Goal: Information Seeking & Learning: Compare options

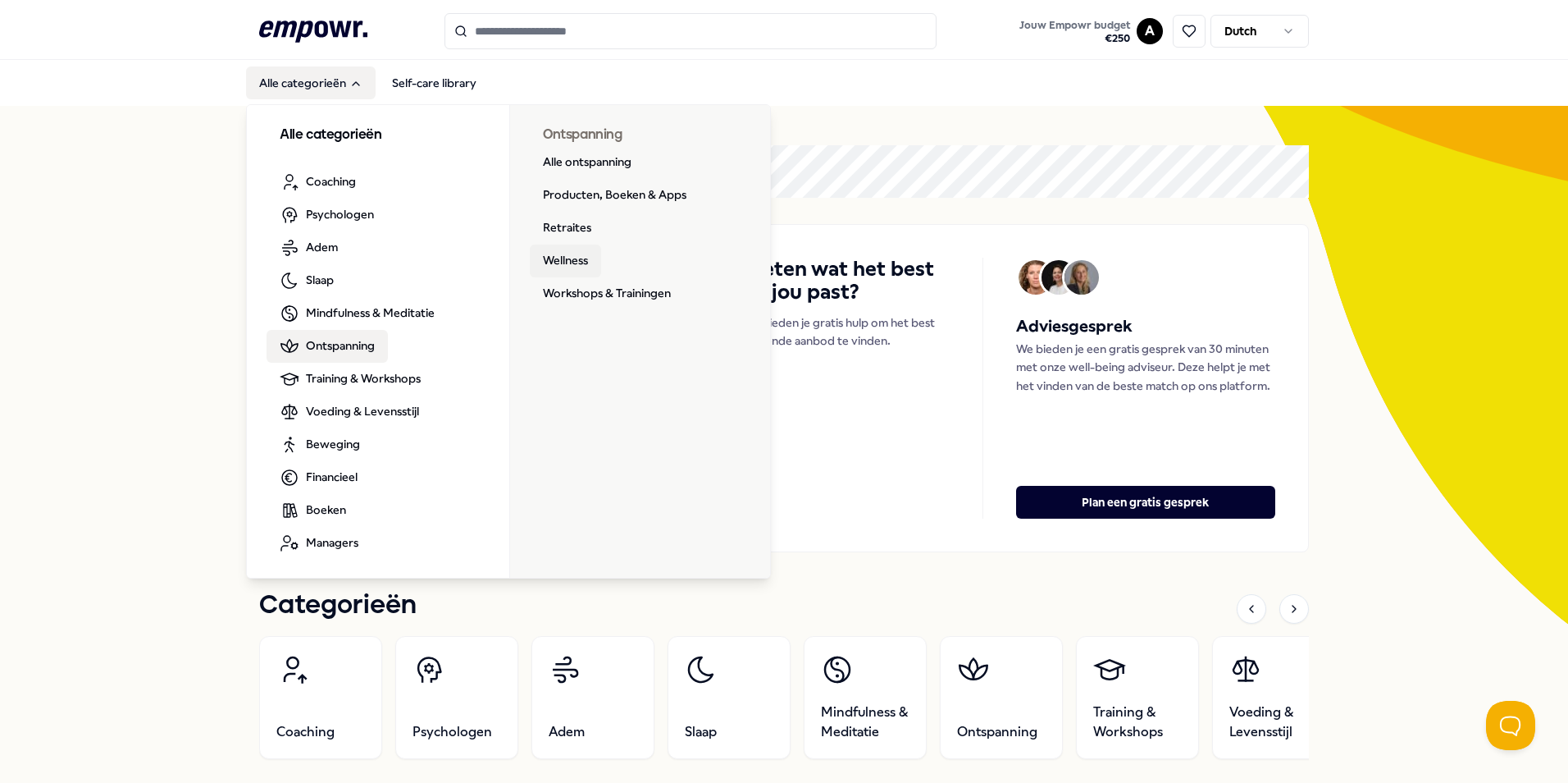
click at [552, 257] on link "Wellness" at bounding box center [565, 260] width 71 height 33
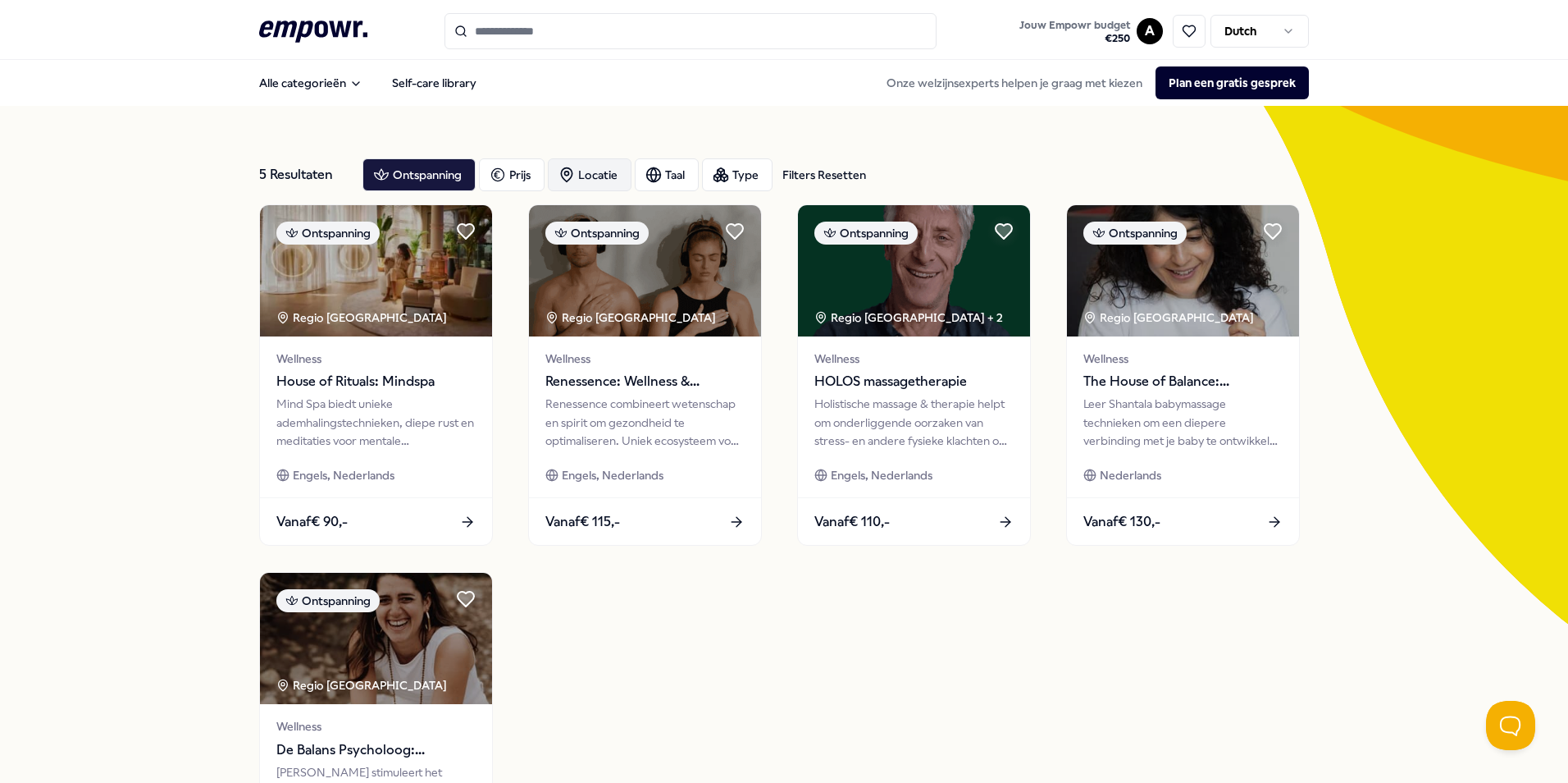
click at [593, 175] on div "Locatie" at bounding box center [590, 174] width 84 height 33
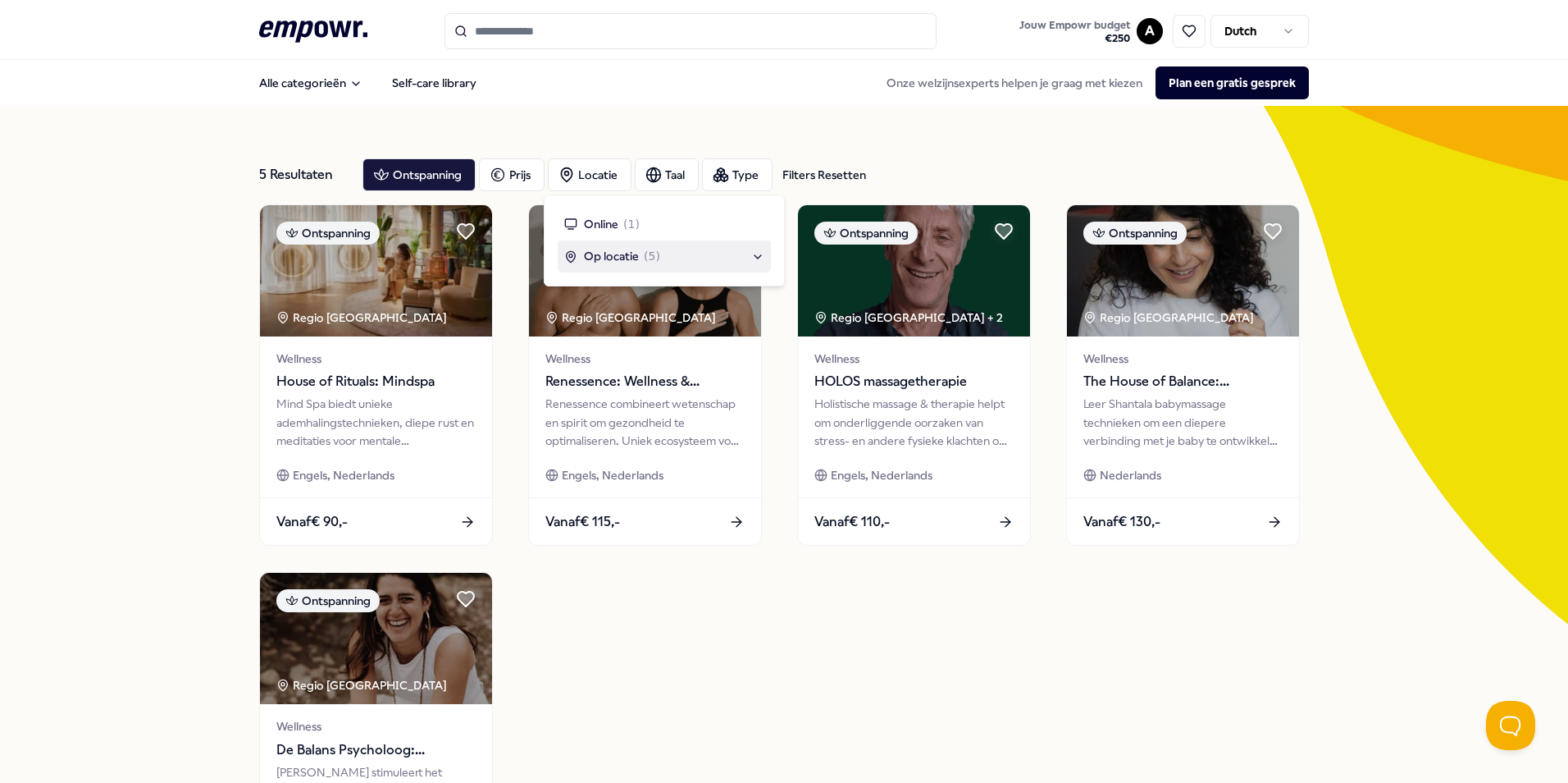
click at [760, 259] on div "Op locatie ( 5 )" at bounding box center [663, 256] width 200 height 18
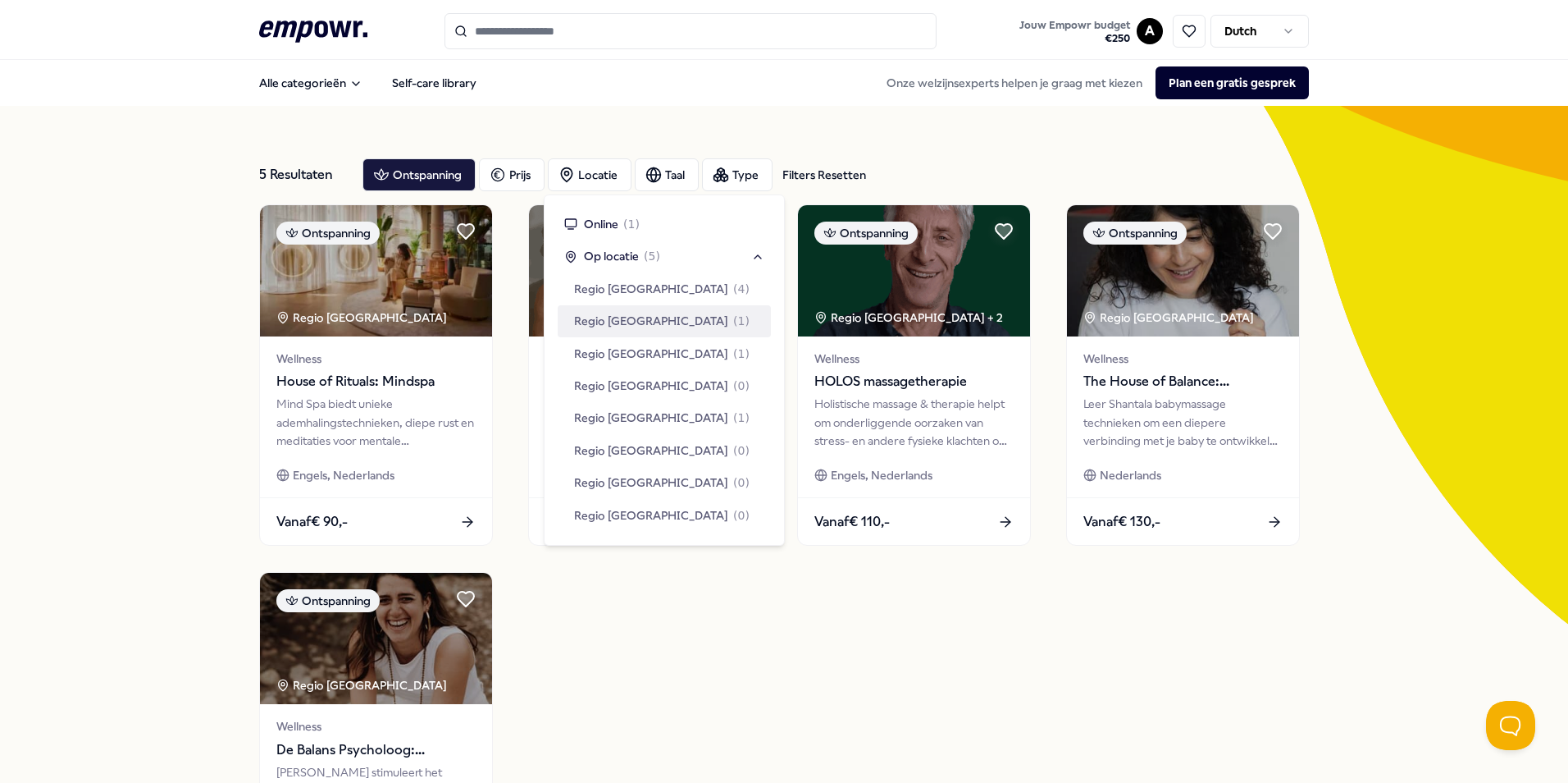
click at [639, 314] on span "Regio [GEOGRAPHIC_DATA]" at bounding box center [651, 321] width 155 height 18
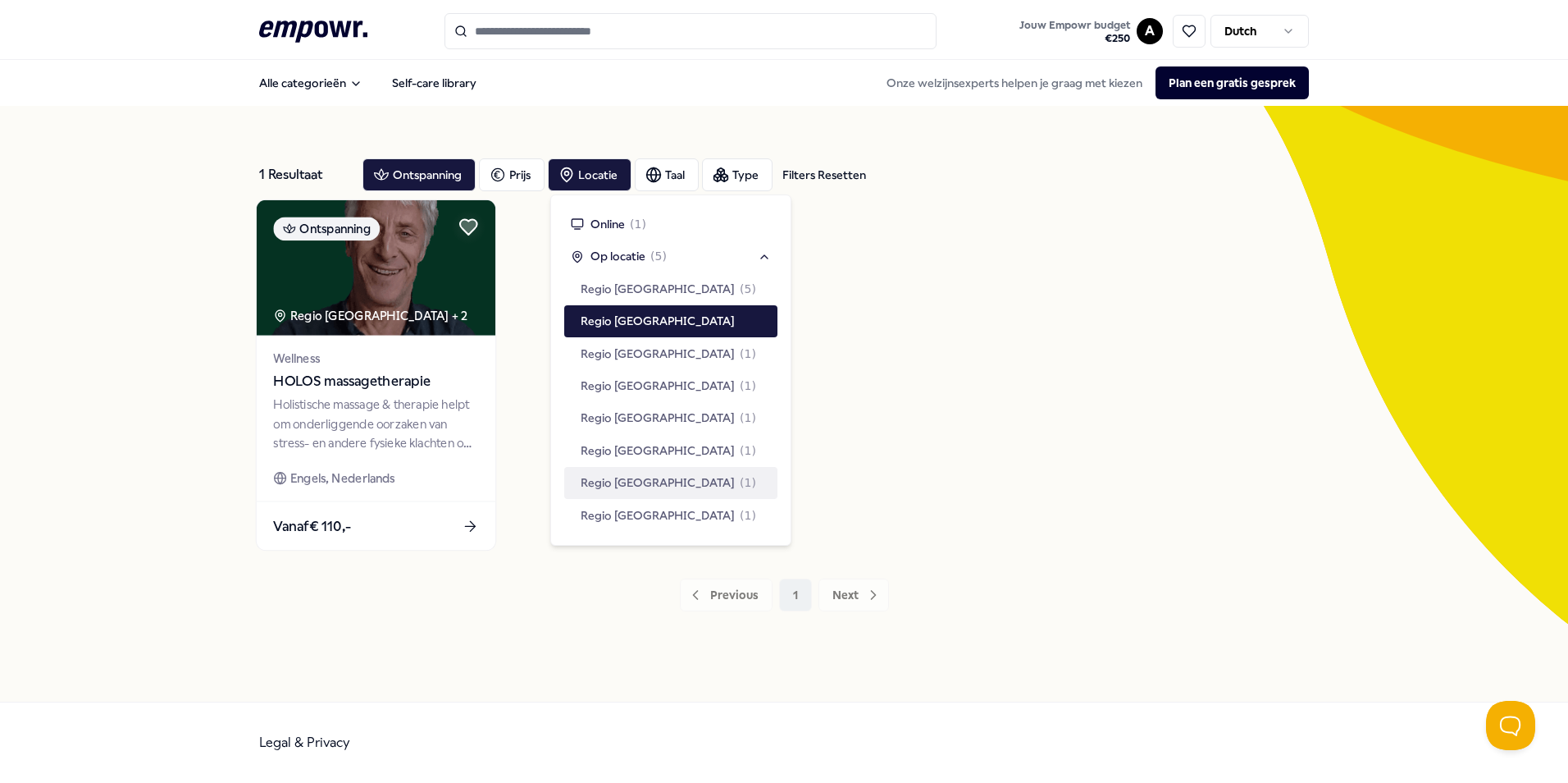
click at [477, 525] on div "Vanaf € 110,-" at bounding box center [376, 525] width 238 height 48
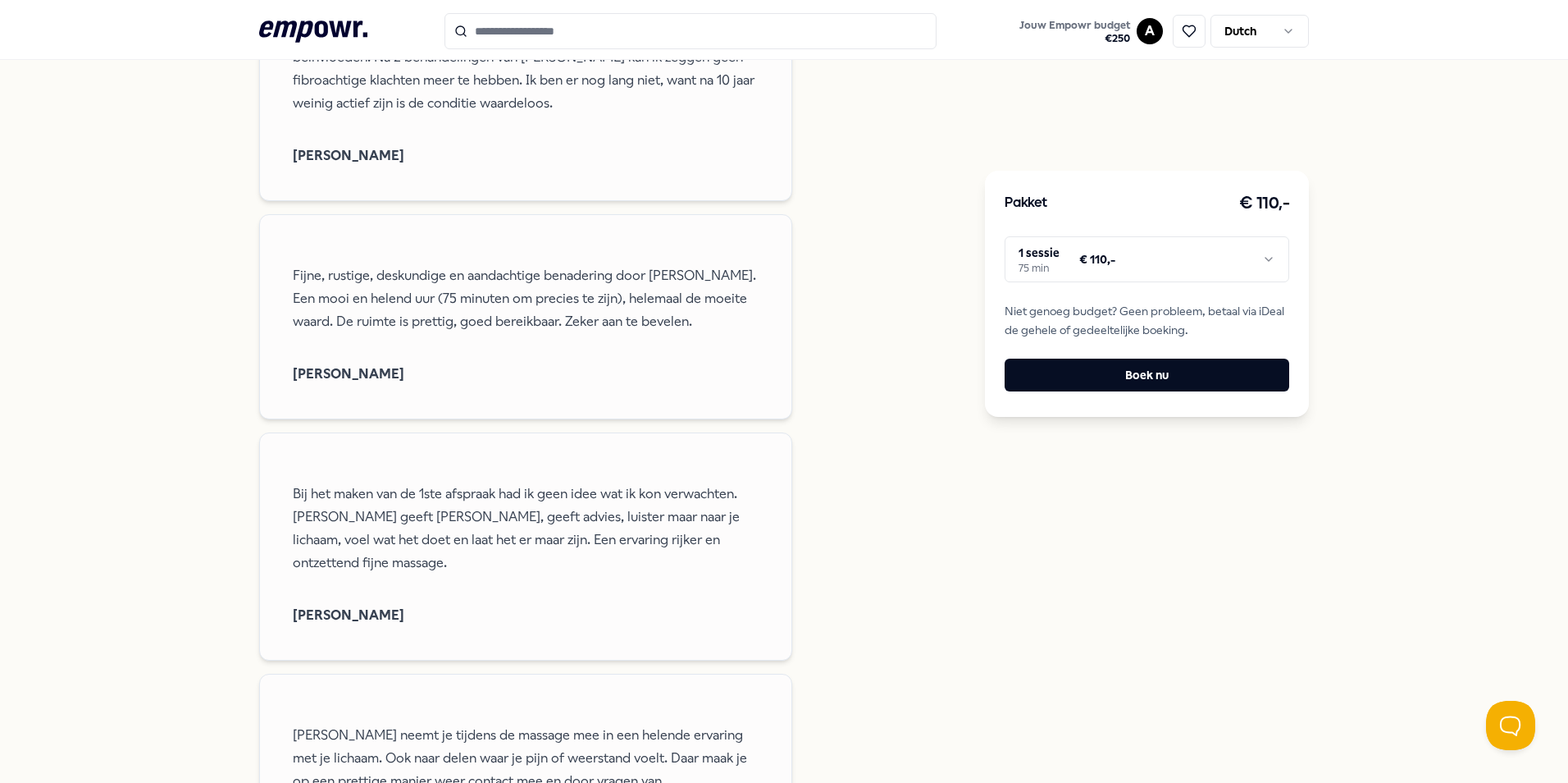
scroll to position [1805, 0]
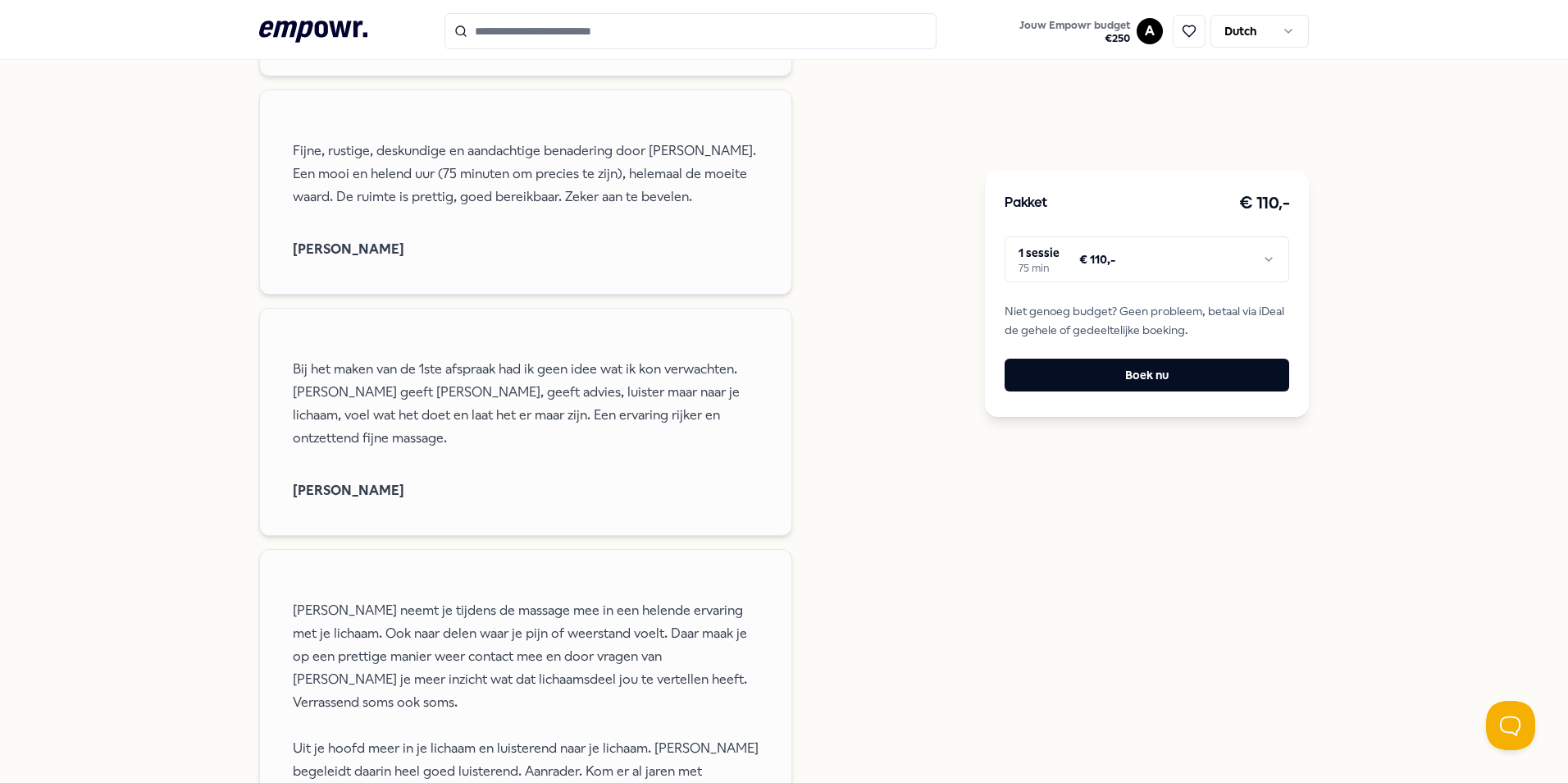
click at [1260, 258] on html ".empowr-logo_svg__cls-1{fill:#03032f} Jouw Empowr budget € 250 A Dutch Alle cat…" at bounding box center [784, 391] width 1568 height 783
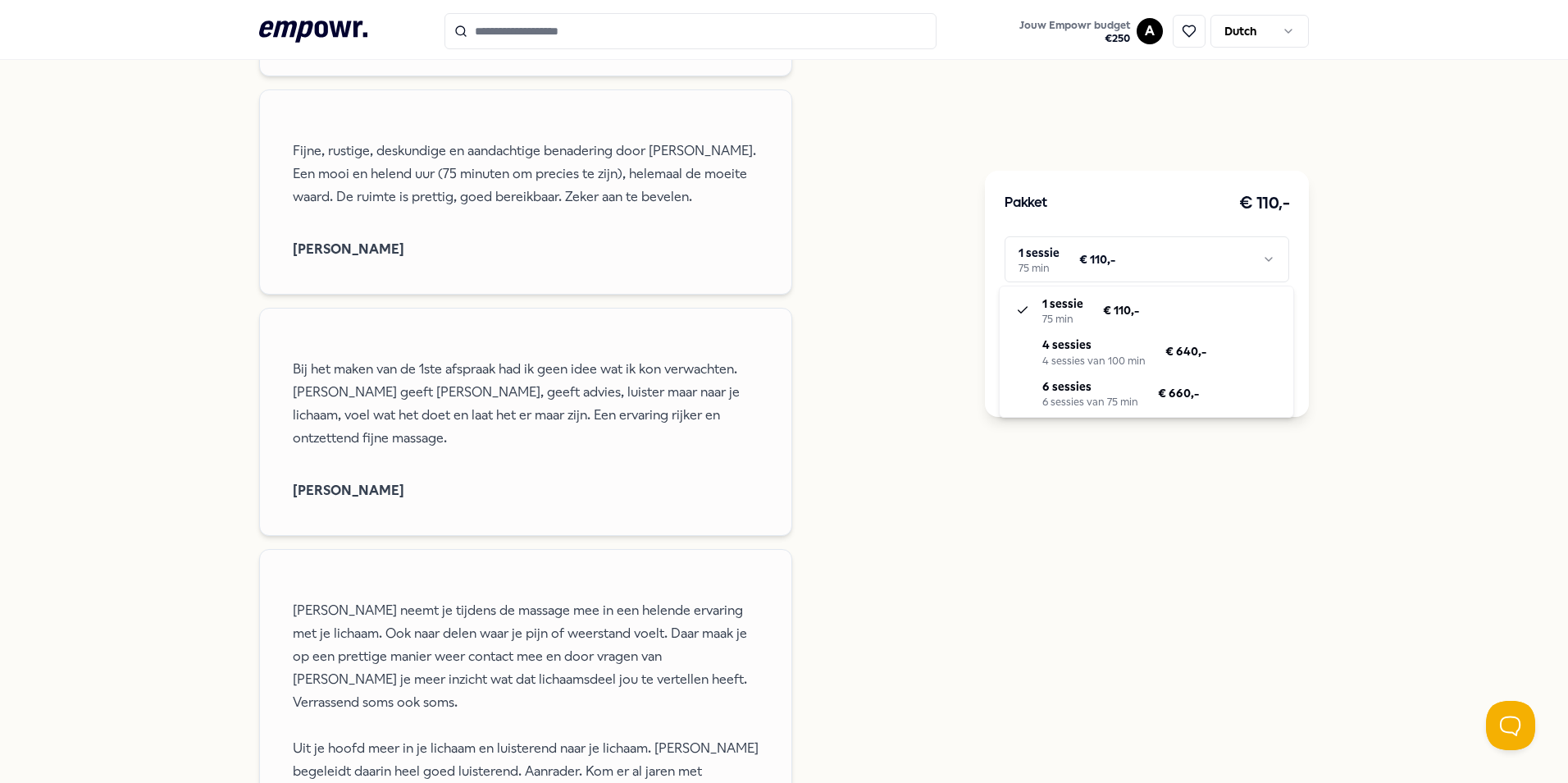
click at [1263, 258] on html ".empowr-logo_svg__cls-1{fill:#03032f} Jouw Empowr budget € 250 A Dutch Alle cat…" at bounding box center [784, 391] width 1568 height 783
click at [852, 336] on html ".empowr-logo_svg__cls-1{fill:#03032f} Jouw Empowr budget € 250 A Dutch Alle cat…" at bounding box center [784, 391] width 1568 height 783
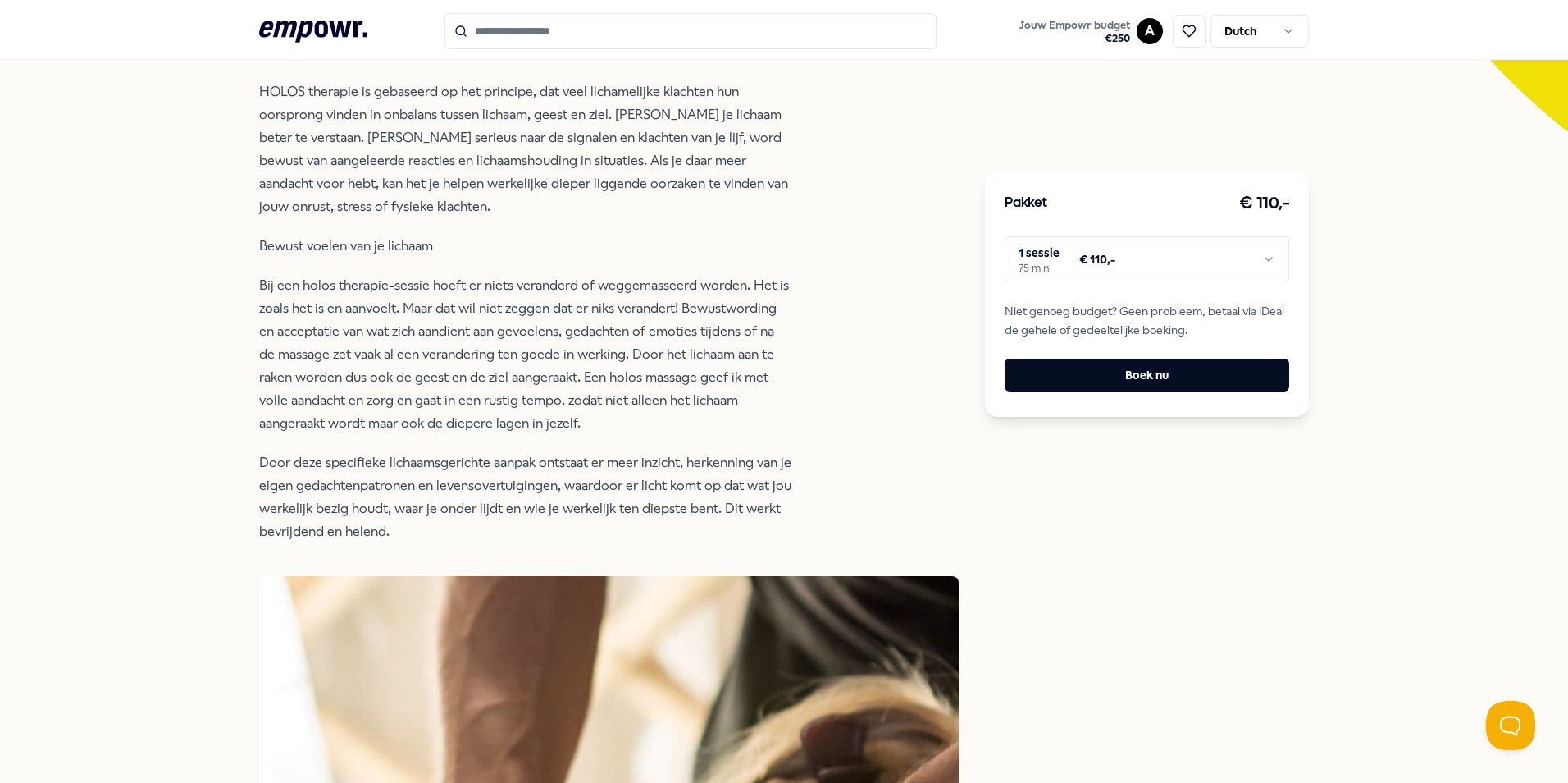
scroll to position [164, 0]
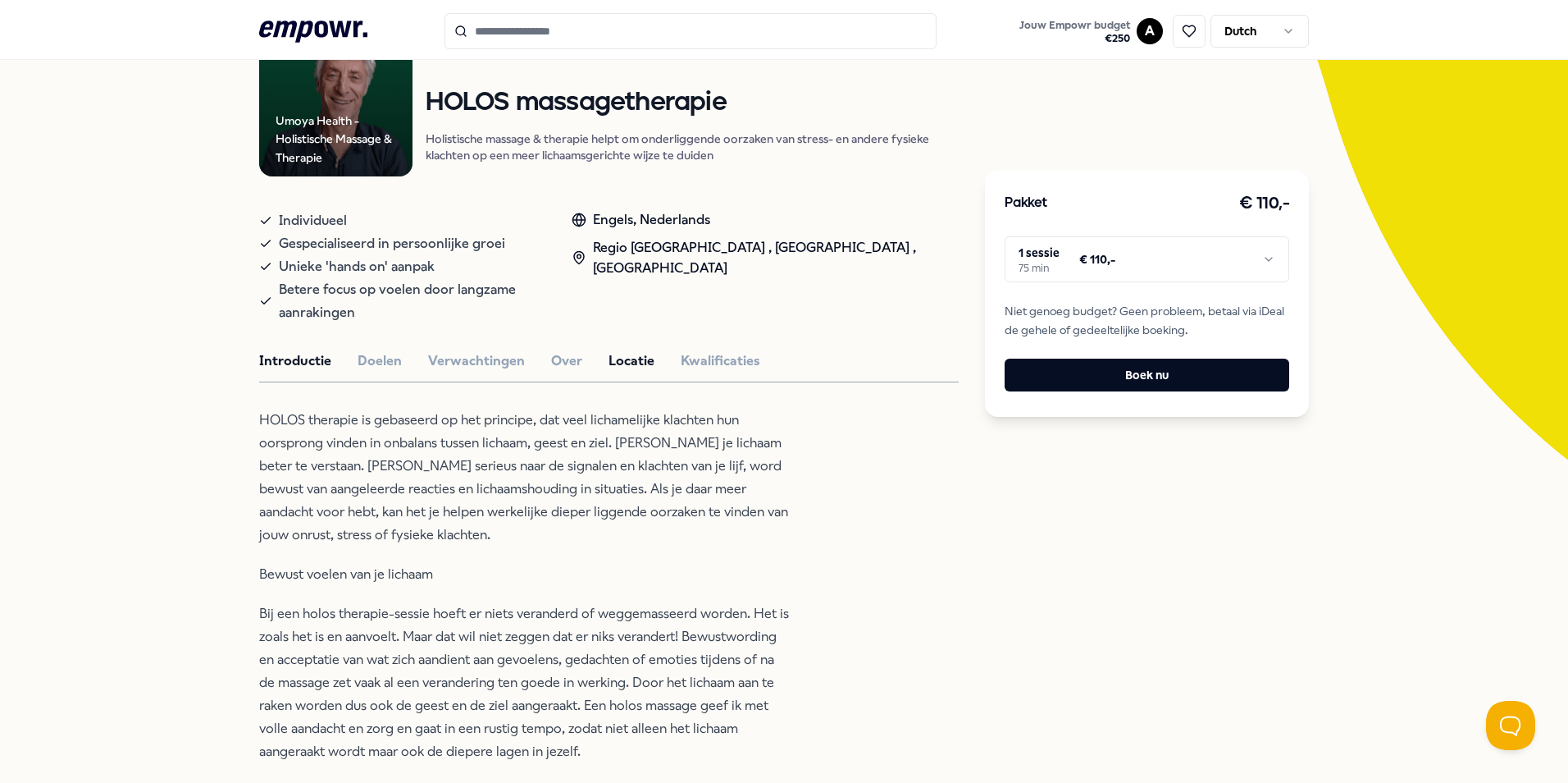
click at [608, 351] on button "Locatie" at bounding box center [631, 361] width 46 height 22
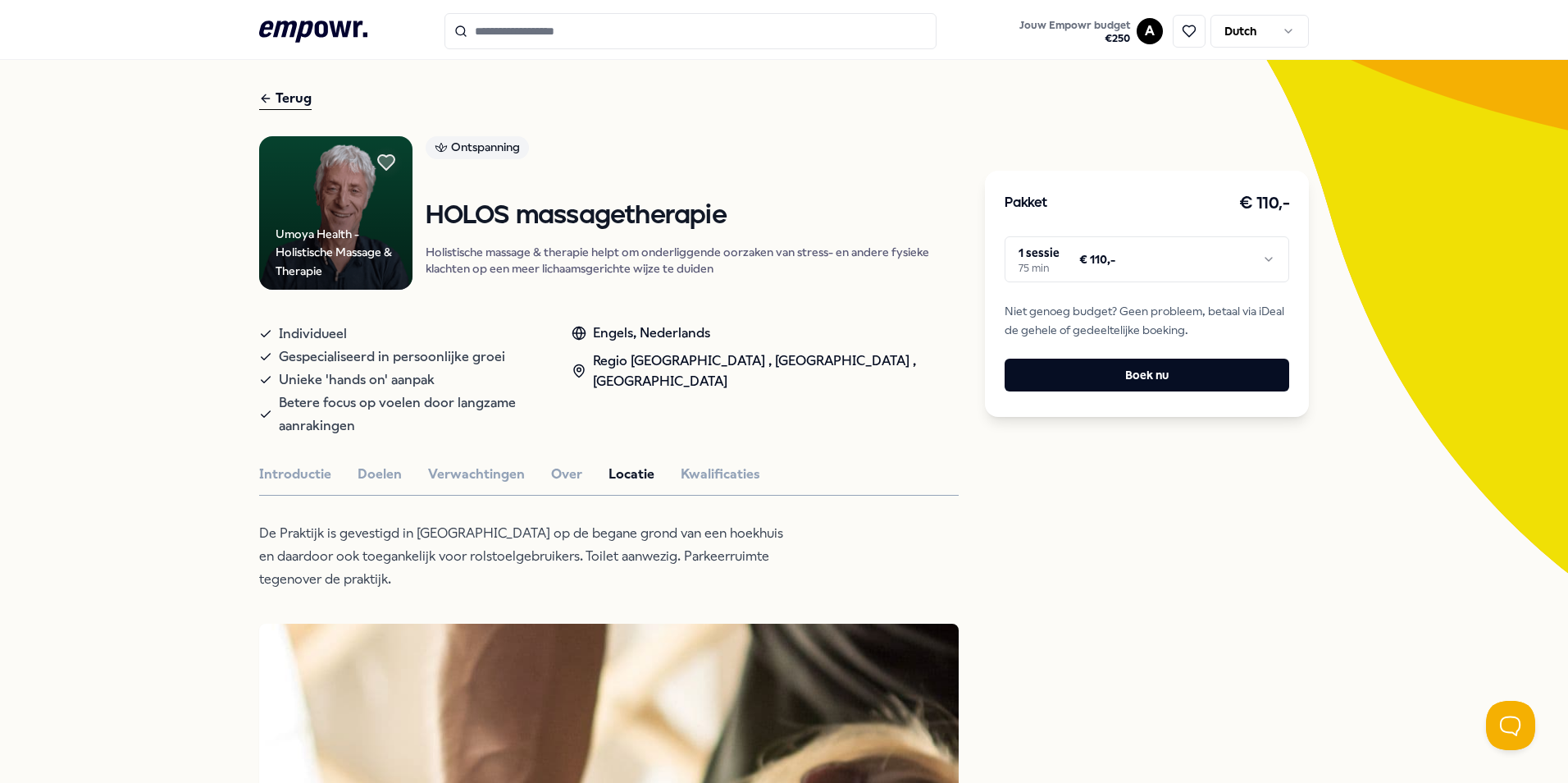
scroll to position [0, 0]
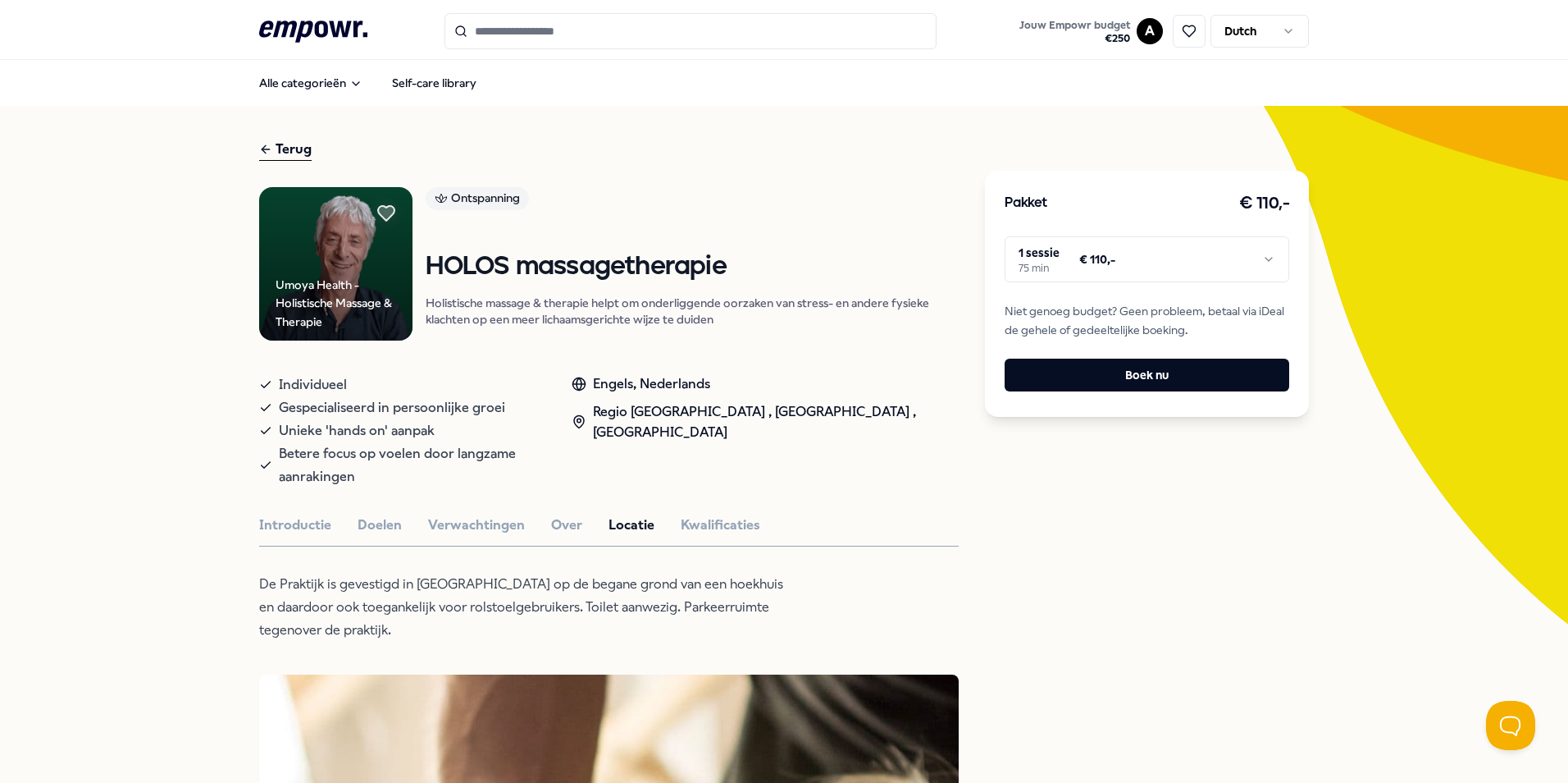
click at [287, 147] on div "Terug" at bounding box center [284, 150] width 52 height 22
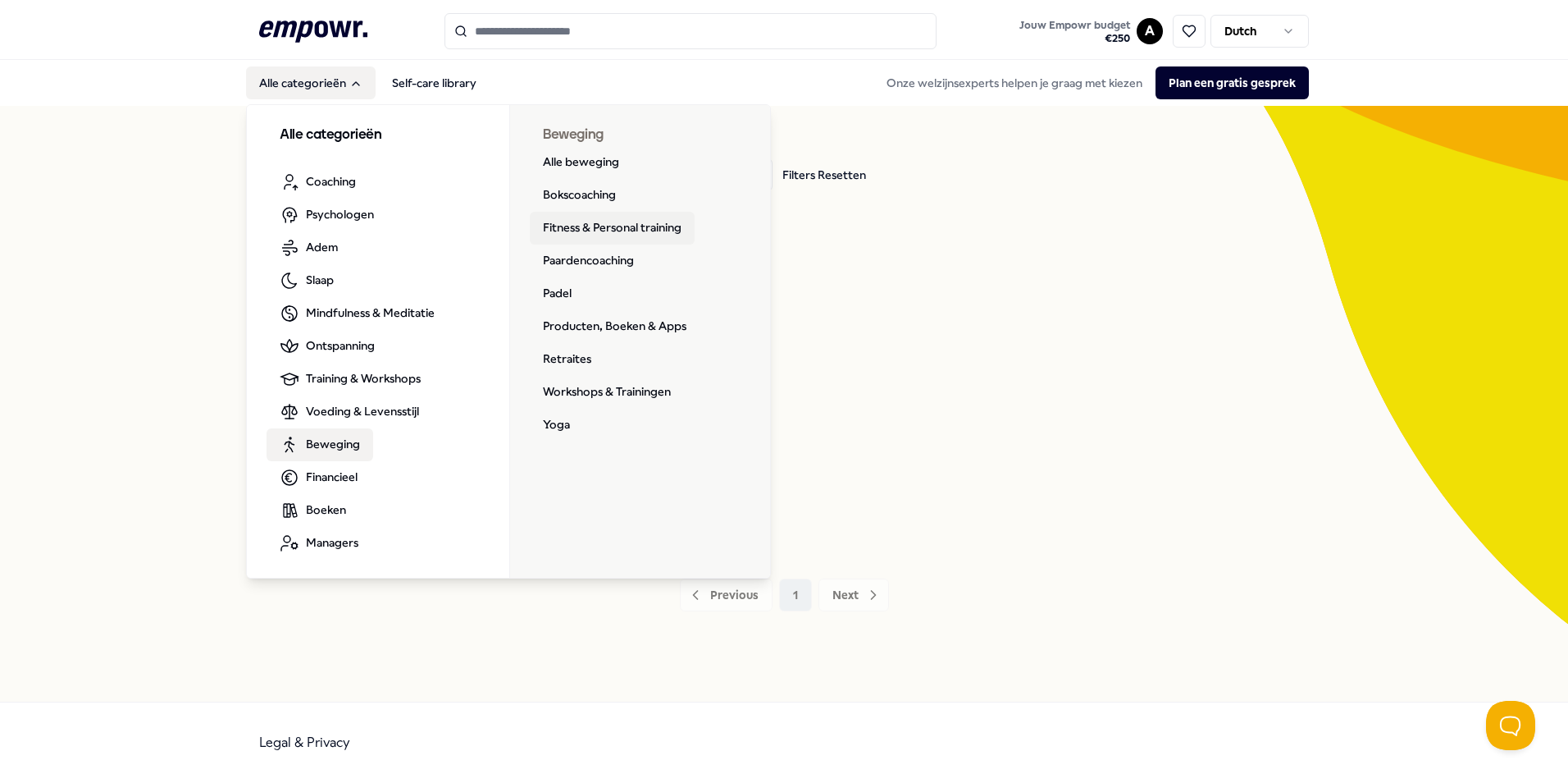
click at [602, 224] on link "Fitness & Personal training" at bounding box center [611, 228] width 164 height 33
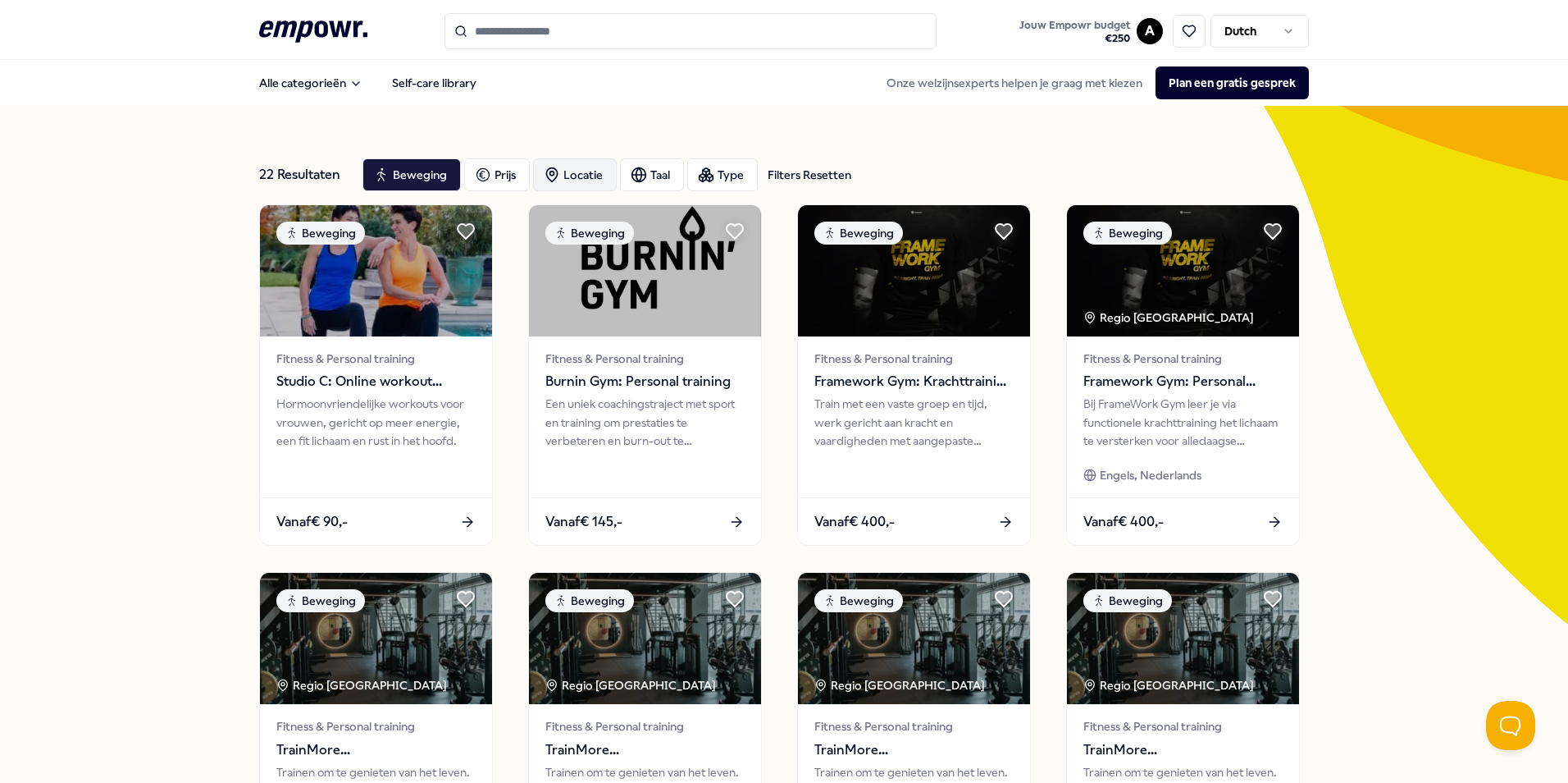
click at [550, 174] on circle "button" at bounding box center [552, 173] width 4 height 4
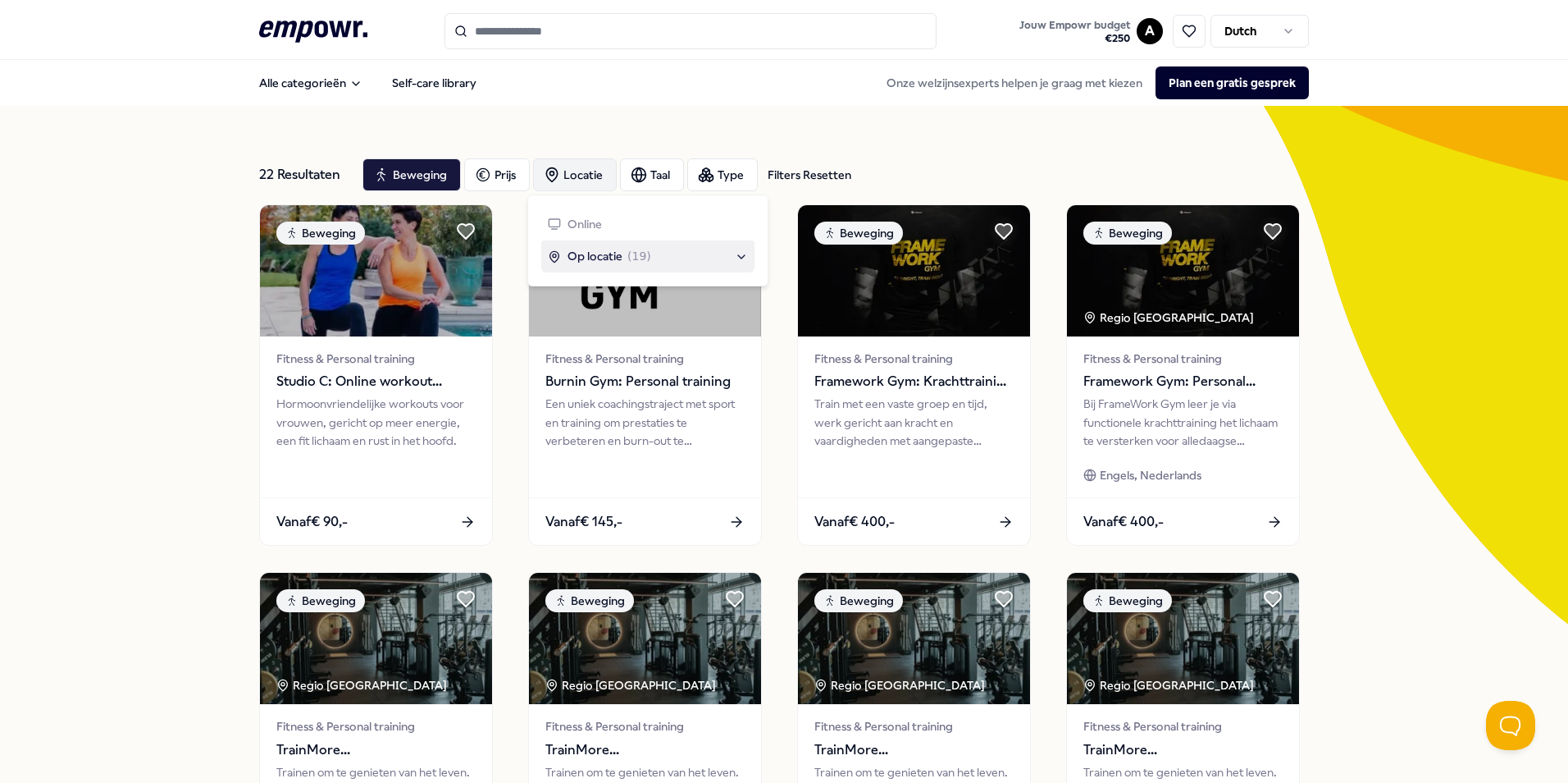
click at [746, 253] on div "Op locatie ( 19 )" at bounding box center [648, 256] width 200 height 18
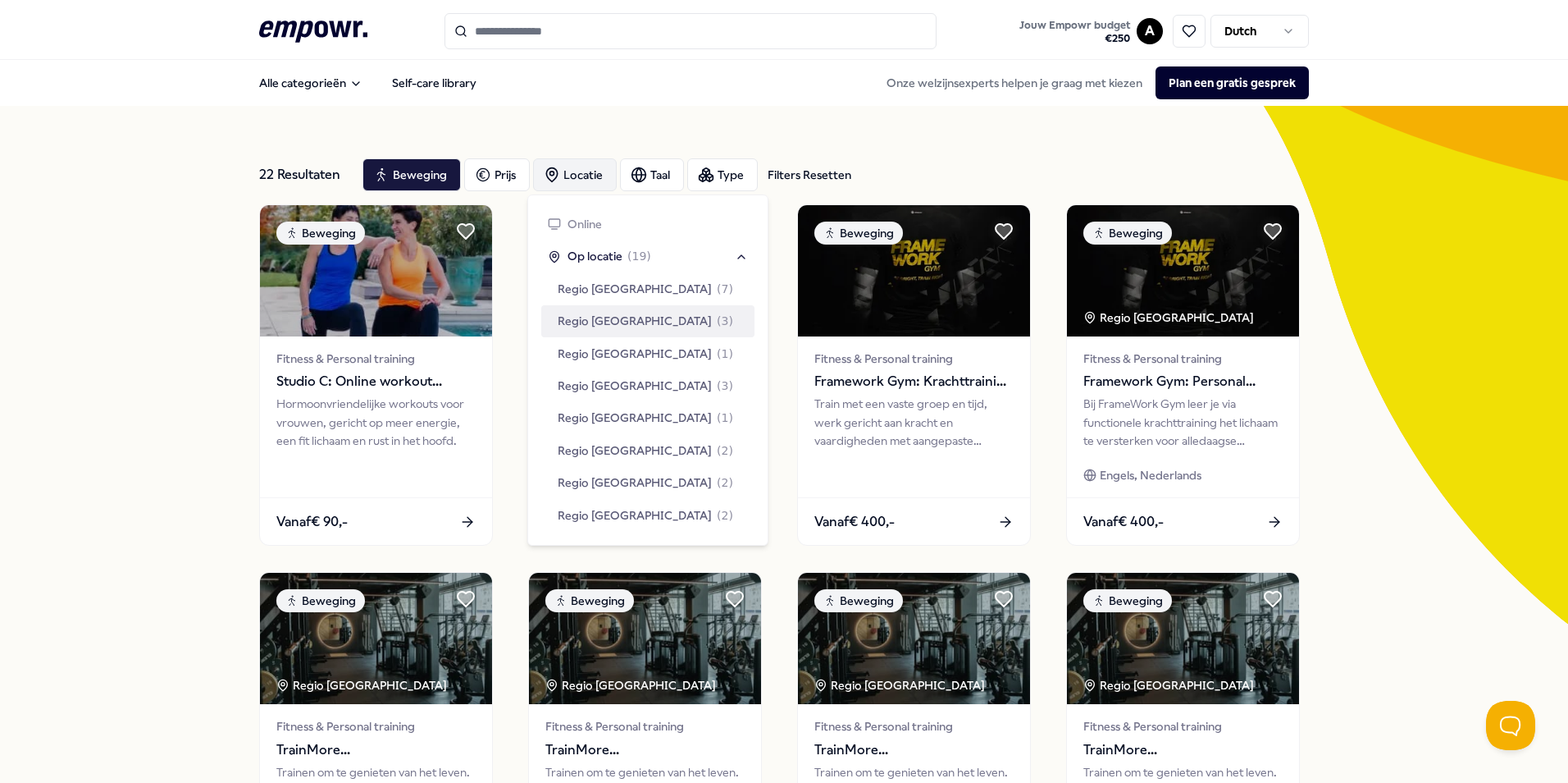
click at [627, 322] on span "Regio [GEOGRAPHIC_DATA]" at bounding box center [635, 321] width 155 height 18
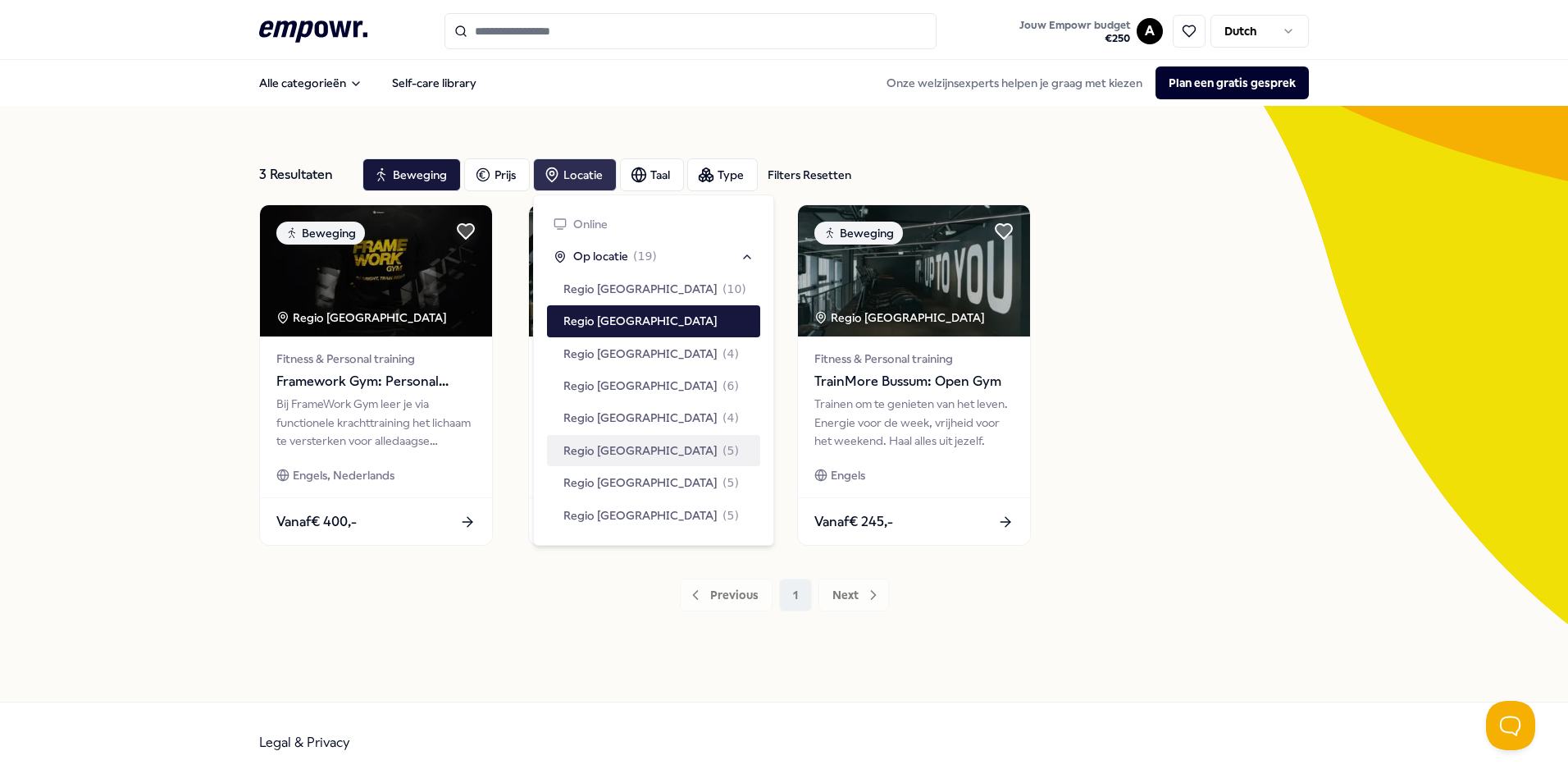
click at [513, 651] on div "3 Resultaten Filters Resetten Beweging Prijs Locatie Taal Type Filters Resetten…" at bounding box center [784, 403] width 1049 height 517
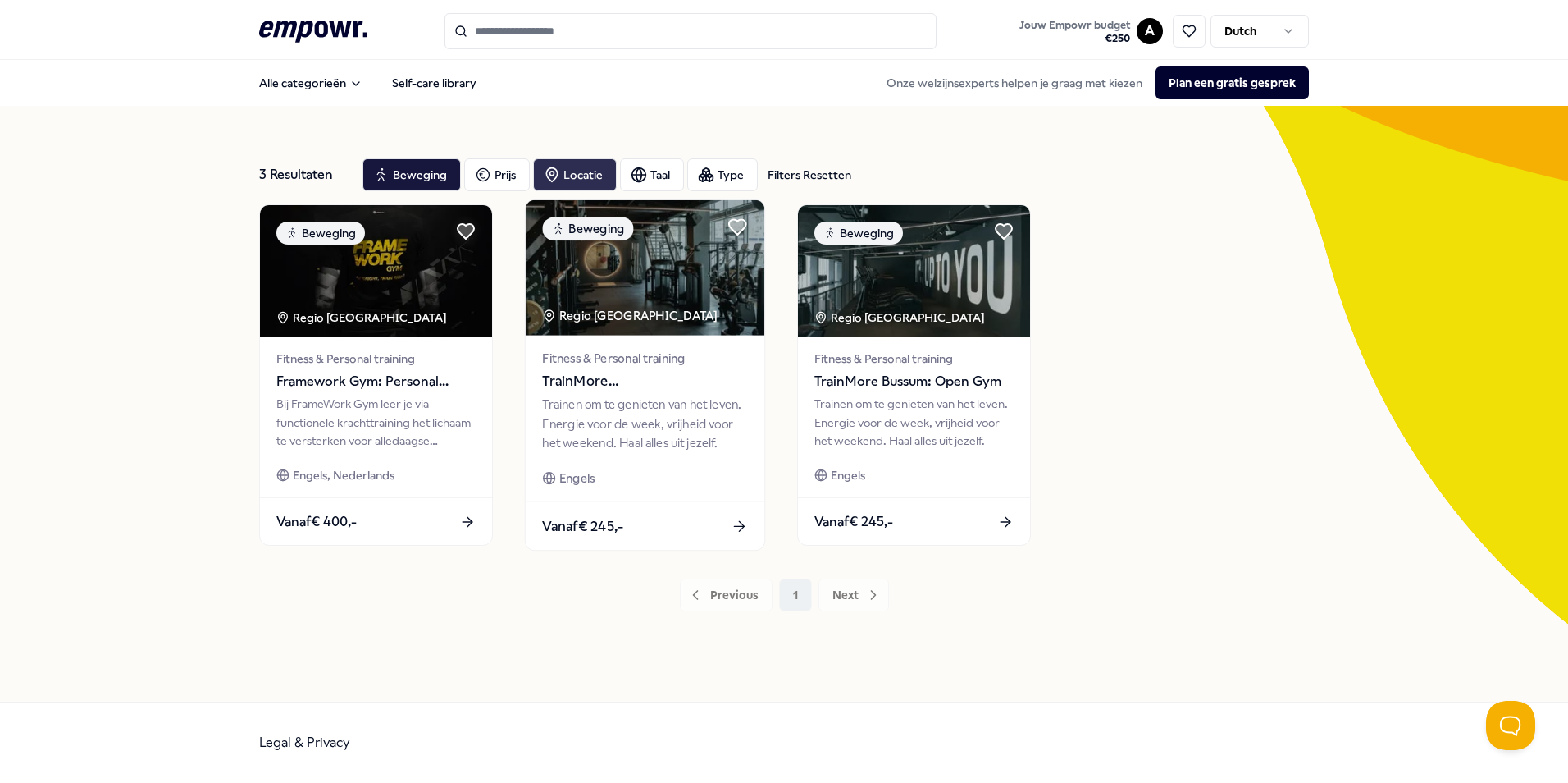
click at [739, 525] on icon at bounding box center [738, 526] width 17 height 17
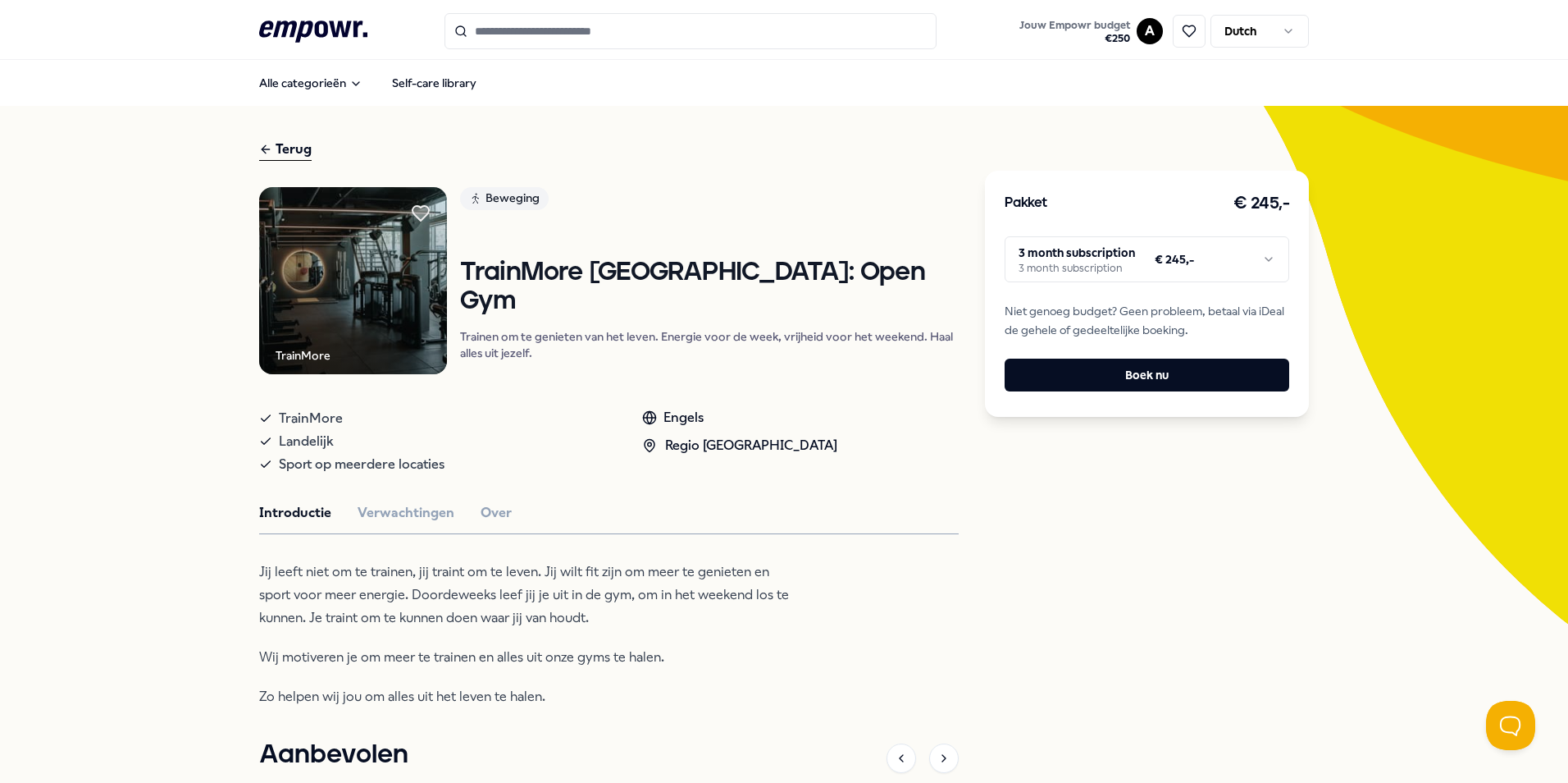
click at [282, 140] on div "Terug" at bounding box center [284, 150] width 52 height 22
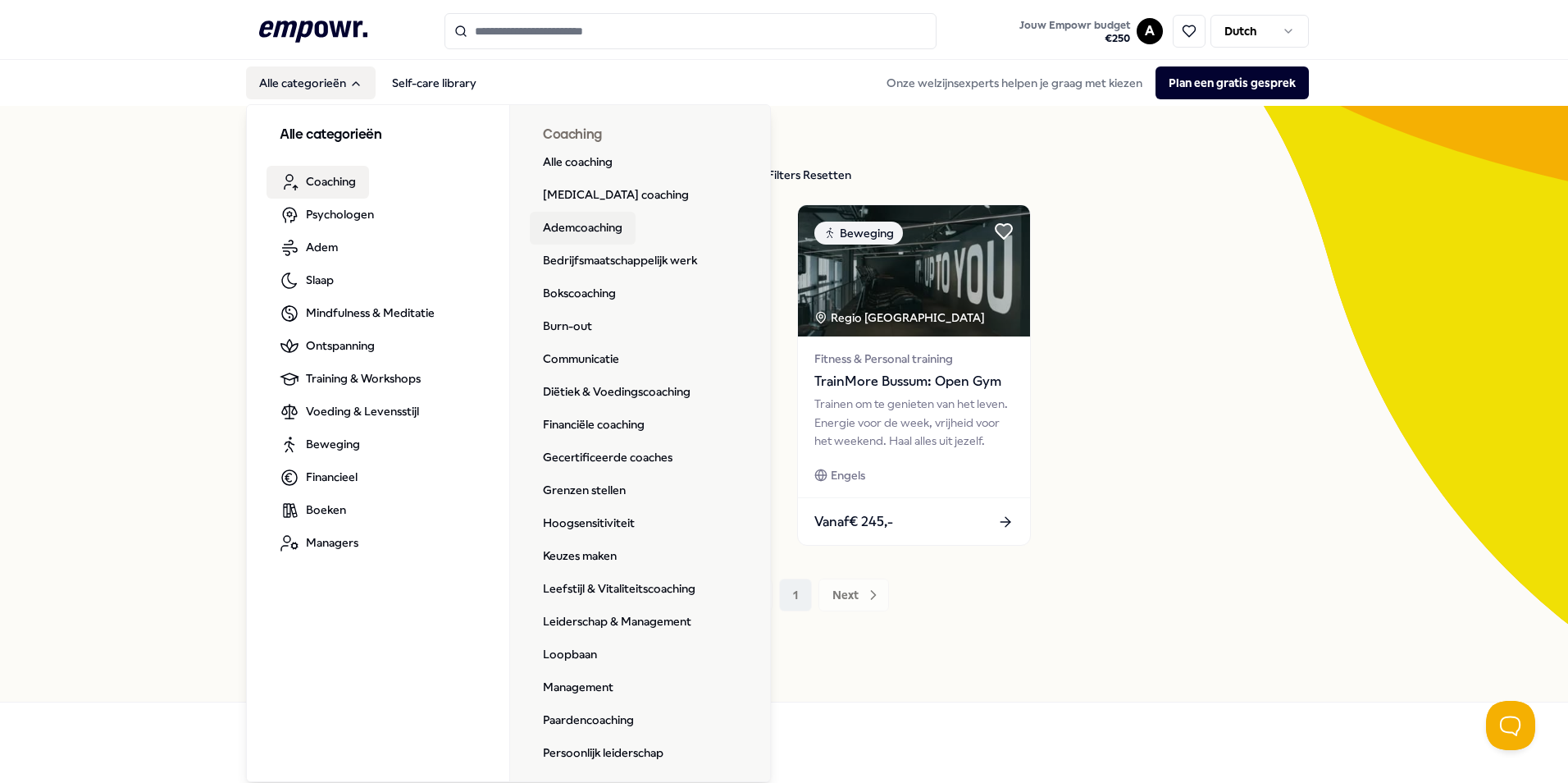
click at [575, 224] on link "Ademcoaching" at bounding box center [582, 228] width 105 height 33
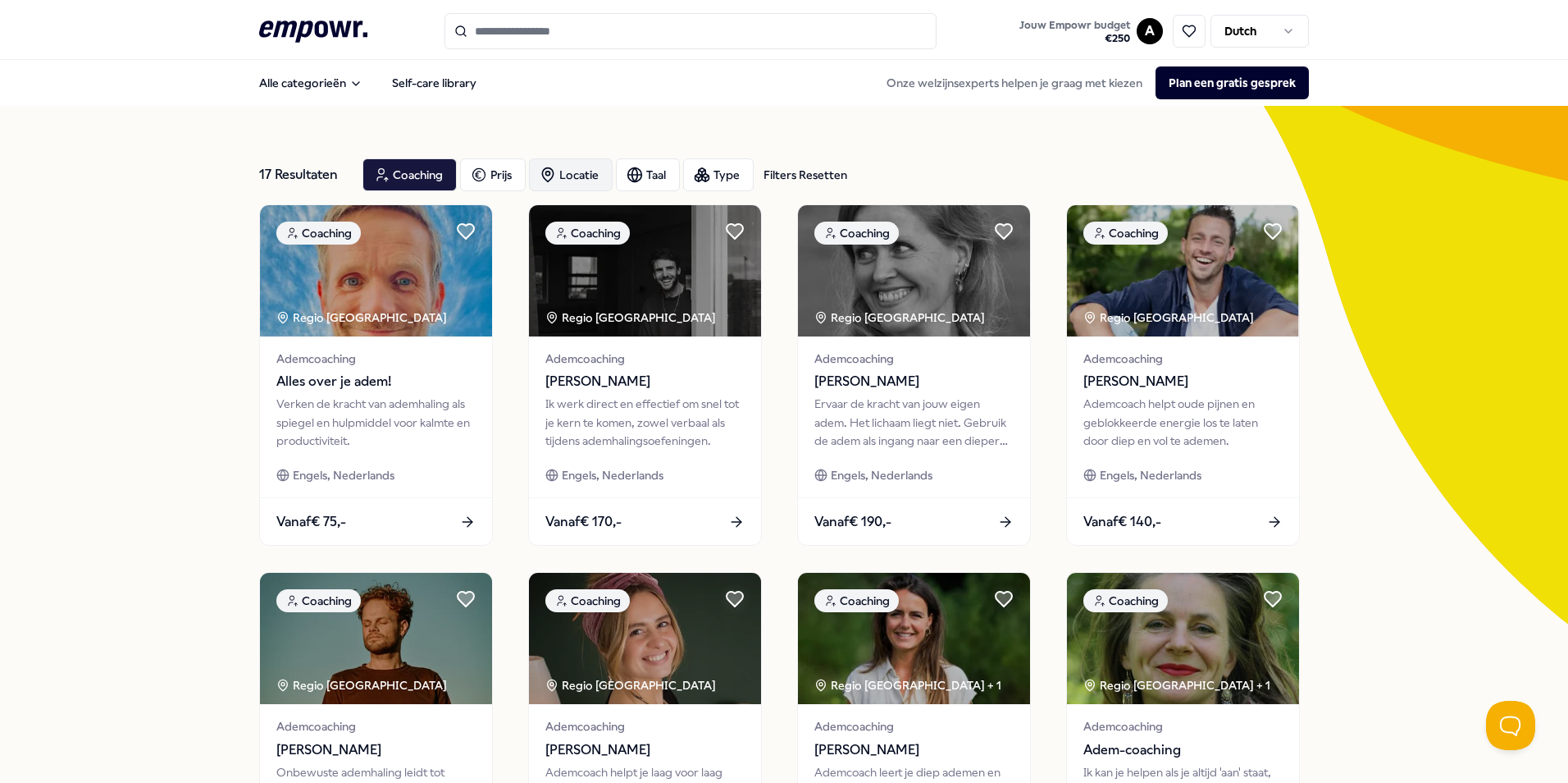
click at [551, 172] on icon "button" at bounding box center [547, 174] width 17 height 17
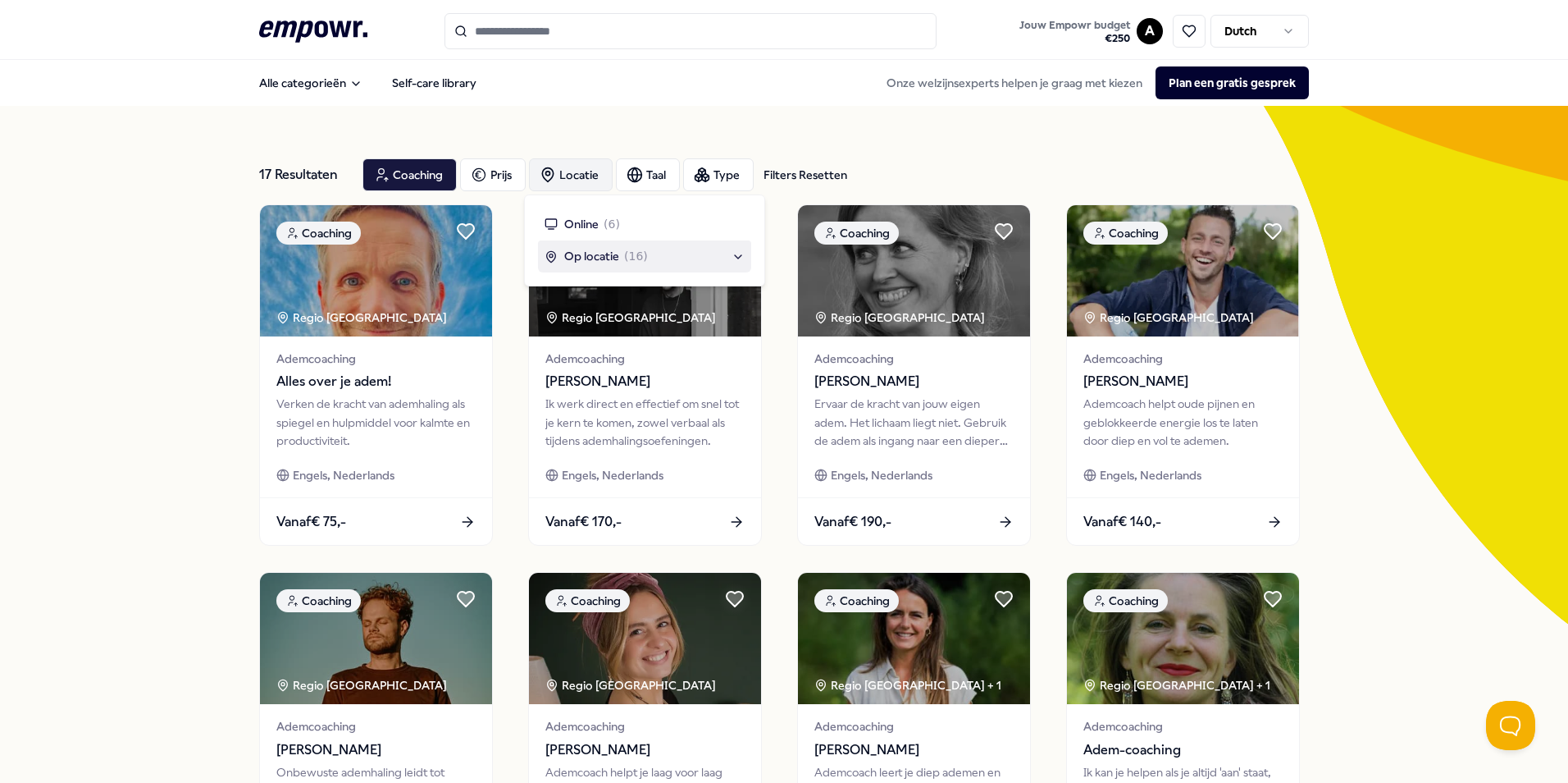
click at [736, 258] on div "Op locatie ( 16 )" at bounding box center [644, 256] width 200 height 18
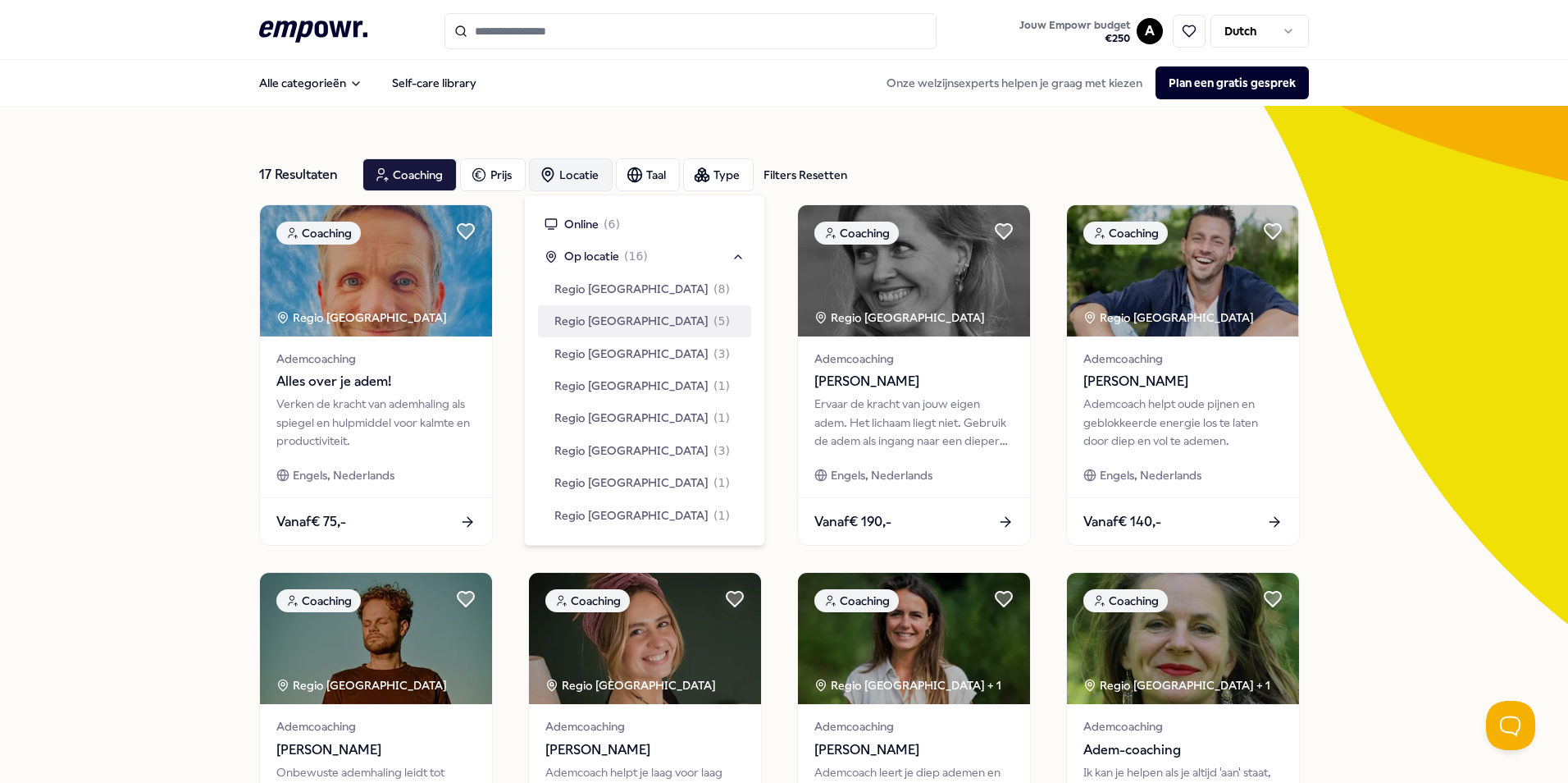
click at [610, 322] on span "Regio [GEOGRAPHIC_DATA]" at bounding box center [631, 321] width 155 height 18
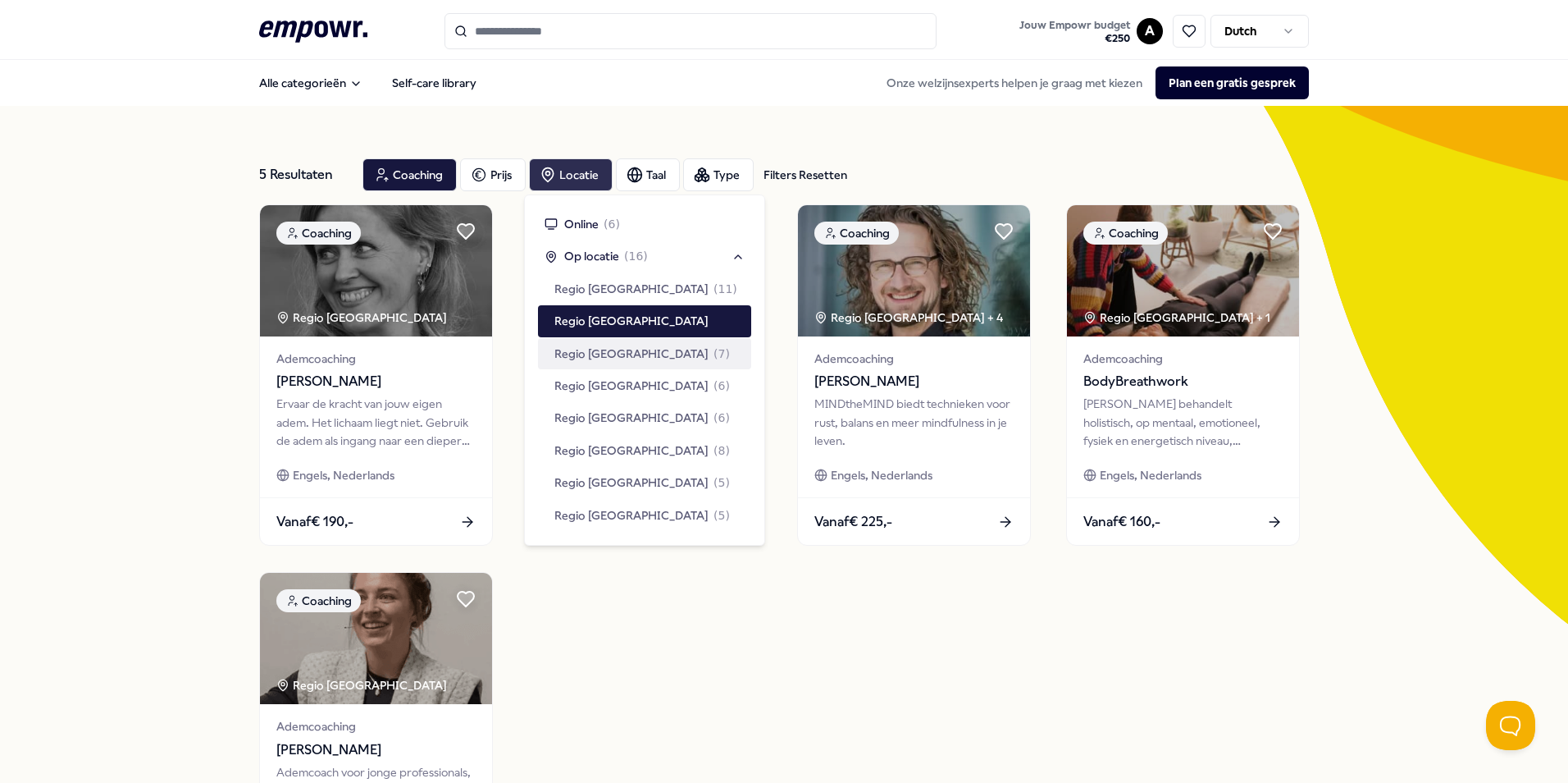
click at [121, 460] on div "5 Resultaten Filters Resetten Coaching Prijs Locatie Taal Type Filters Resetten…" at bounding box center [784, 561] width 1568 height 913
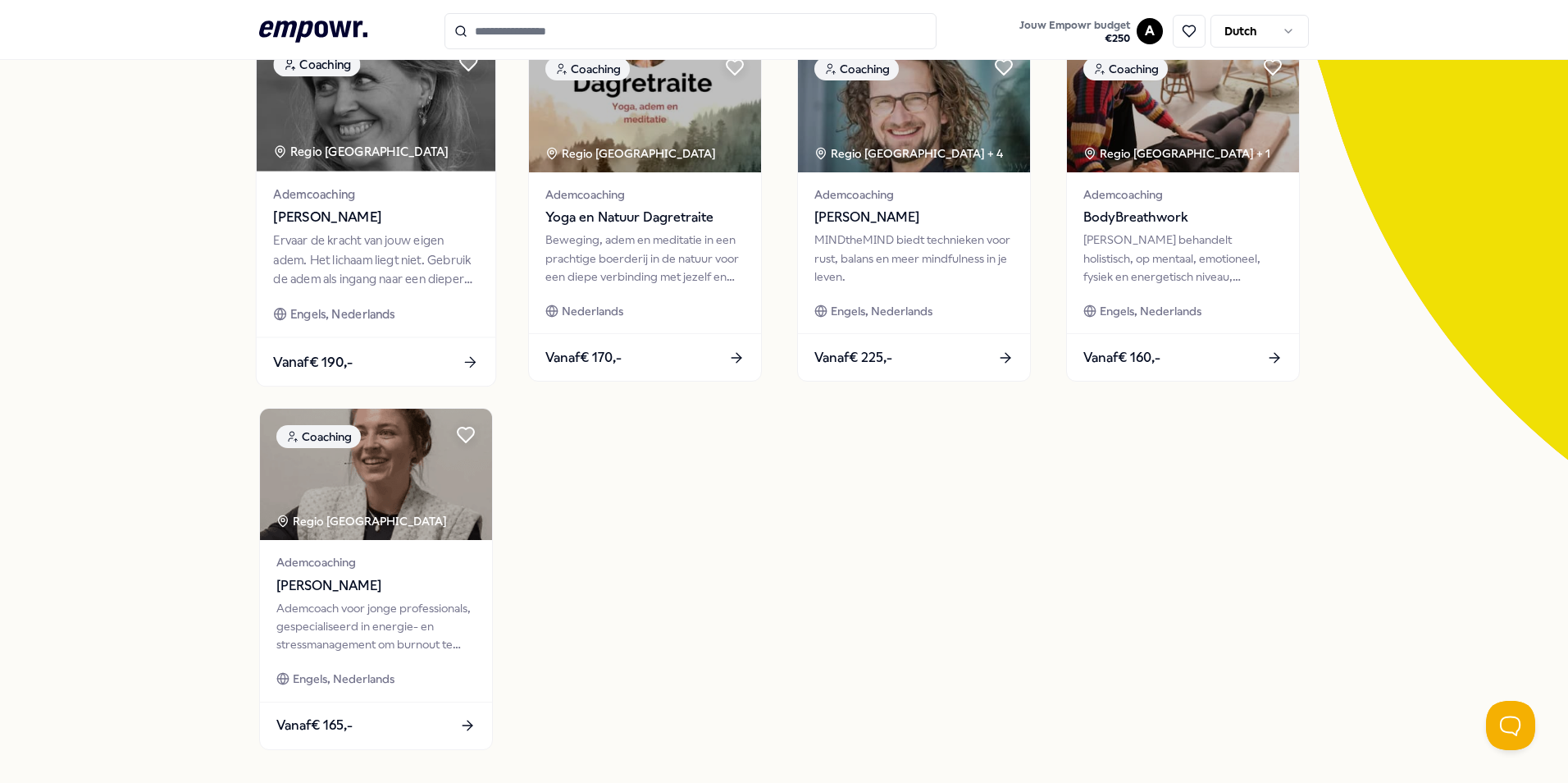
scroll to position [82, 0]
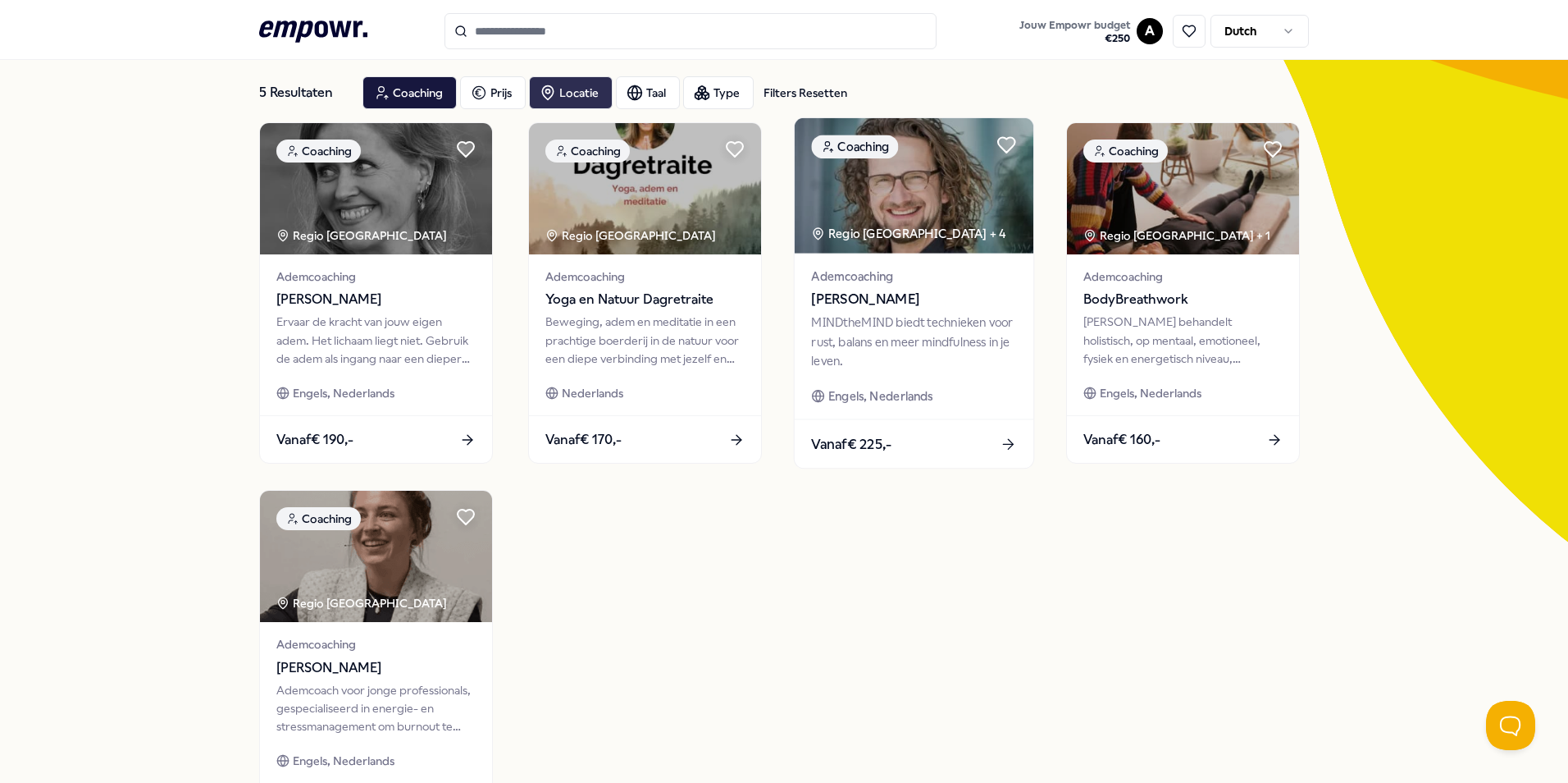
click at [1010, 440] on icon at bounding box center [1008, 443] width 17 height 17
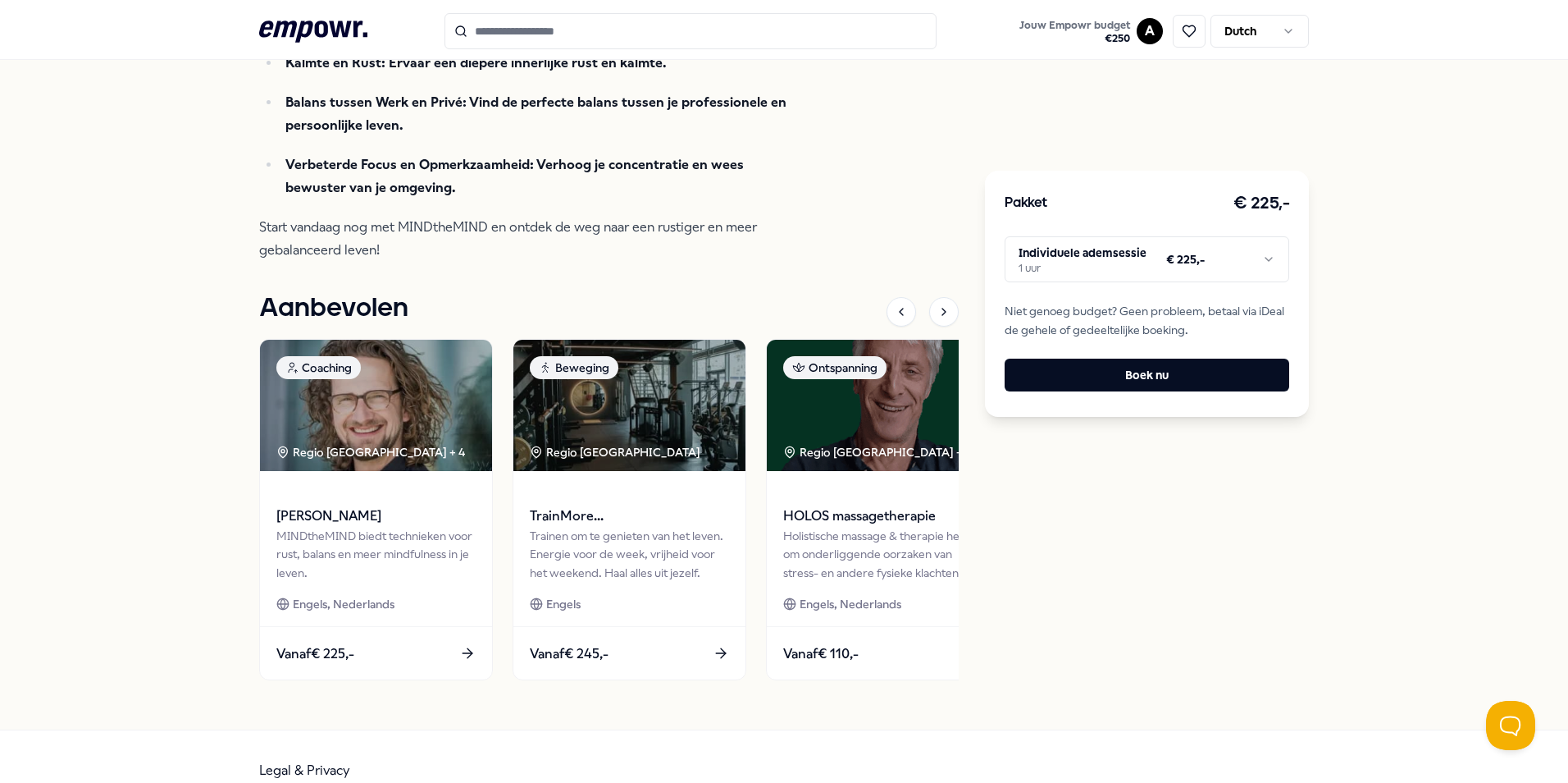
scroll to position [328, 0]
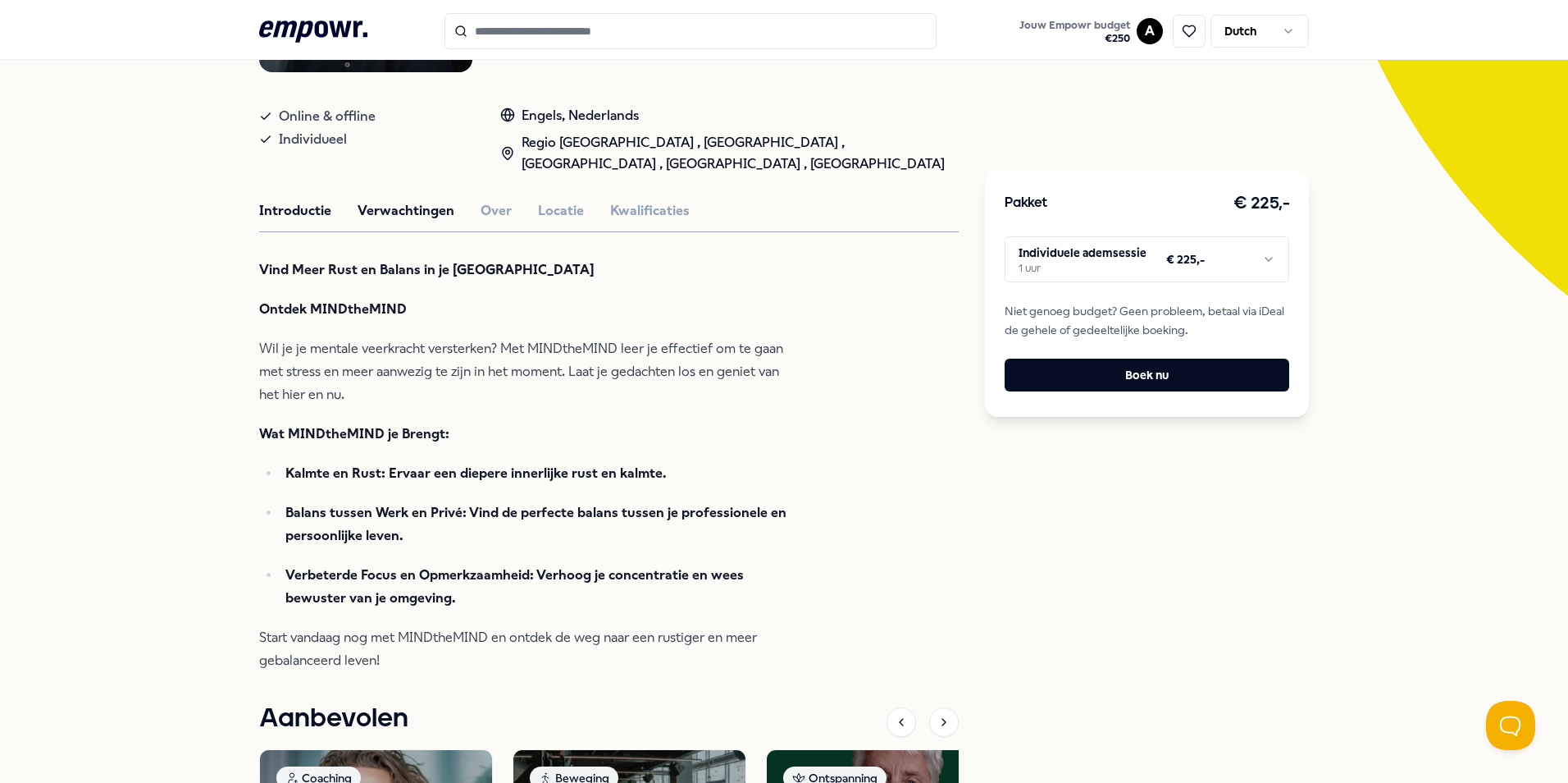
click at [394, 217] on button "Verwachtingen" at bounding box center [406, 211] width 96 height 22
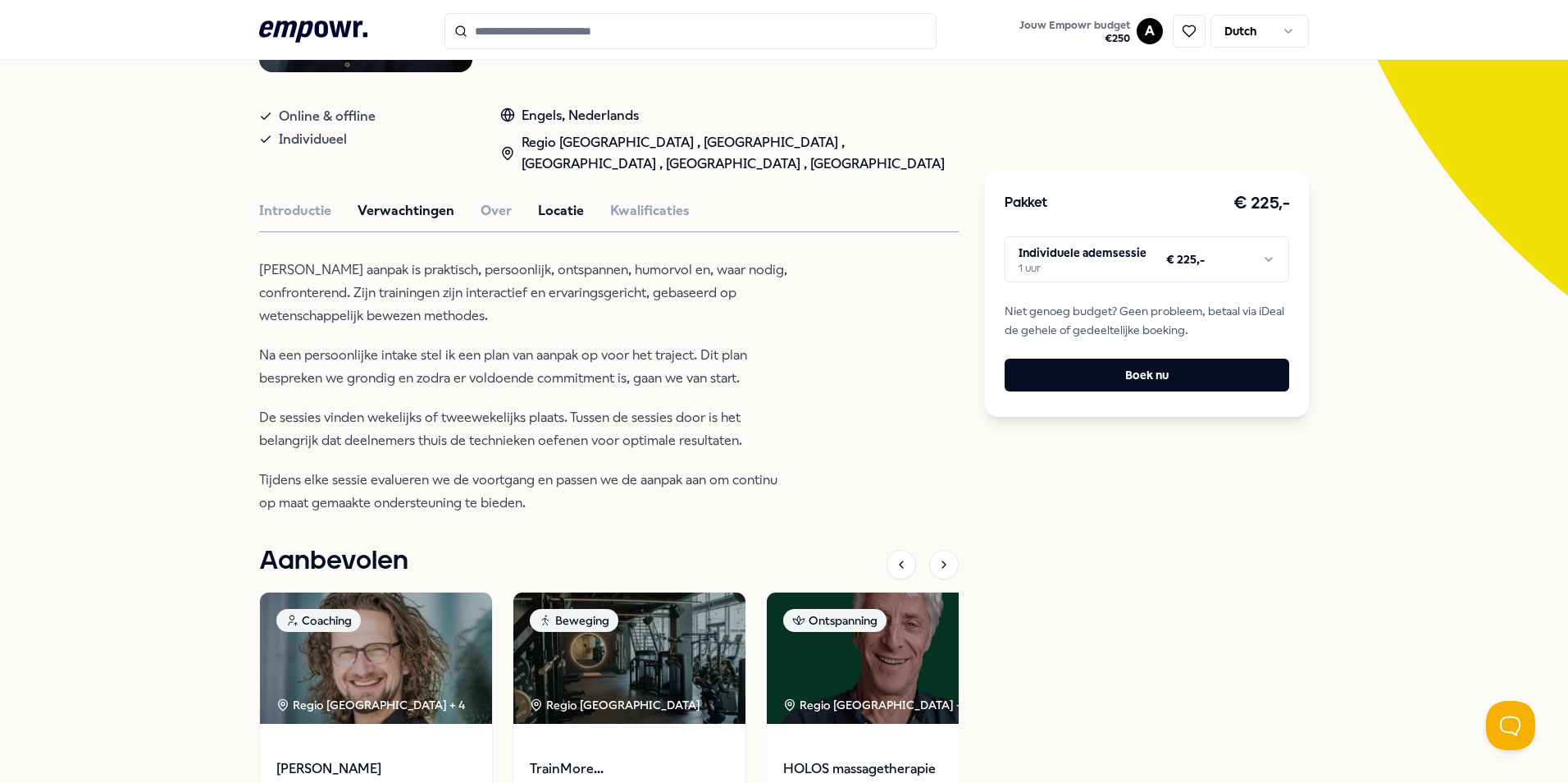
click at [550, 207] on button "Locatie" at bounding box center [561, 211] width 46 height 22
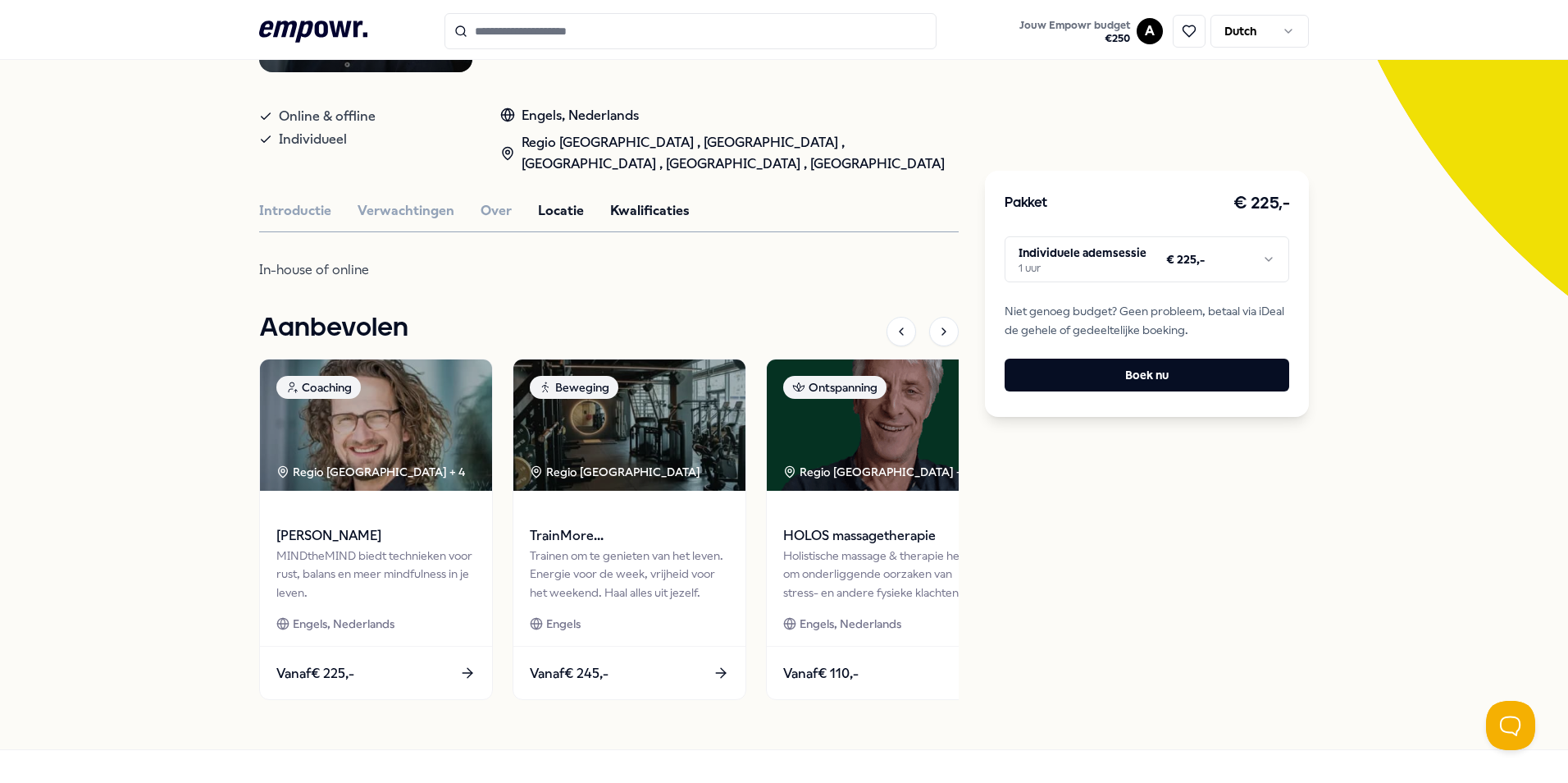
click at [640, 207] on button "Kwalificaties" at bounding box center [650, 211] width 80 height 22
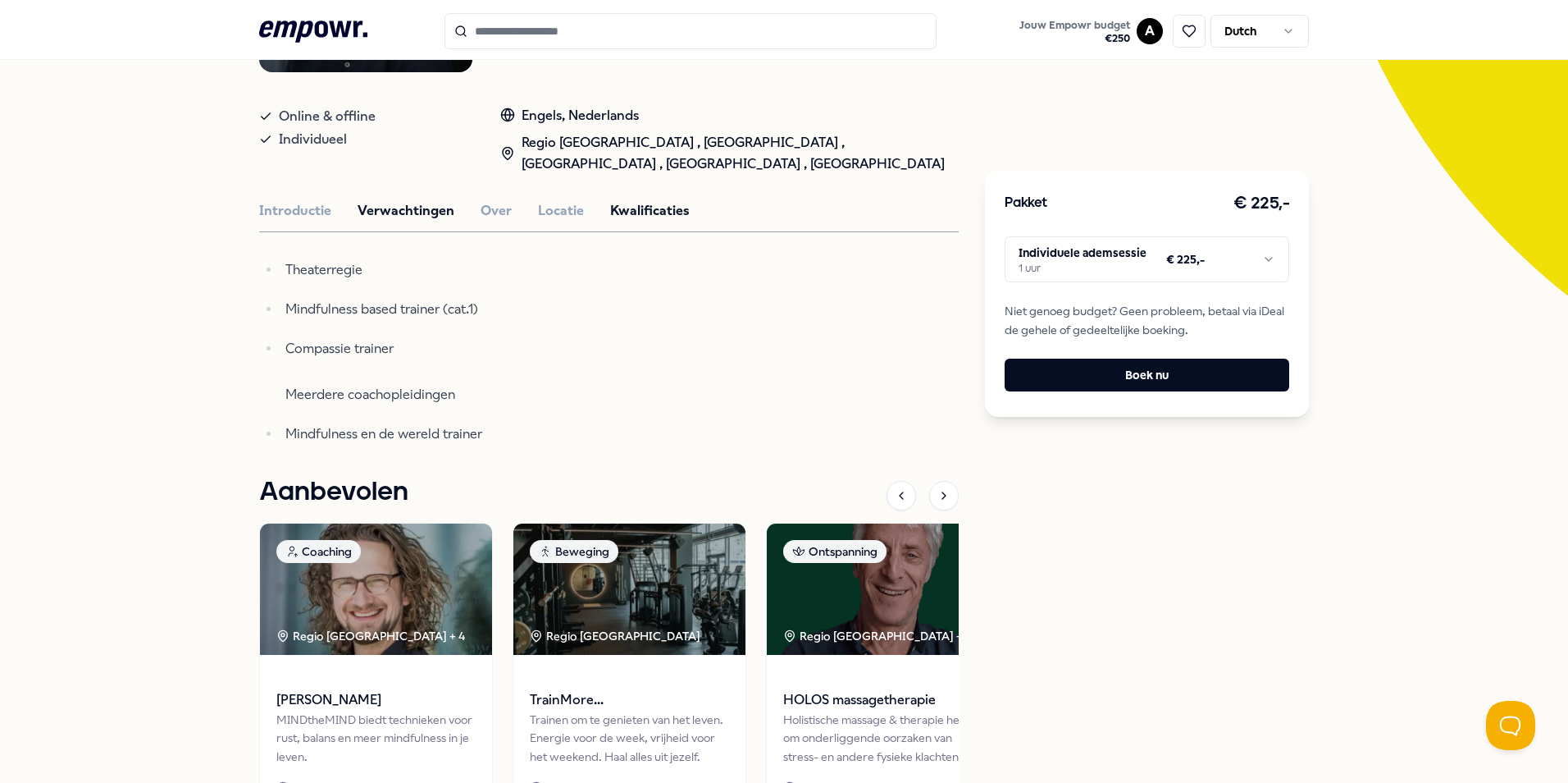
click at [430, 207] on button "Verwachtingen" at bounding box center [406, 211] width 96 height 22
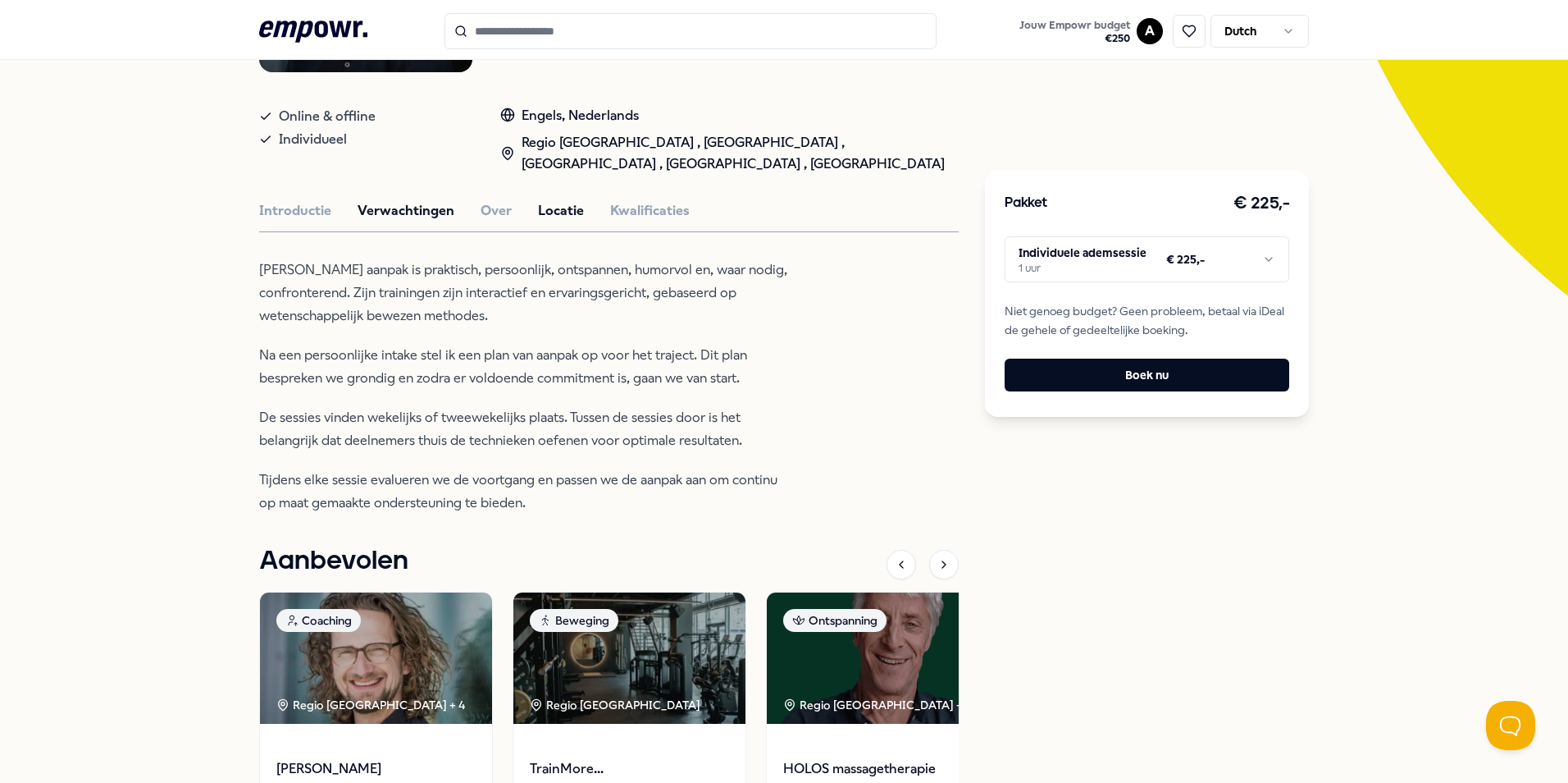
click at [545, 204] on button "Locatie" at bounding box center [561, 211] width 46 height 22
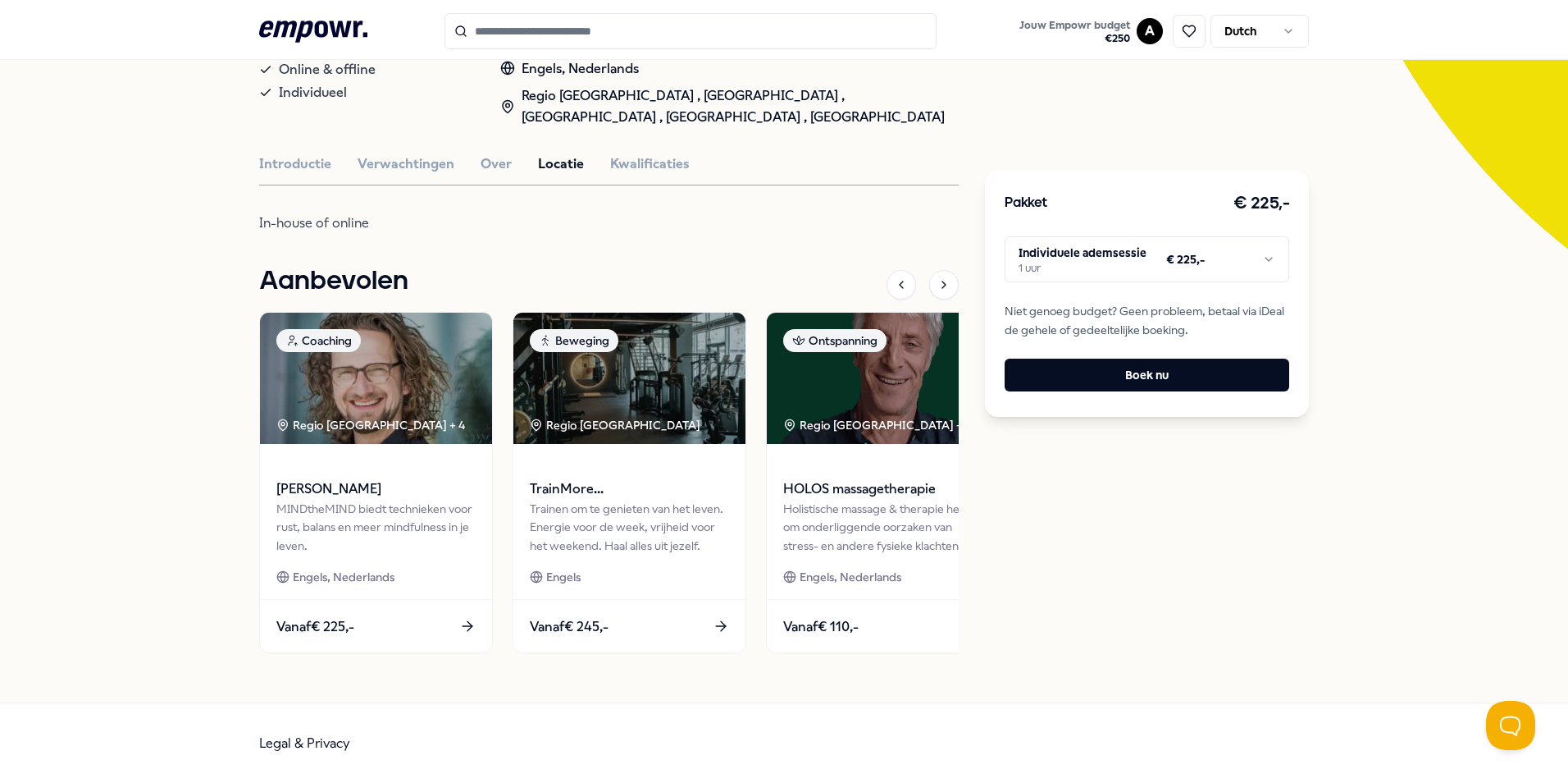
scroll to position [376, 0]
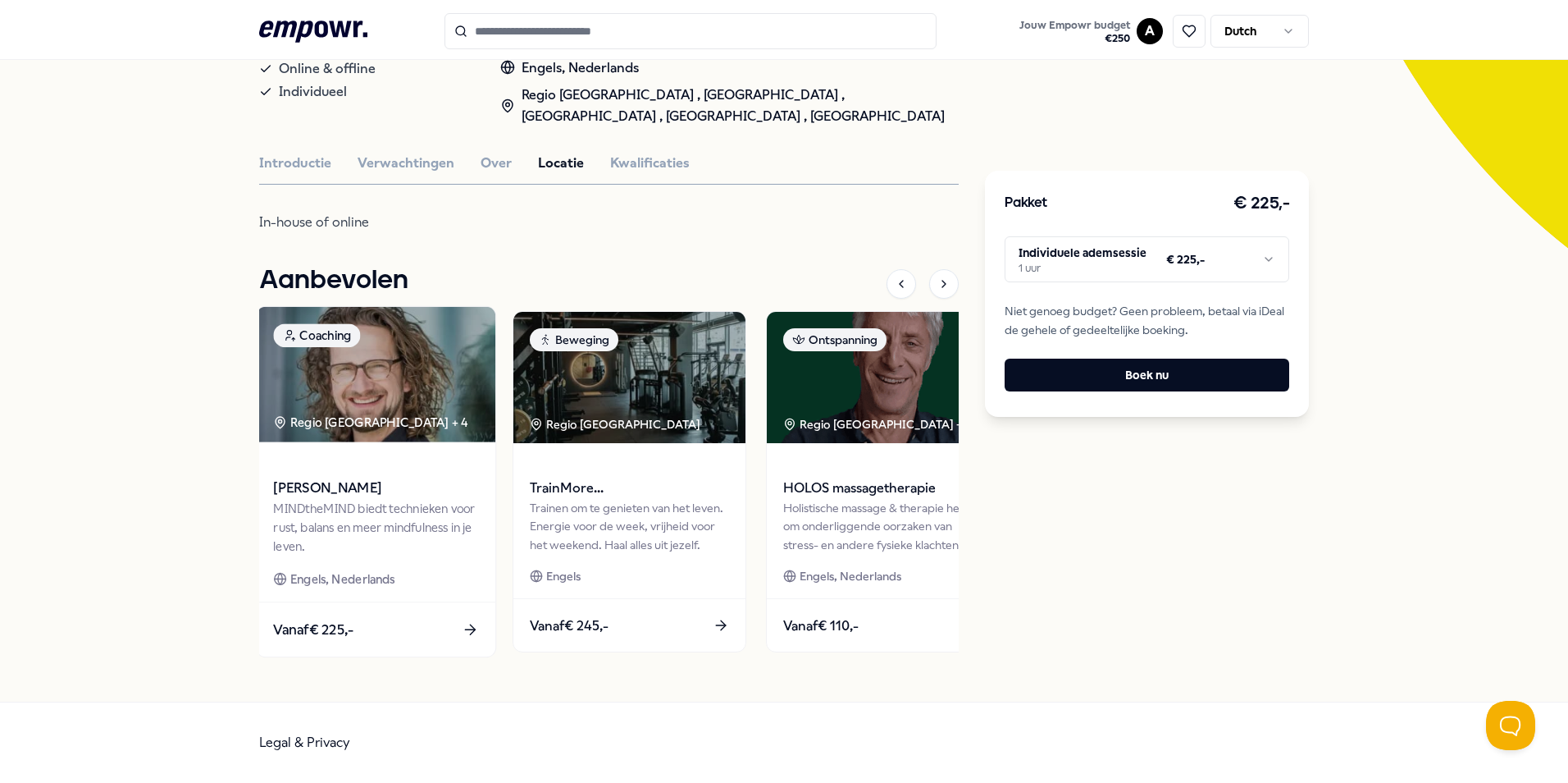
click at [463, 628] on icon at bounding box center [470, 629] width 17 height 17
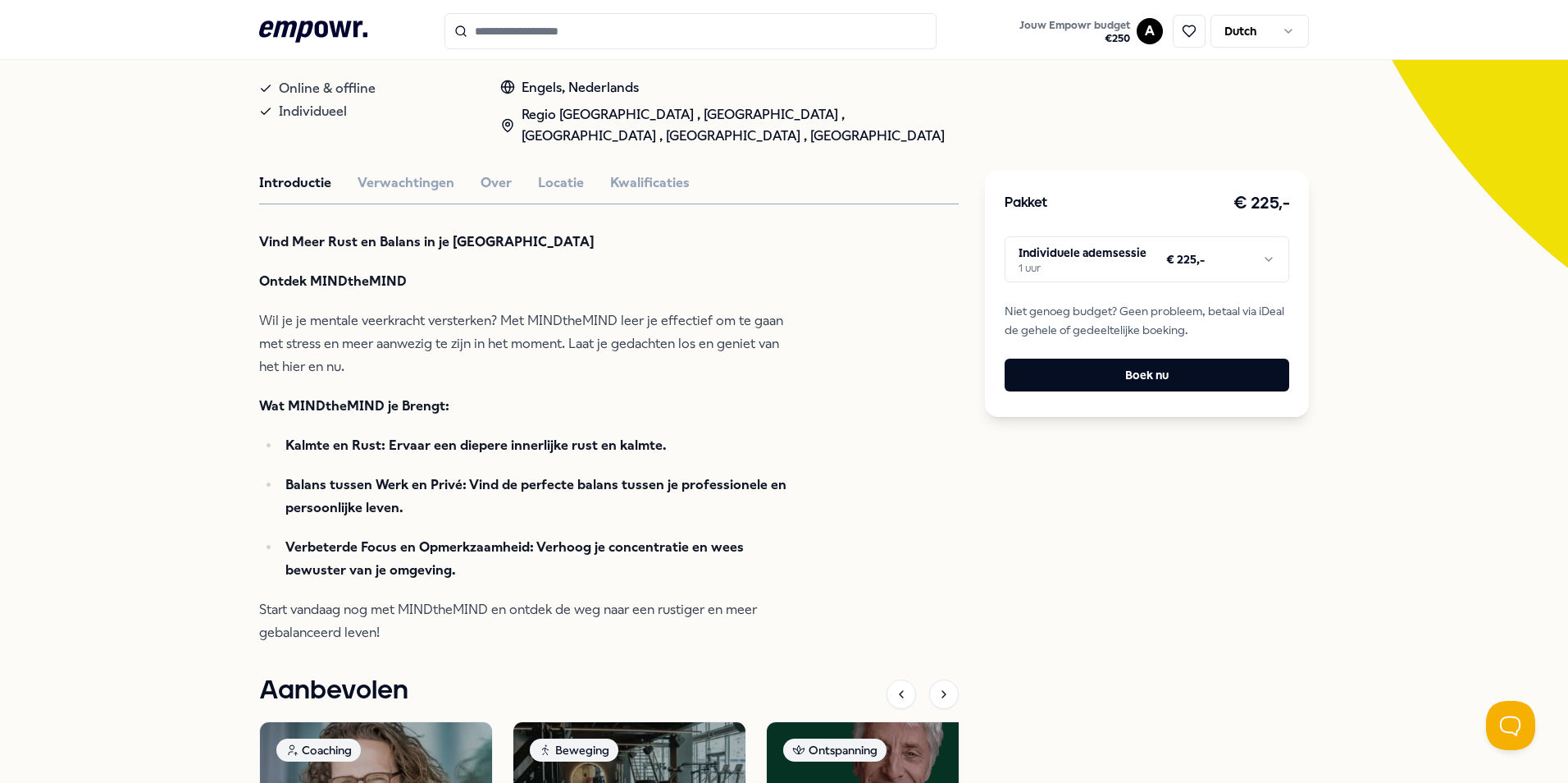
scroll to position [0, 0]
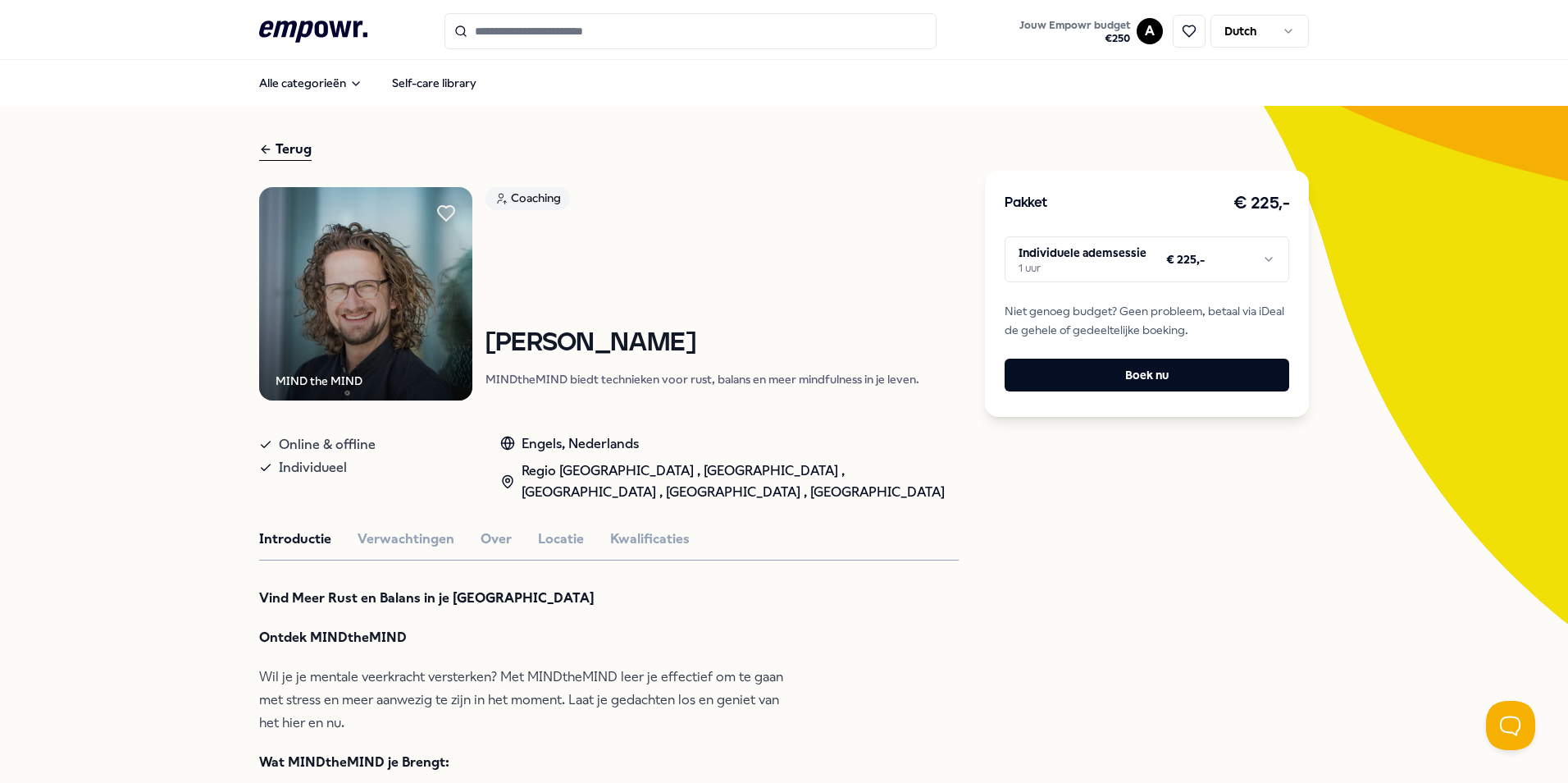
click at [1264, 255] on html ".empowr-logo_svg__cls-1{fill:#03032f} Jouw Empowr budget € 250 A Dutch Alle cat…" at bounding box center [784, 391] width 1568 height 783
click at [288, 145] on html ".empowr-logo_svg__cls-1{fill:#03032f} Jouw Empowr budget € 250 A Dutch Alle cat…" at bounding box center [784, 391] width 1568 height 783
click at [288, 150] on div "Terug" at bounding box center [284, 150] width 52 height 22
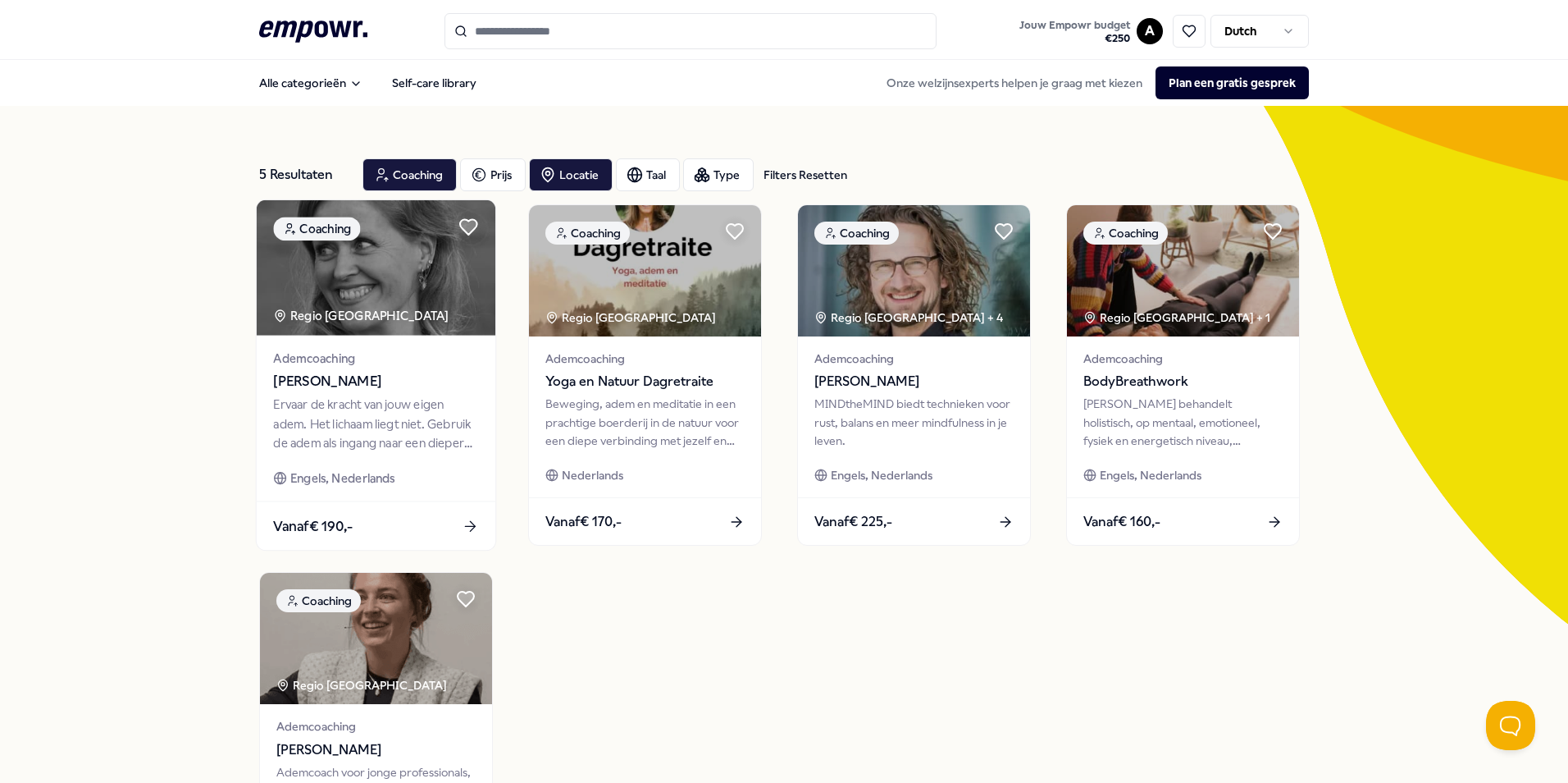
click at [470, 525] on icon at bounding box center [471, 526] width 5 height 10
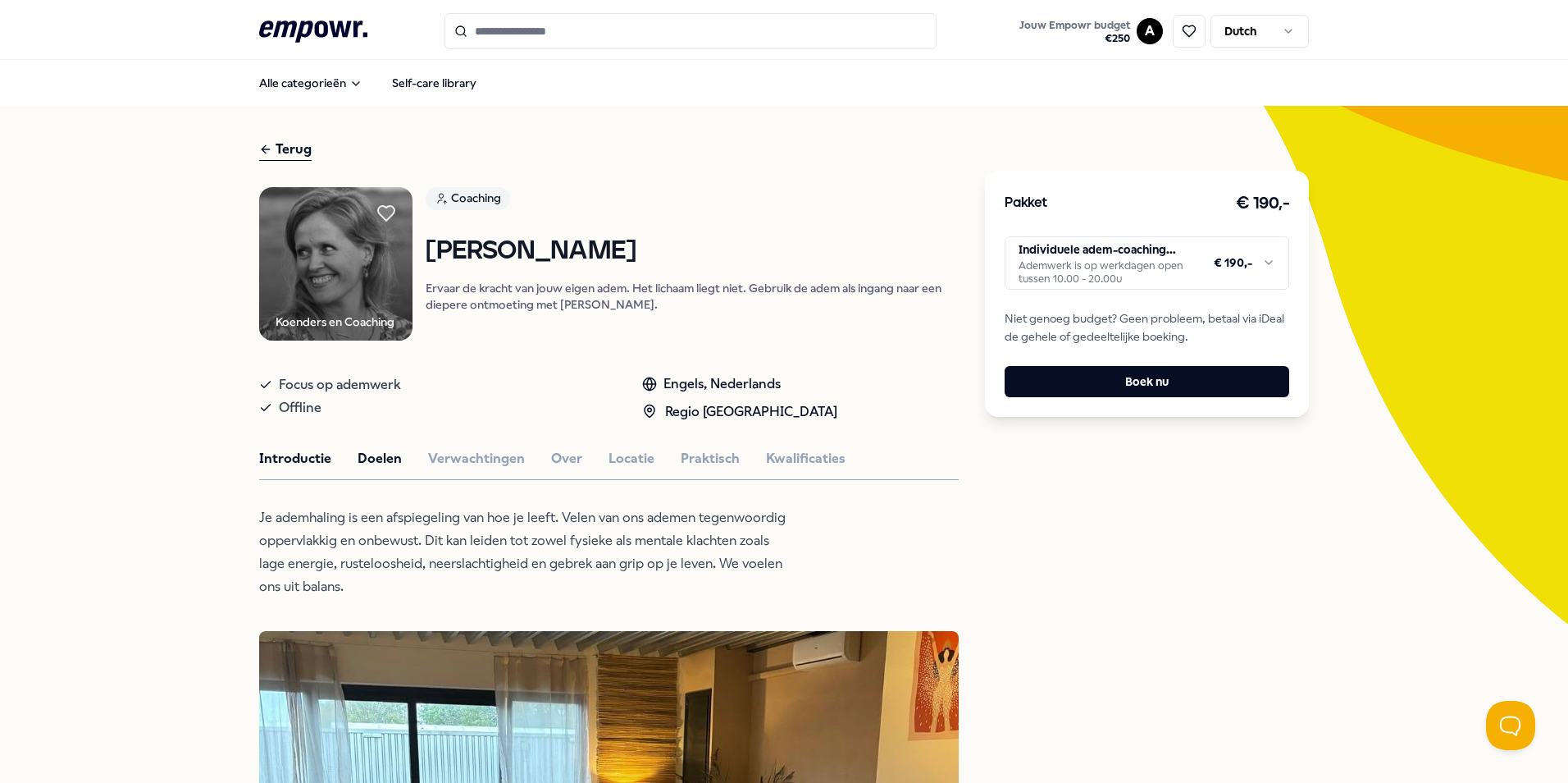
click at [365, 470] on button "Doelen" at bounding box center [379, 459] width 44 height 22
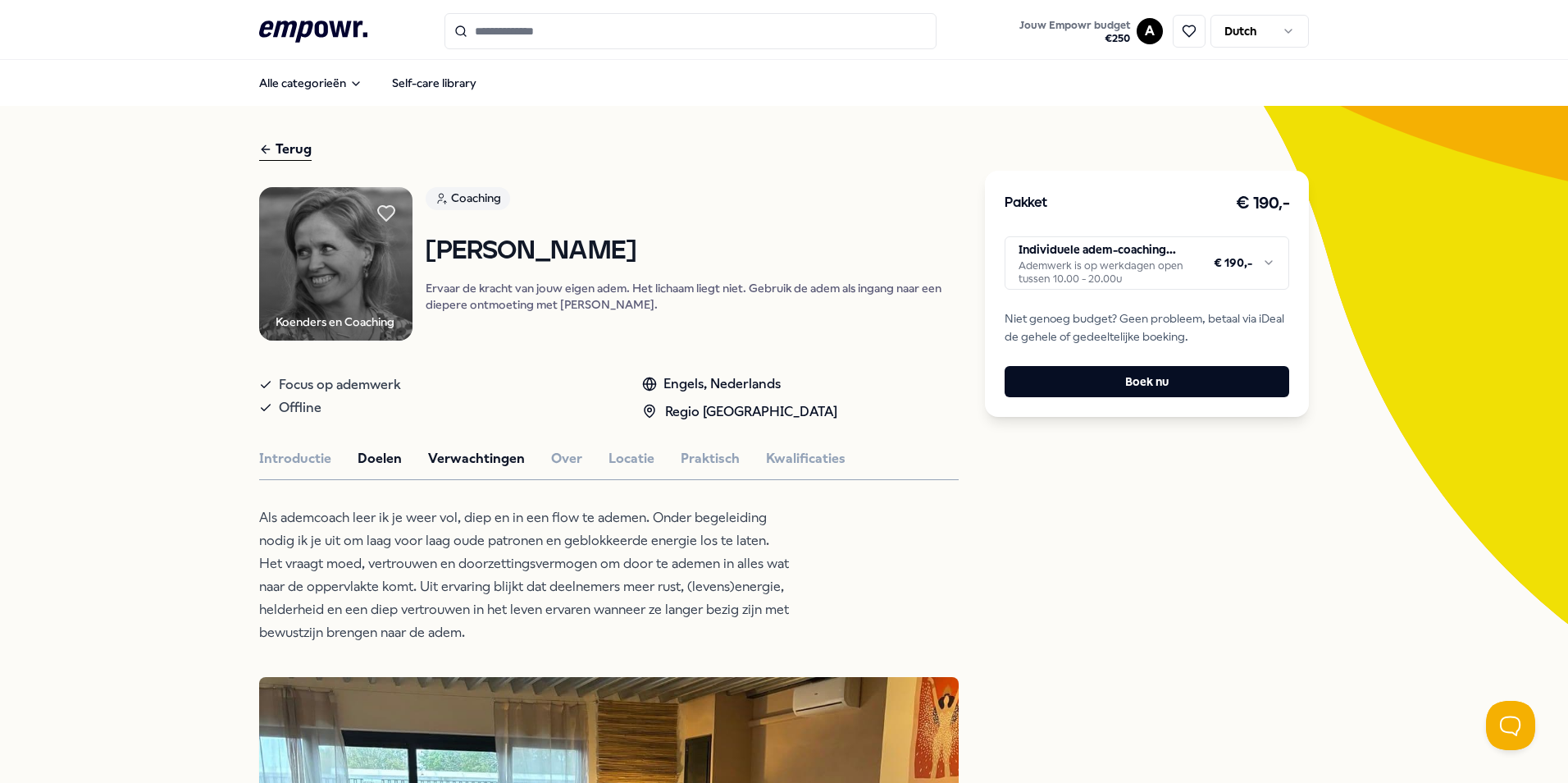
click at [460, 460] on button "Verwachtingen" at bounding box center [476, 459] width 96 height 22
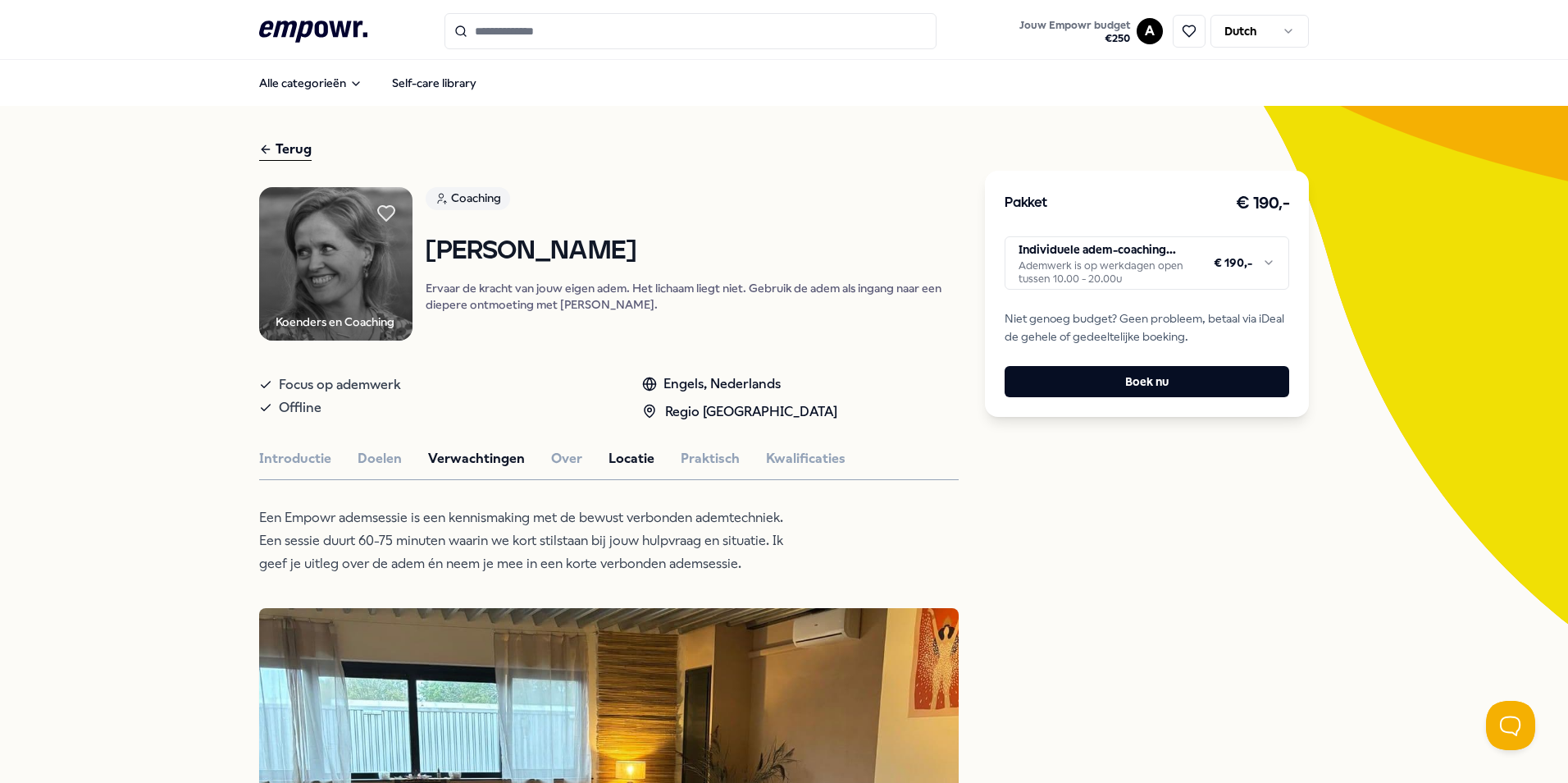
click at [625, 465] on button "Locatie" at bounding box center [631, 459] width 46 height 22
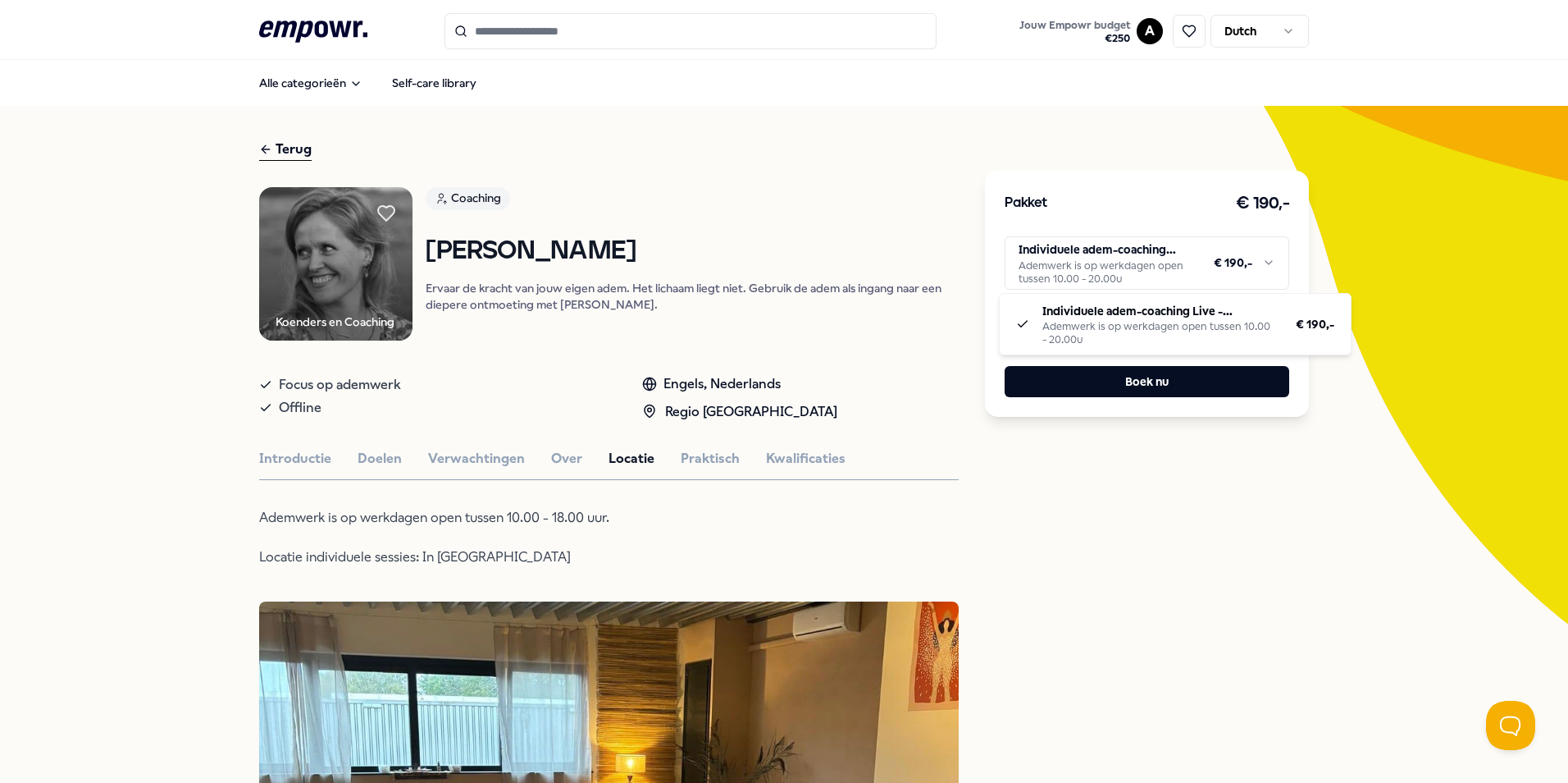
click at [1263, 259] on html ".empowr-logo_svg__cls-1{fill:#03032f} Jouw Empowr budget € 250 A Dutch Alle cat…" at bounding box center [784, 391] width 1568 height 783
click at [691, 474] on html ".empowr-logo_svg__cls-1{fill:#03032f} Jouw Empowr budget € 250 A Dutch Alle cat…" at bounding box center [784, 391] width 1568 height 783
click at [710, 460] on button "Praktisch" at bounding box center [711, 459] width 59 height 22
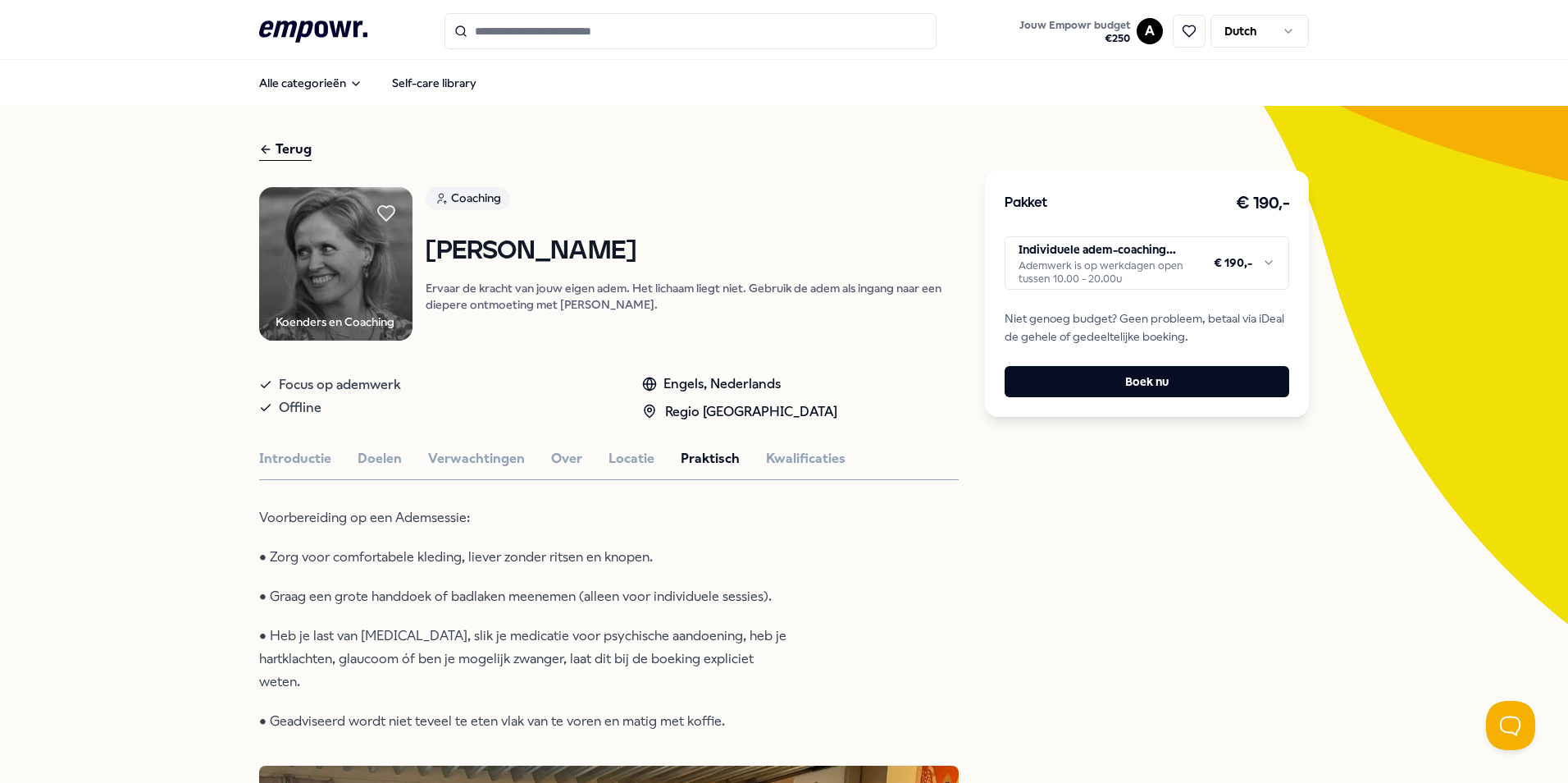
click at [282, 143] on div "Terug" at bounding box center [284, 150] width 52 height 22
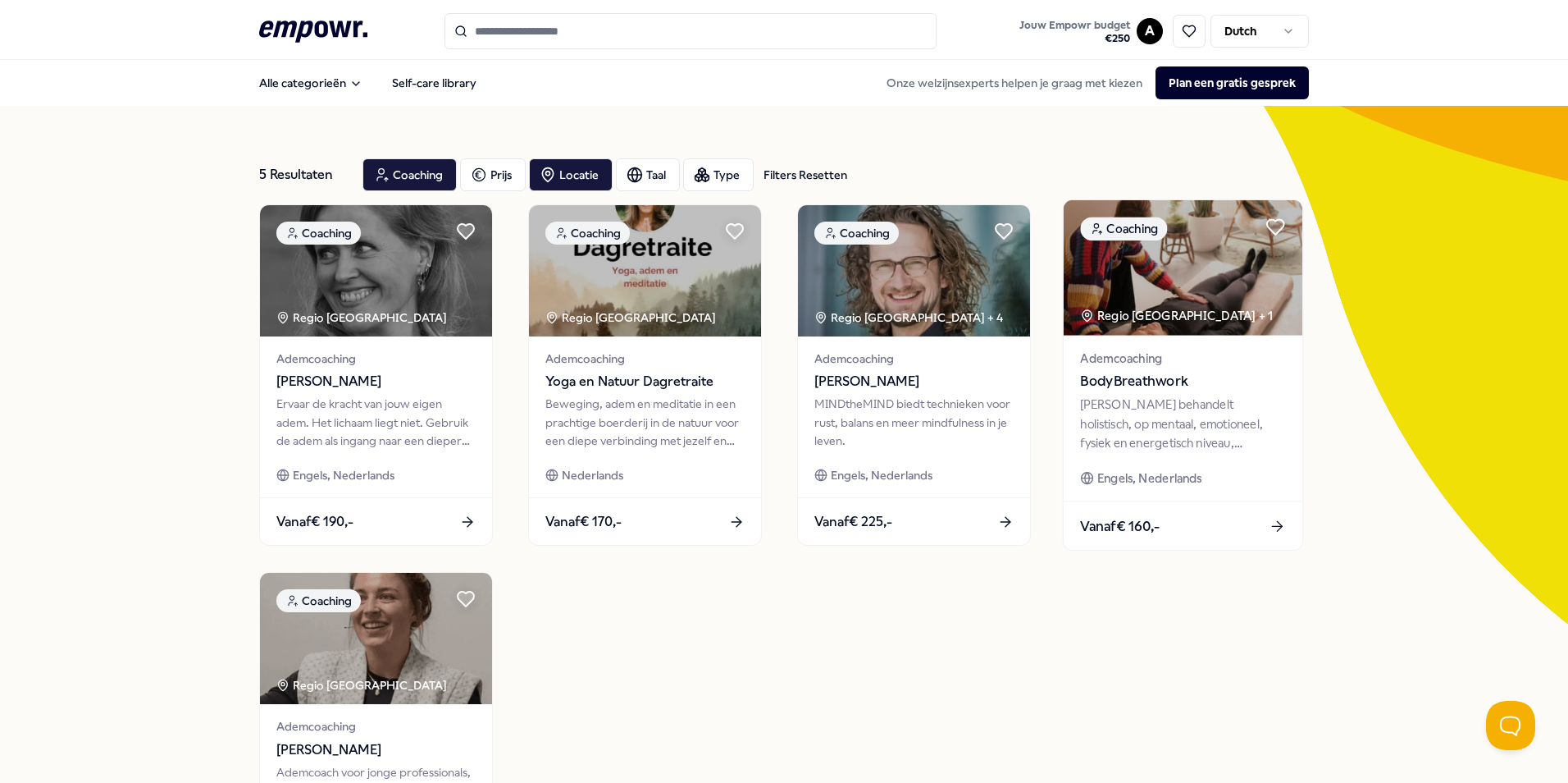
click at [1270, 521] on icon at bounding box center [1277, 526] width 17 height 17
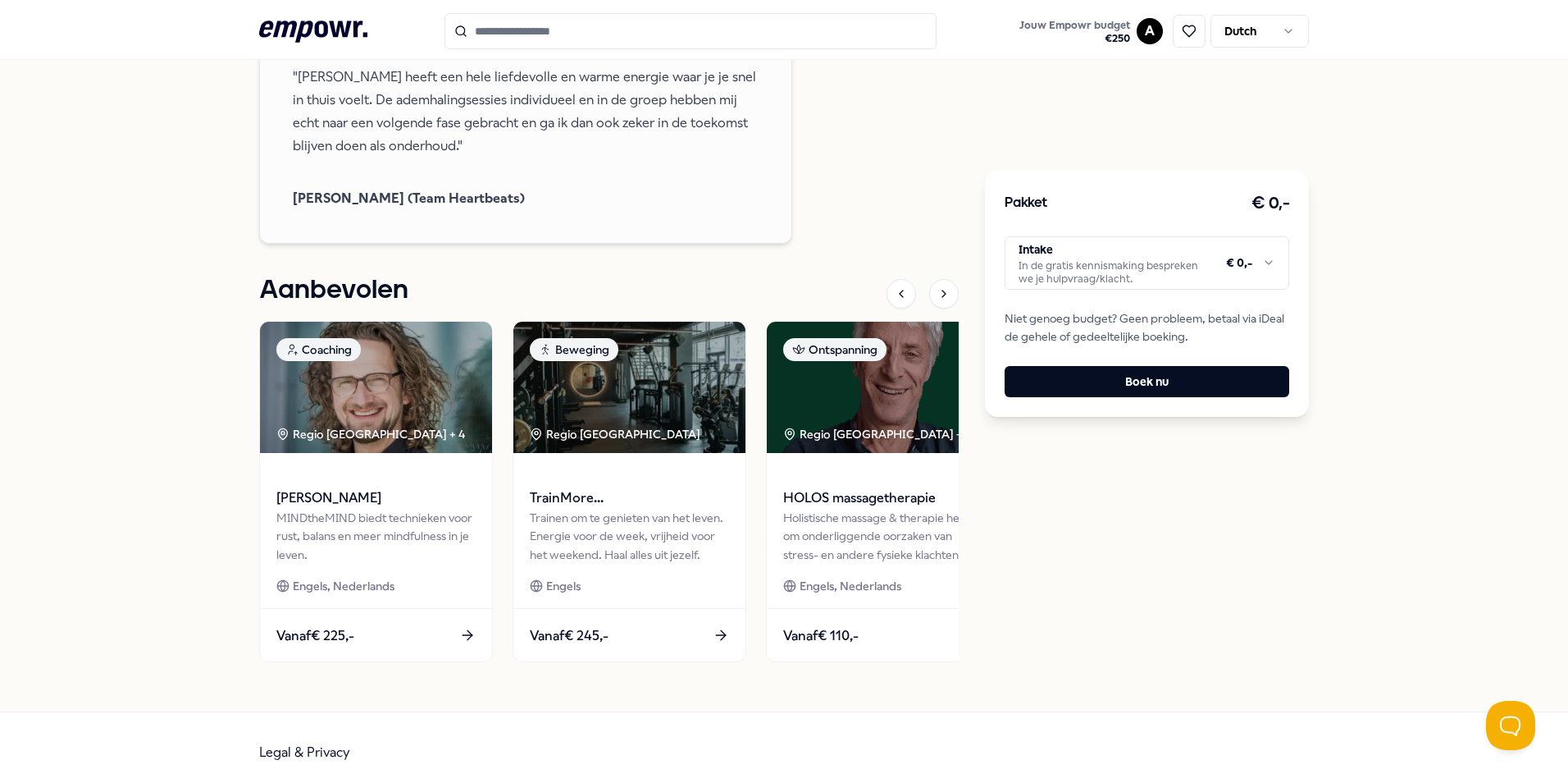
scroll to position [1395, 0]
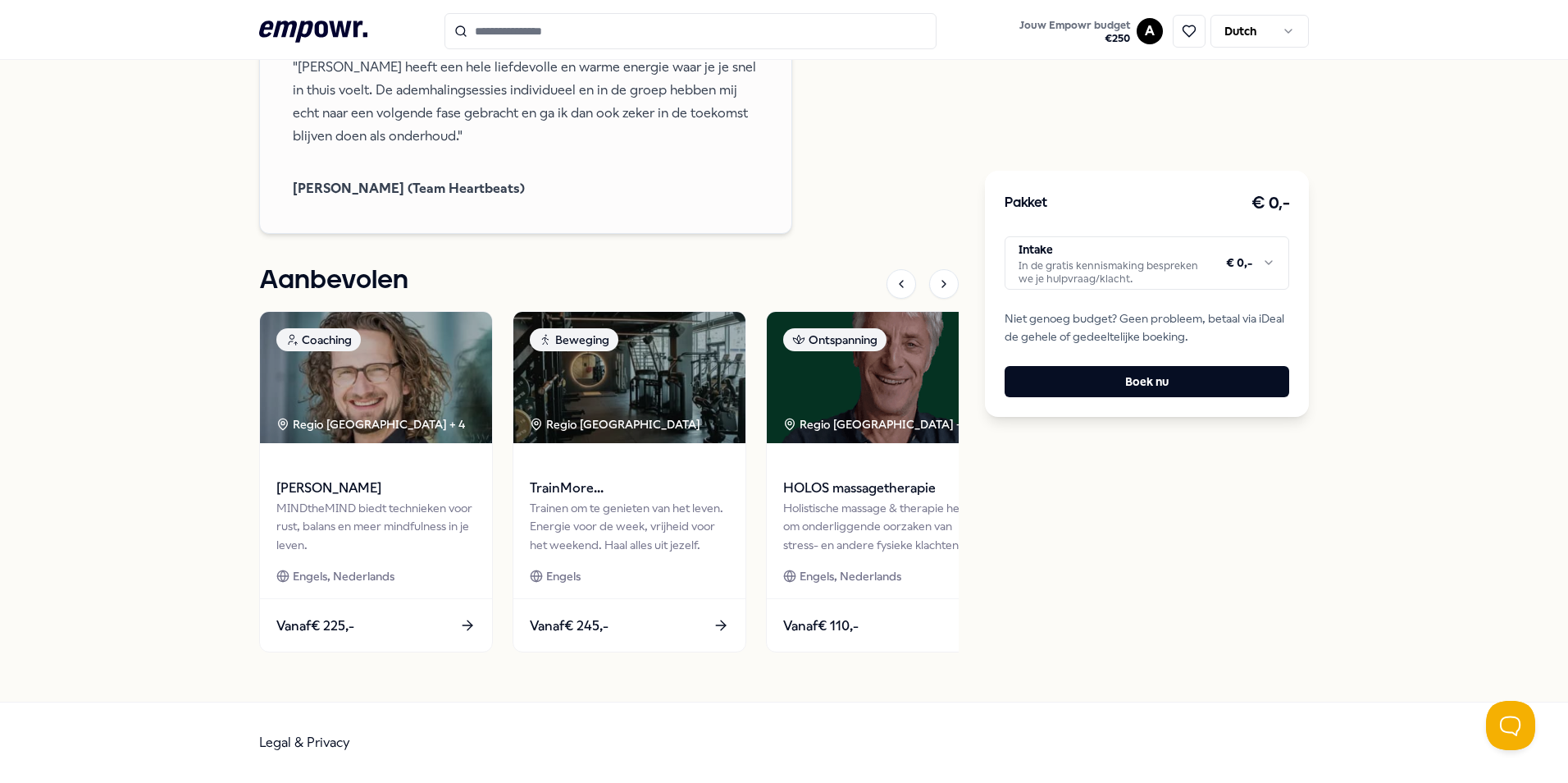
click at [1264, 261] on html ".empowr-logo_svg__cls-1{fill:#03032f} Jouw Empowr budget € 250 A Dutch Alle cat…" at bounding box center [784, 391] width 1568 height 783
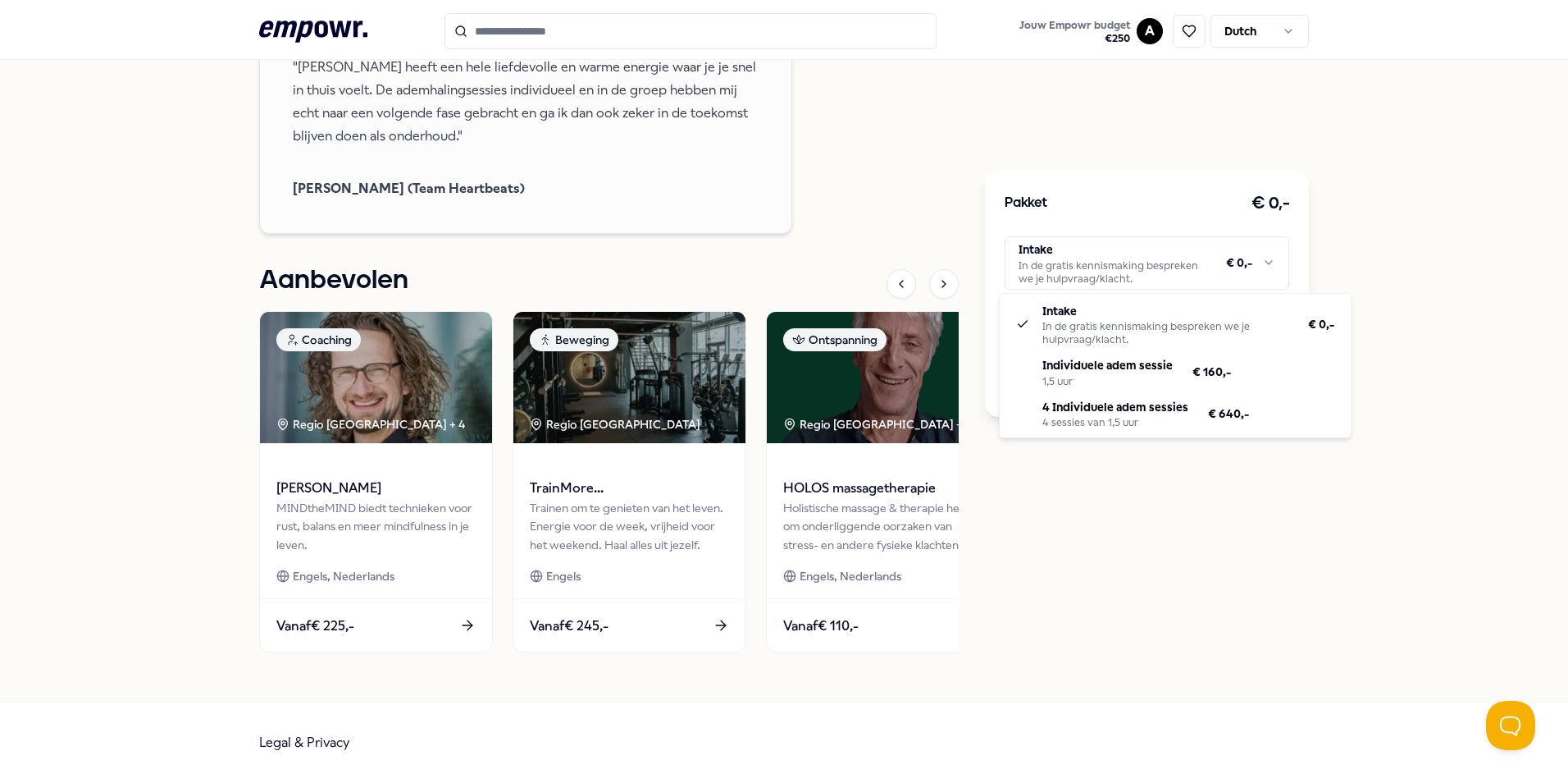
click at [1554, 558] on html ".empowr-logo_svg__cls-1{fill:#03032f} Jouw Empowr budget € 250 A Dutch Alle cat…" at bounding box center [784, 391] width 1568 height 783
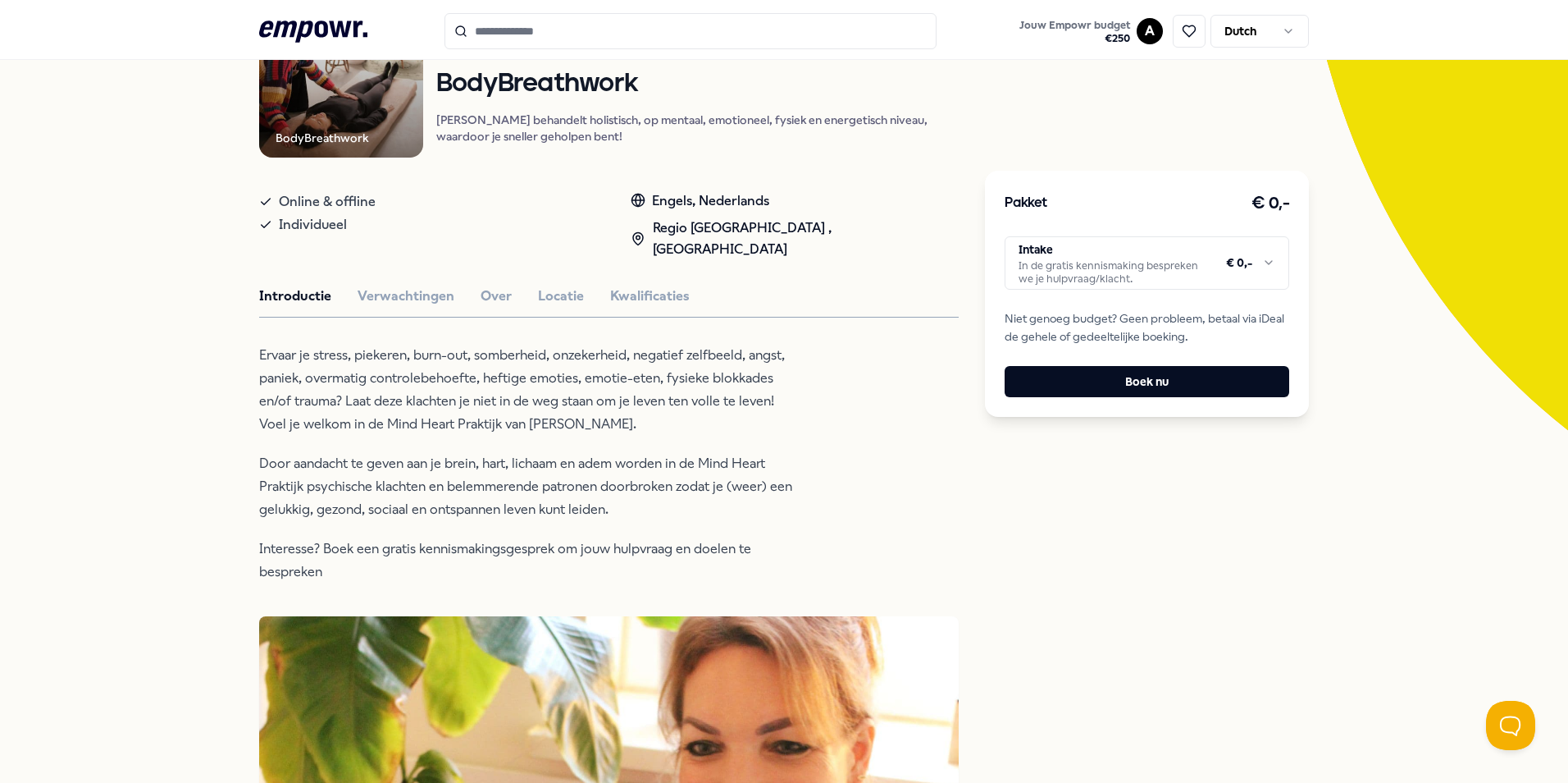
scroll to position [191, 0]
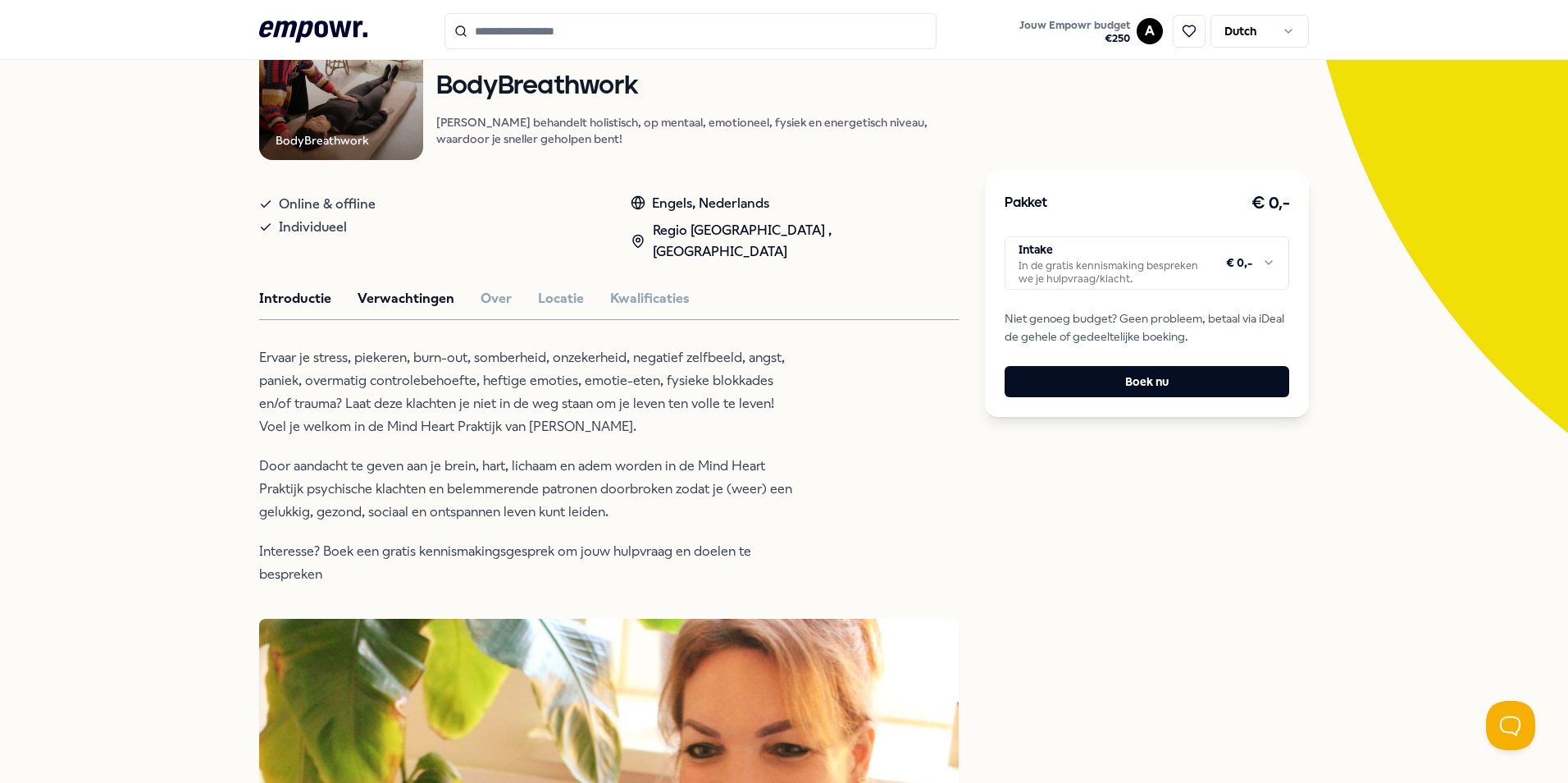
click at [383, 292] on button "Verwachtingen" at bounding box center [406, 298] width 96 height 22
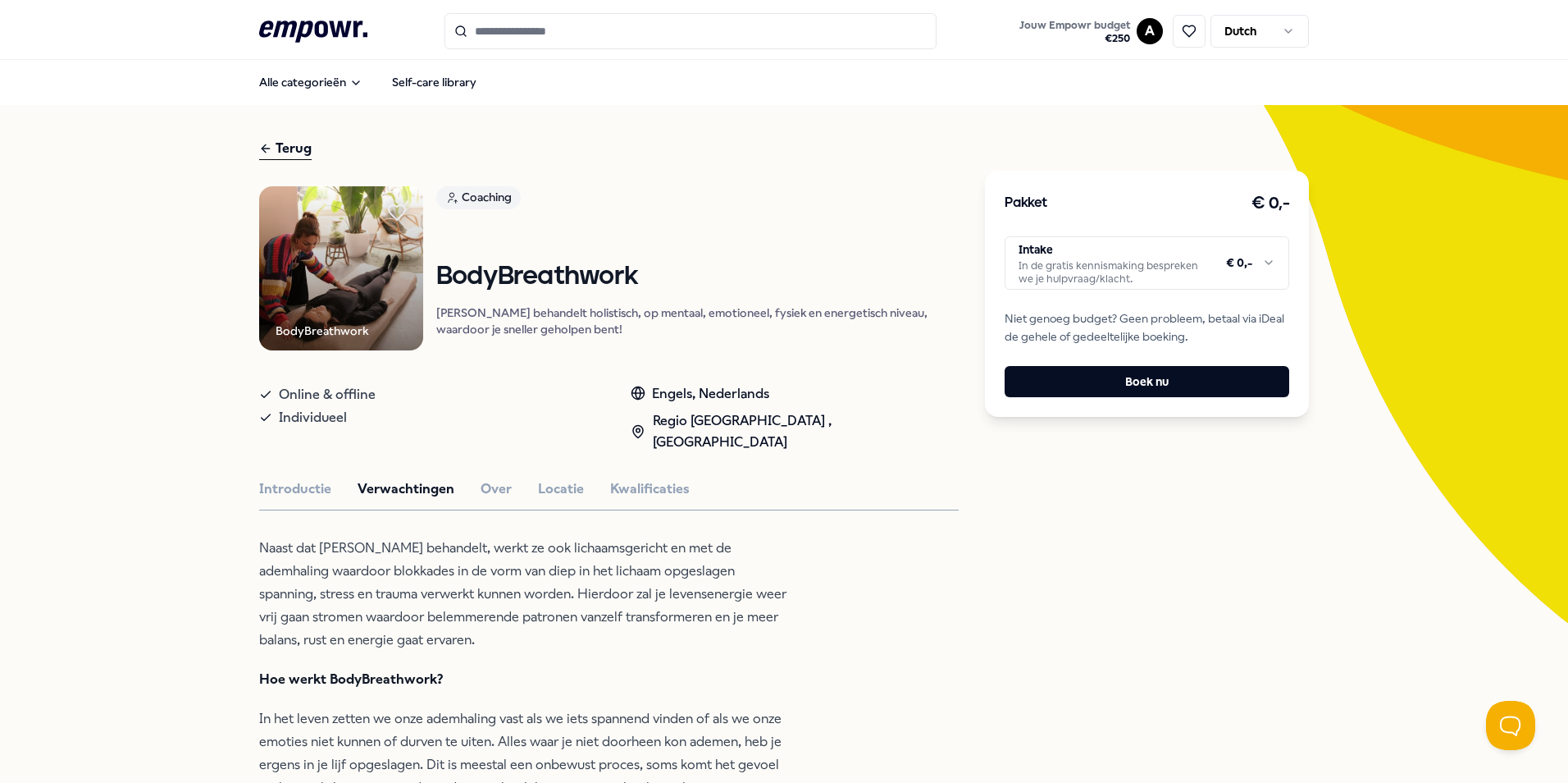
scroll to position [0, 0]
click at [482, 480] on button "Over" at bounding box center [496, 490] width 31 height 22
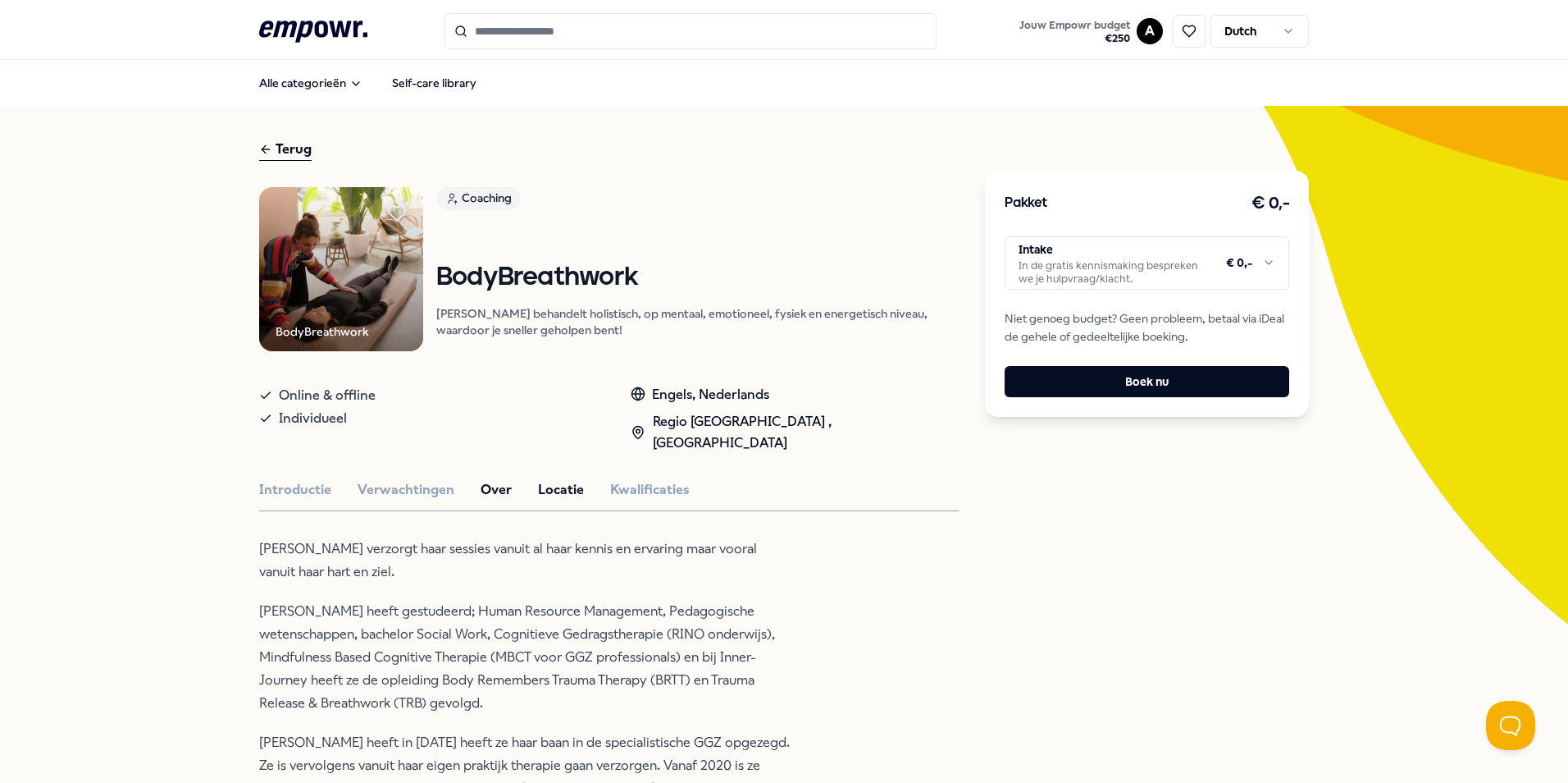
click at [556, 480] on button "Locatie" at bounding box center [561, 490] width 46 height 22
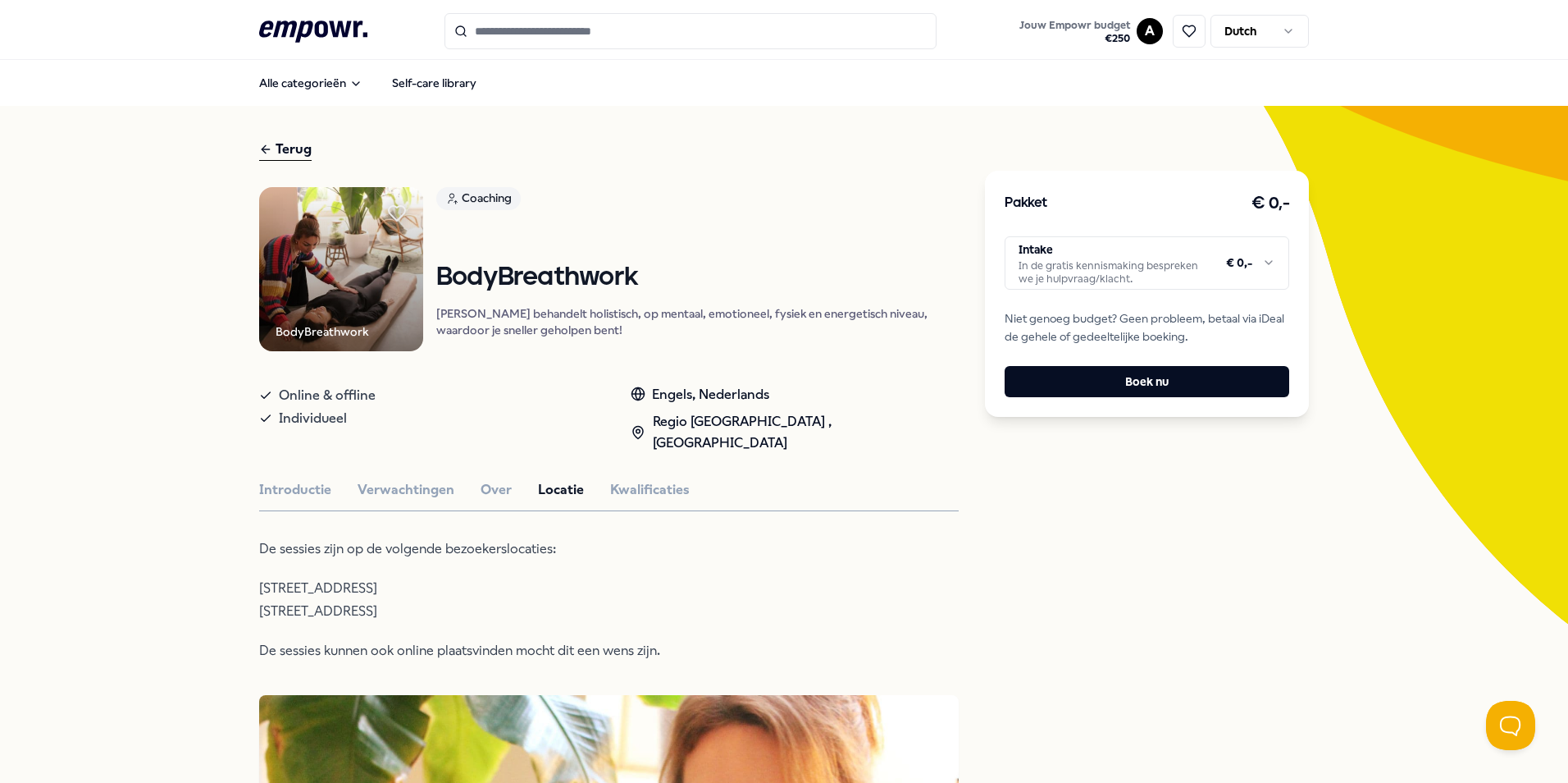
click at [294, 150] on div "Terug" at bounding box center [284, 150] width 52 height 22
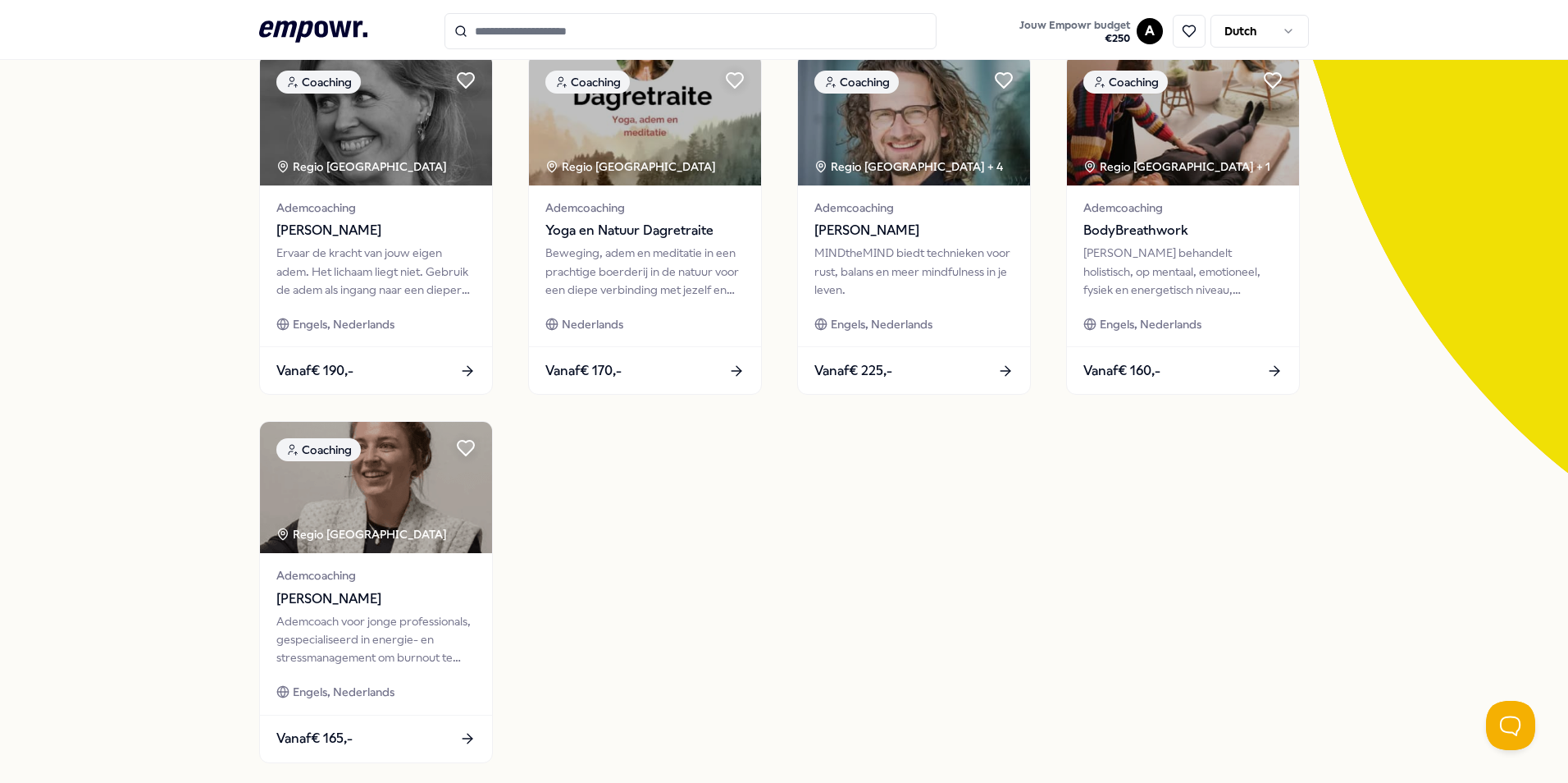
scroll to position [246, 0]
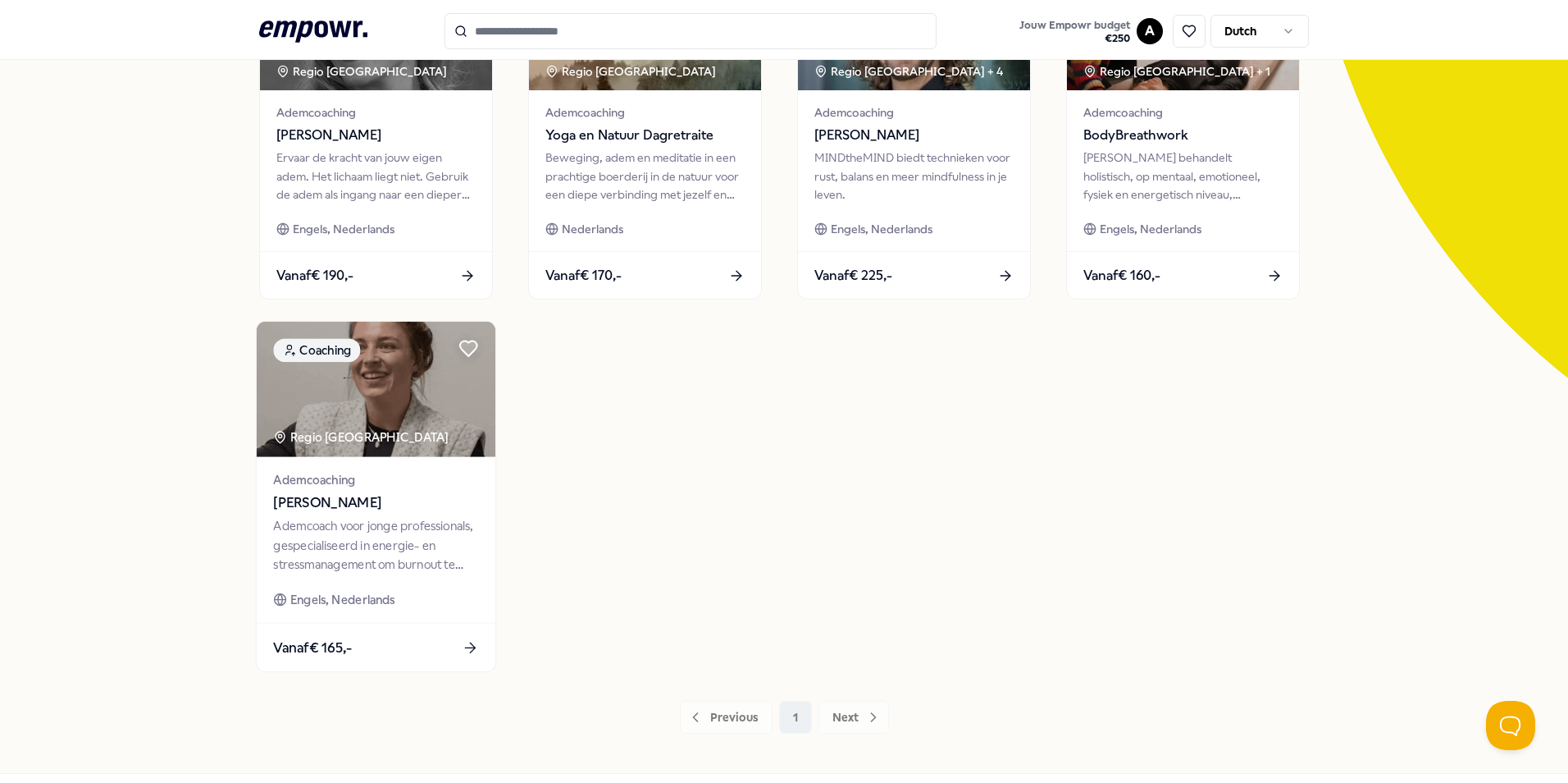
click at [333, 502] on span "[PERSON_NAME]" at bounding box center [375, 503] width 205 height 22
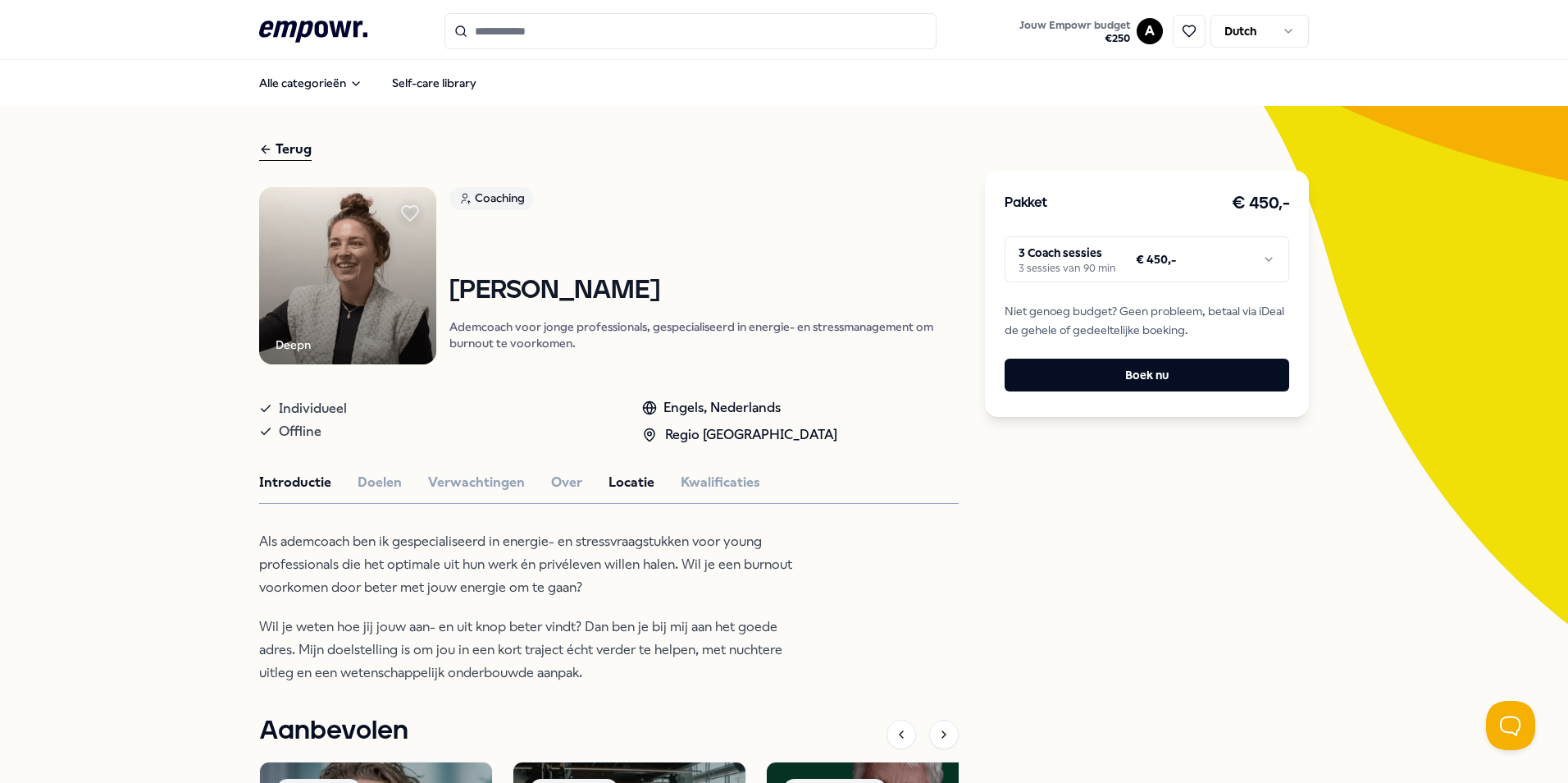
click at [608, 483] on button "Locatie" at bounding box center [631, 483] width 46 height 22
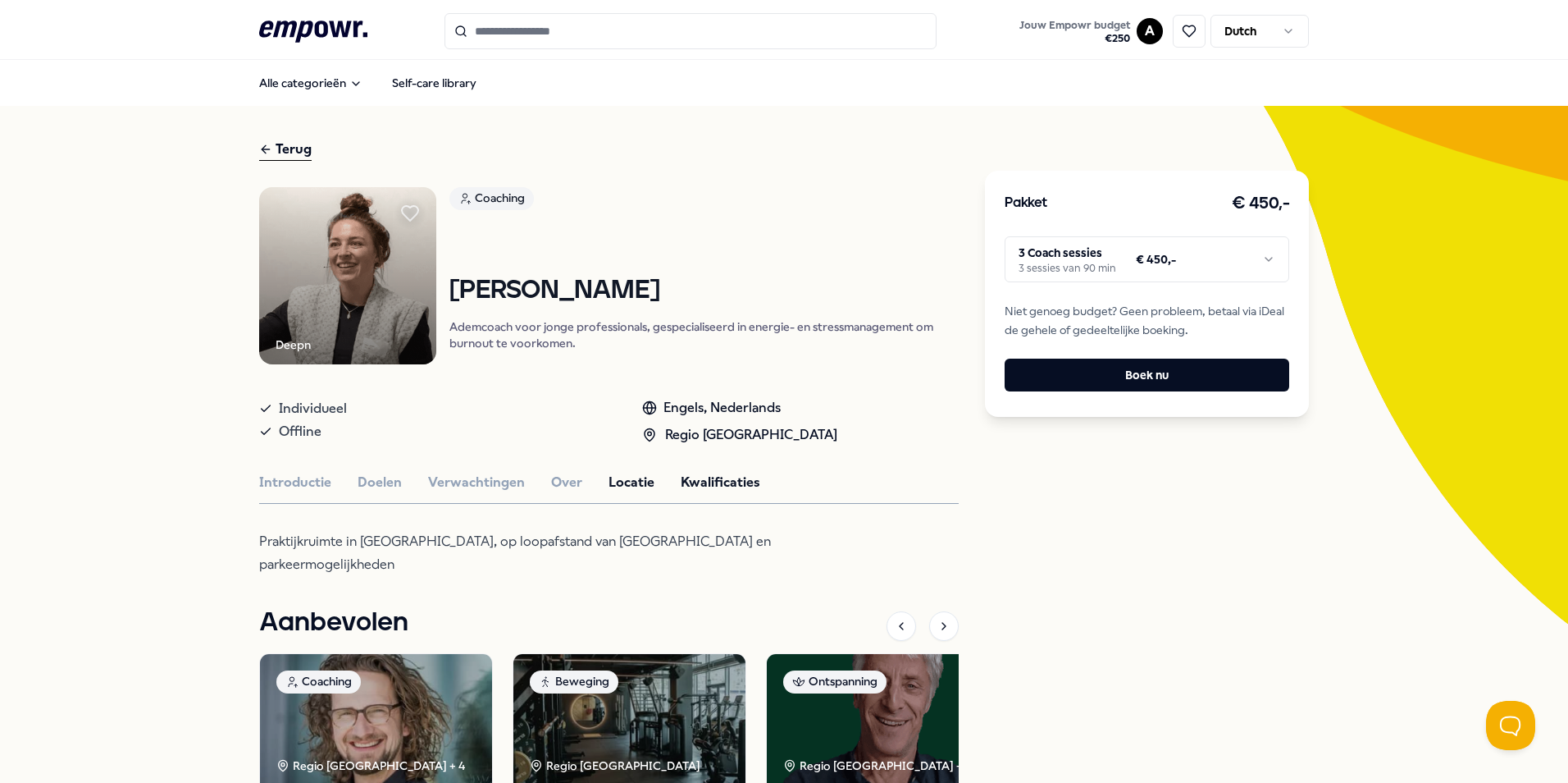
click at [714, 479] on button "Kwalificaties" at bounding box center [721, 483] width 80 height 22
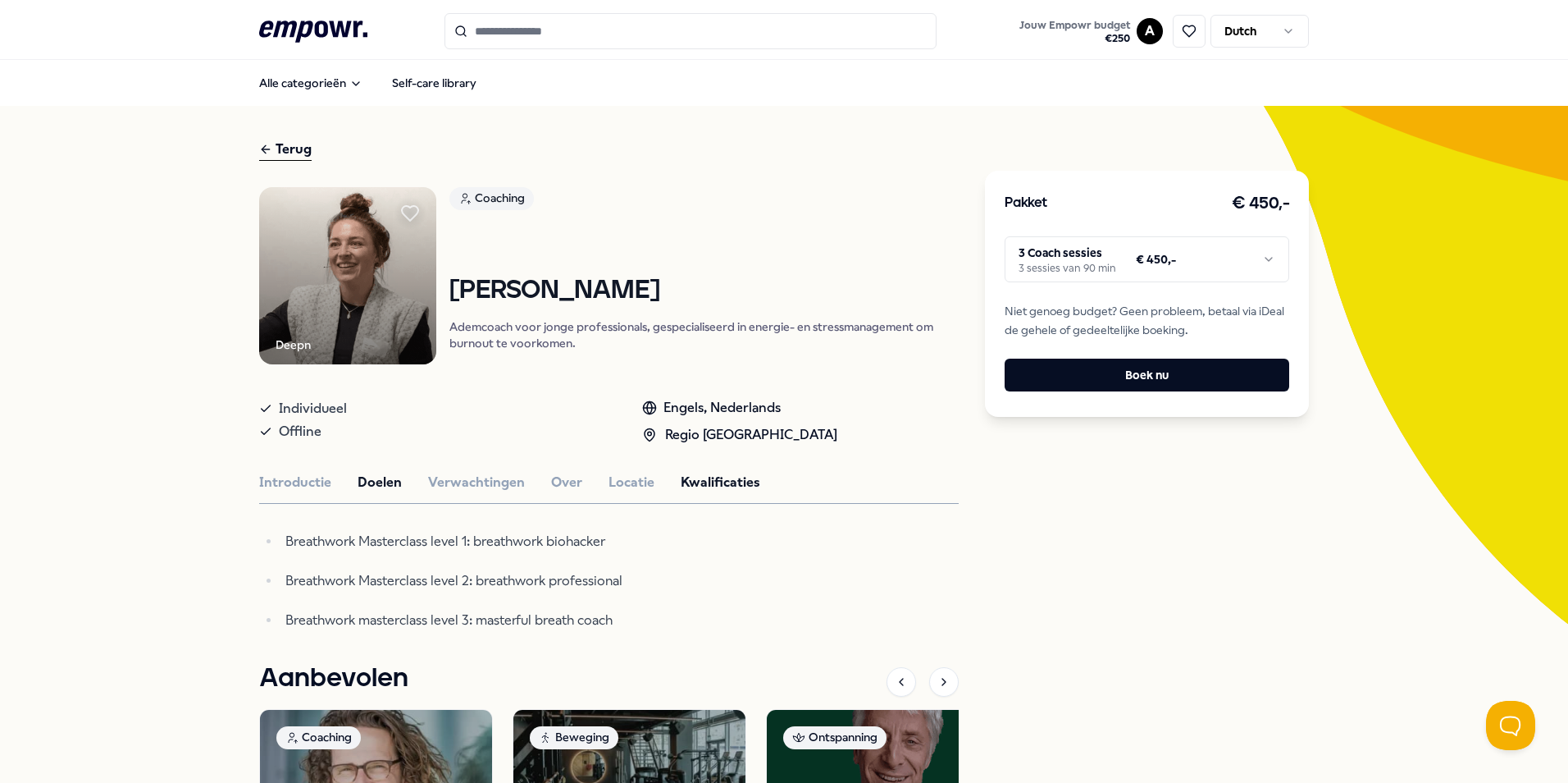
click at [385, 481] on button "Doelen" at bounding box center [379, 483] width 44 height 22
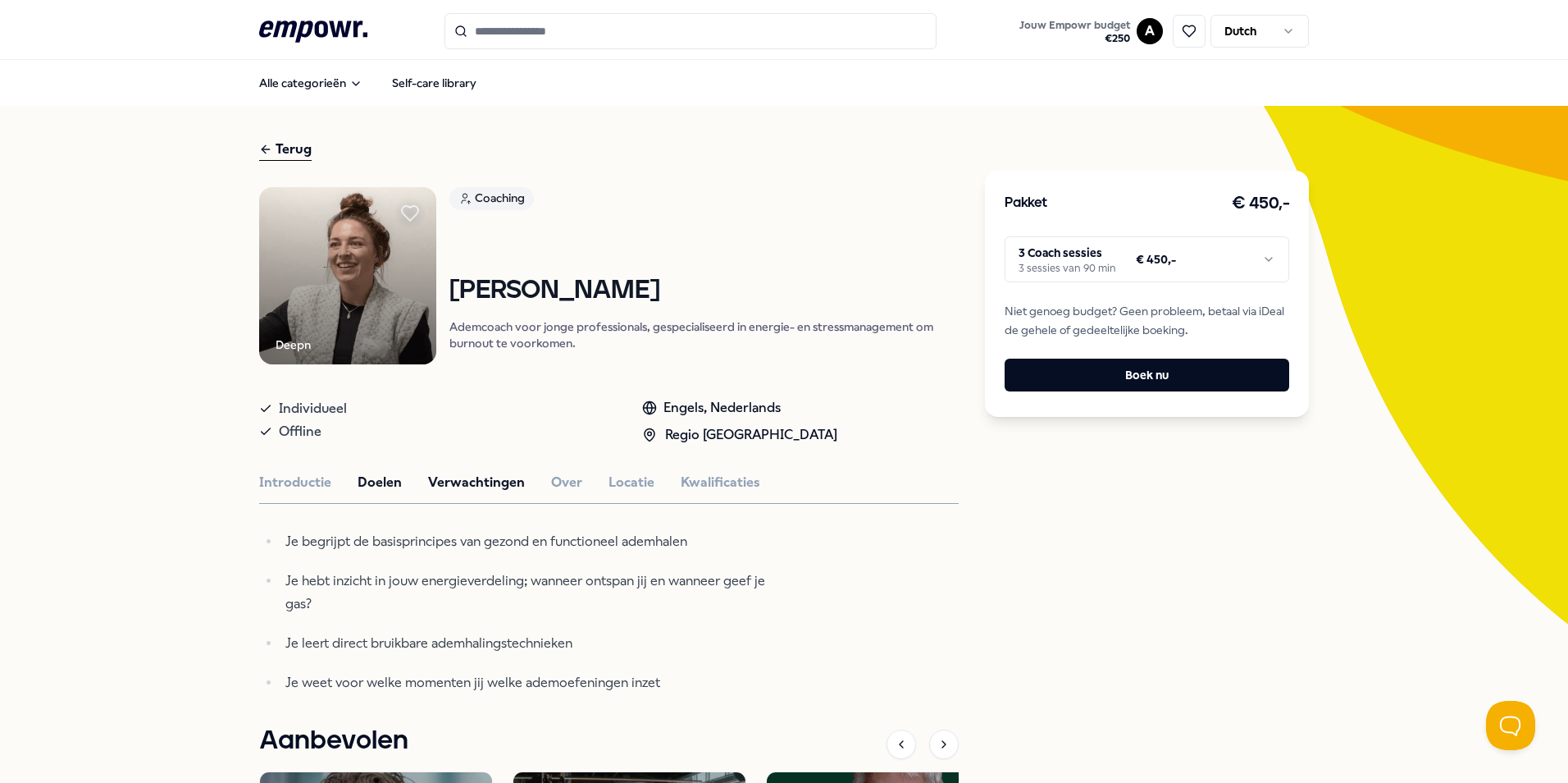
click at [460, 484] on button "Verwachtingen" at bounding box center [476, 483] width 96 height 22
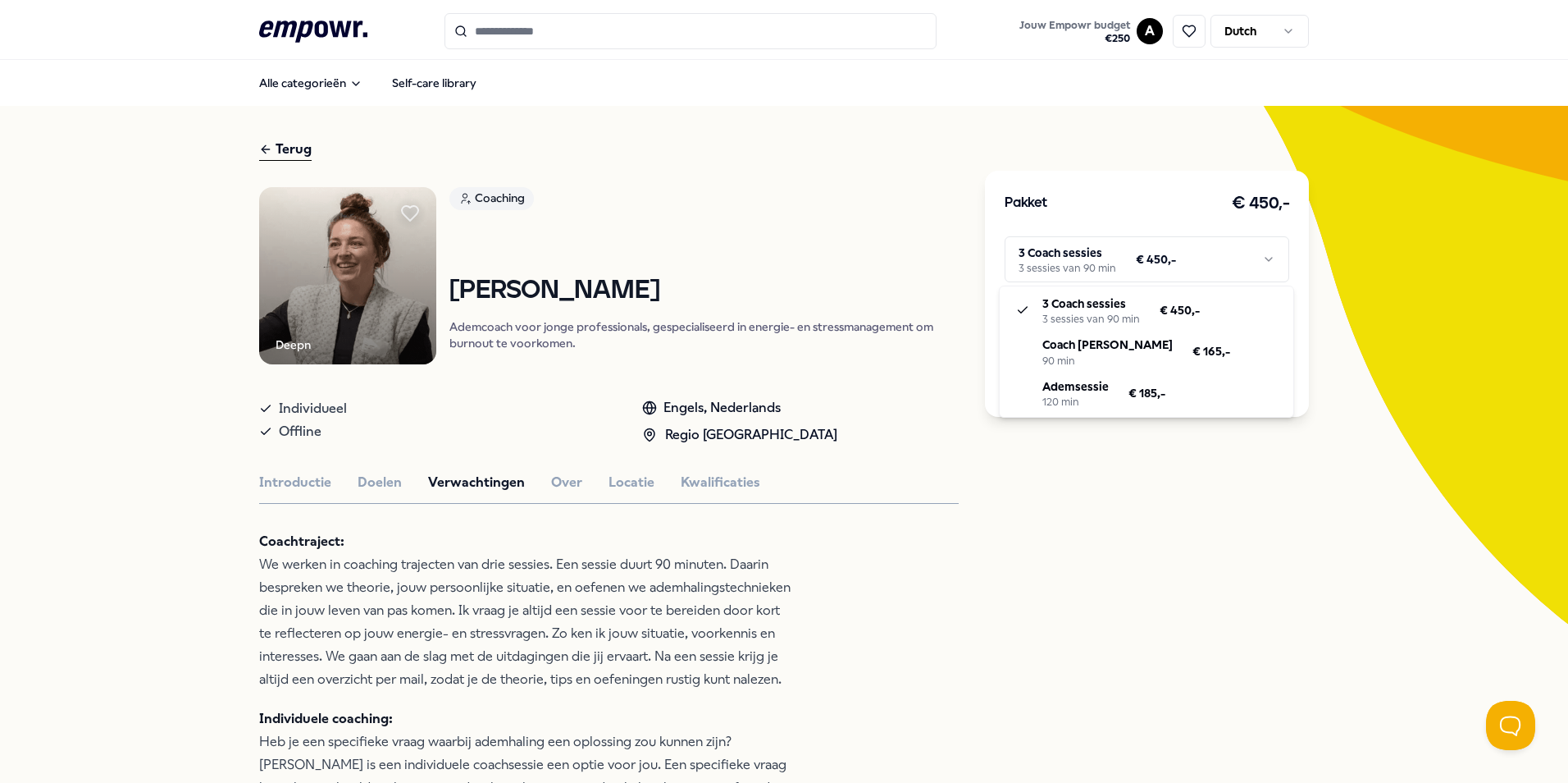
click at [1261, 260] on html ".empowr-logo_svg__cls-1{fill:#03032f} Jouw Empowr budget € 250 A Dutch Alle cat…" at bounding box center [784, 391] width 1568 height 783
